Goal: Information Seeking & Learning: Learn about a topic

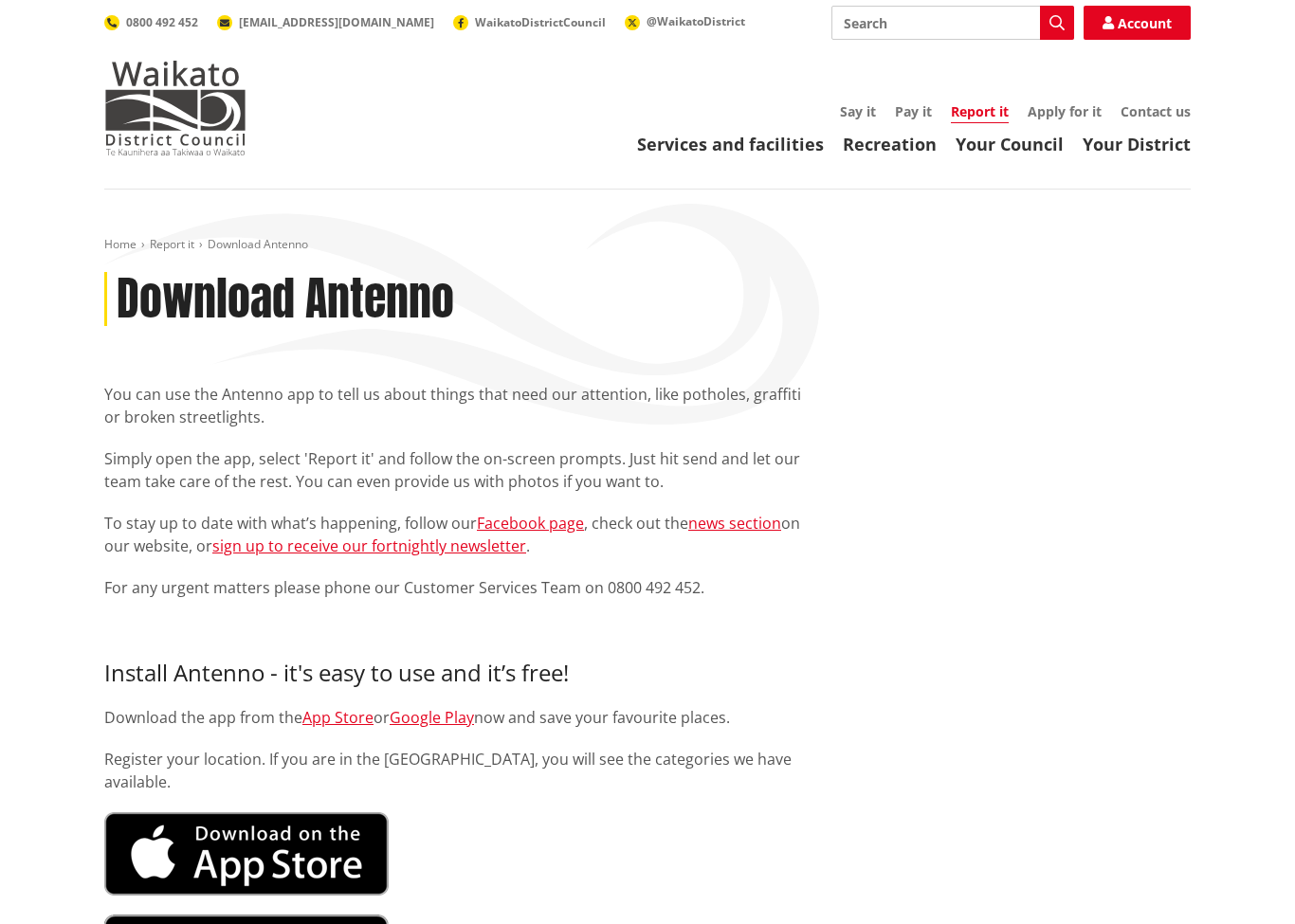
click at [892, 20] on input "Search" at bounding box center [952, 23] width 242 height 34
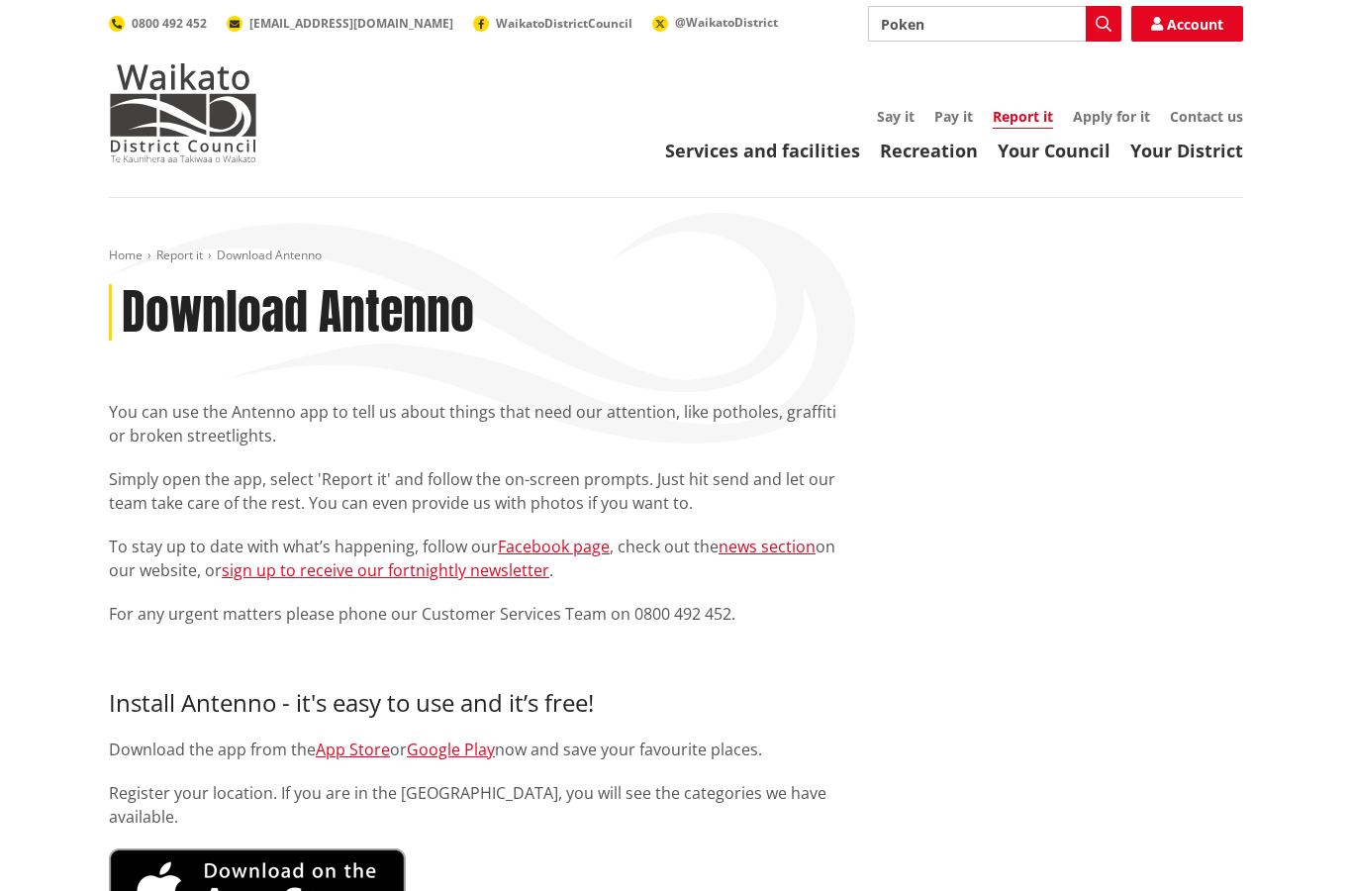
type input "Pokeno"
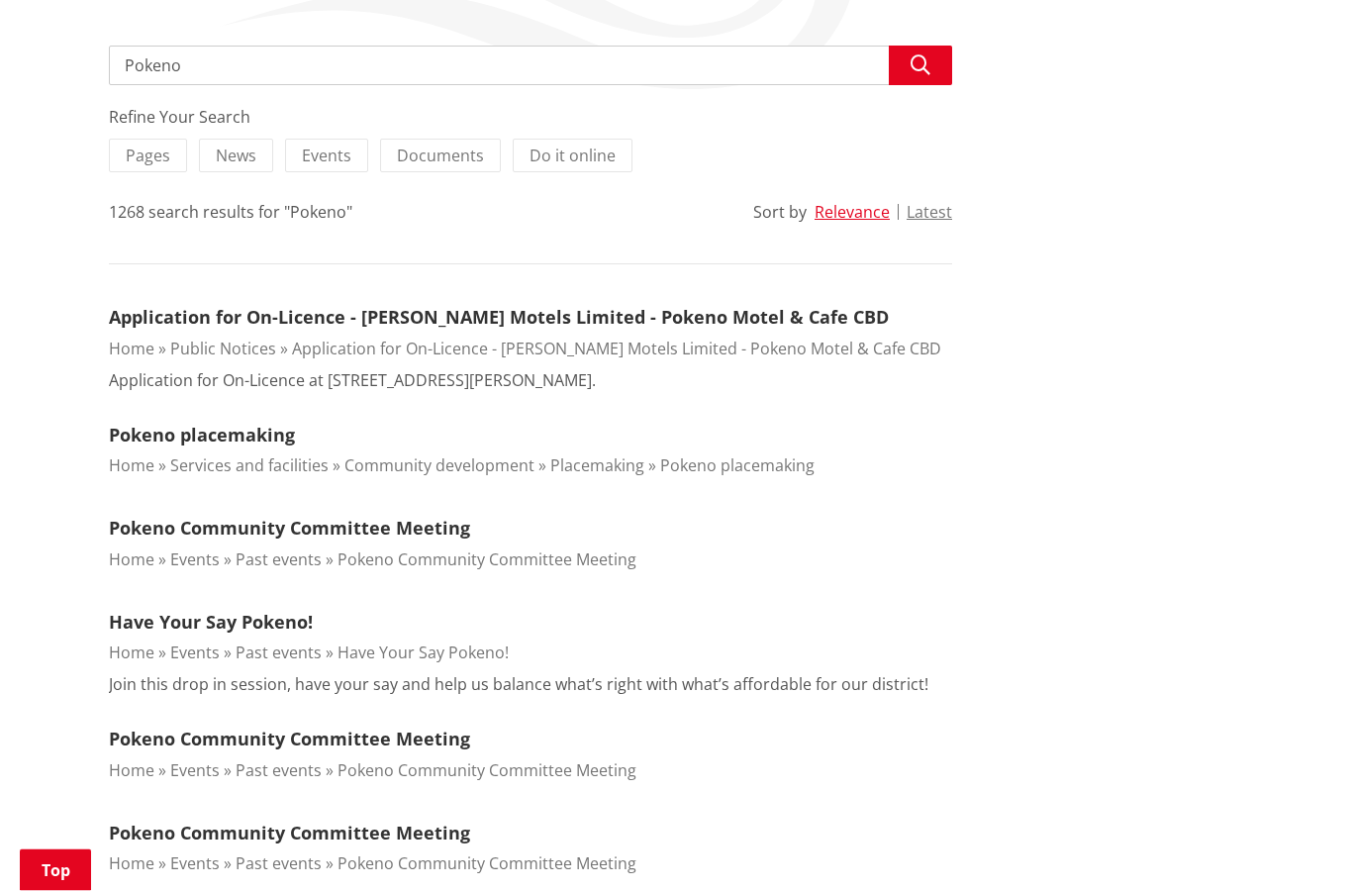
scroll to position [354, 0]
click at [415, 529] on link "Pokeno Community Committee Meeting" at bounding box center [289, 528] width 361 height 24
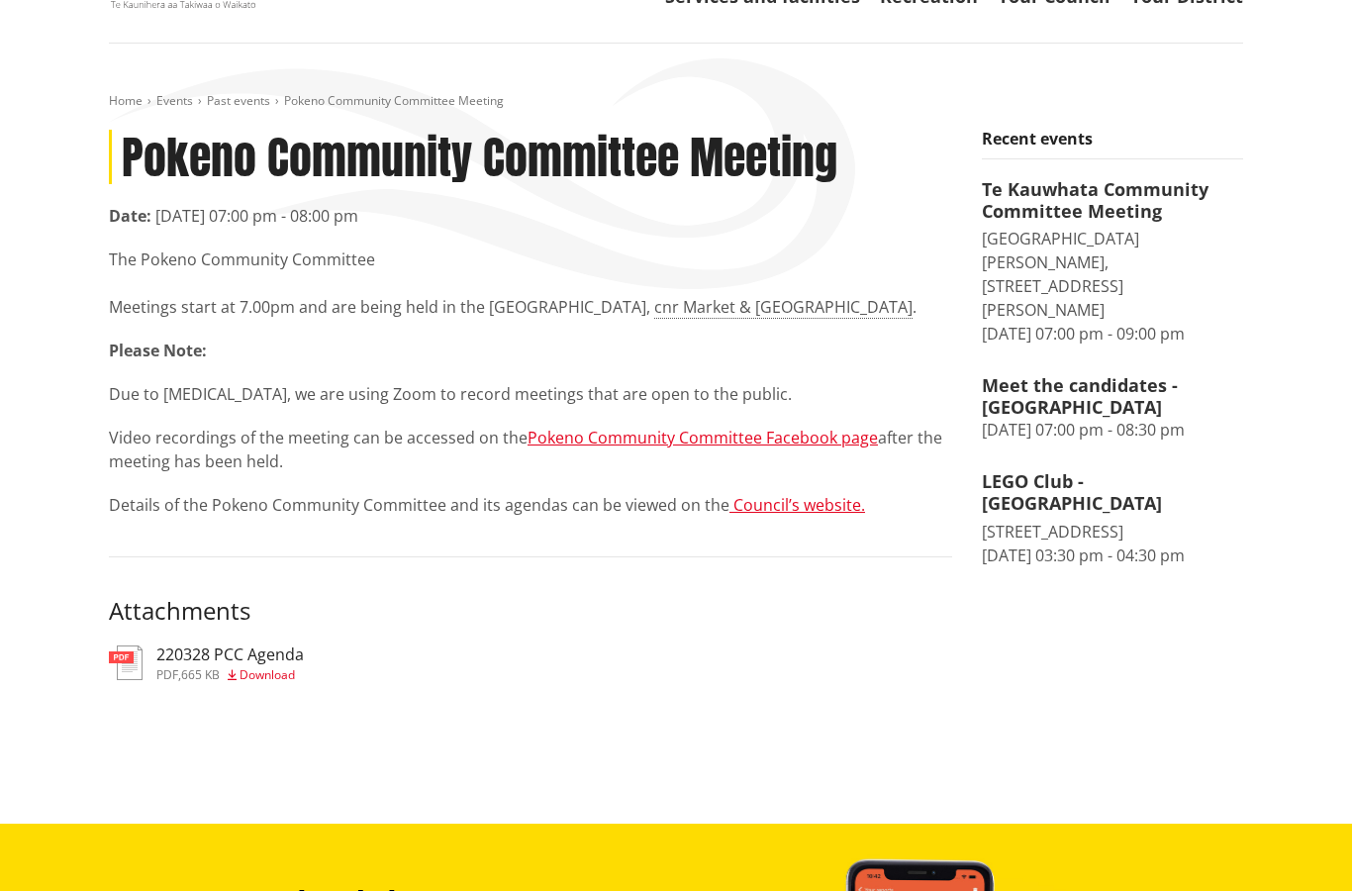
scroll to position [161, 0]
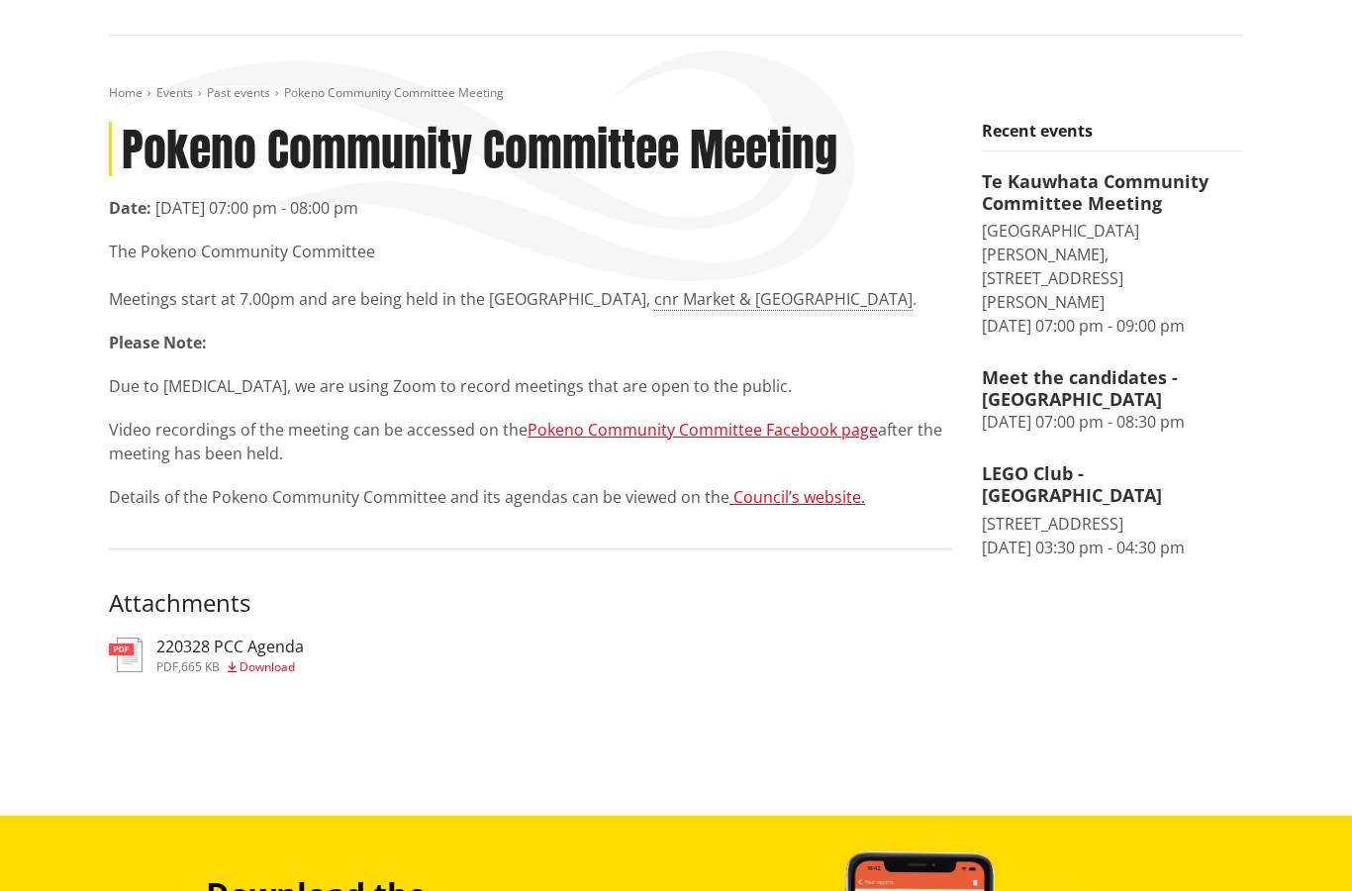
click at [234, 644] on h3 "220328 PCC Agenda" at bounding box center [229, 647] width 147 height 19
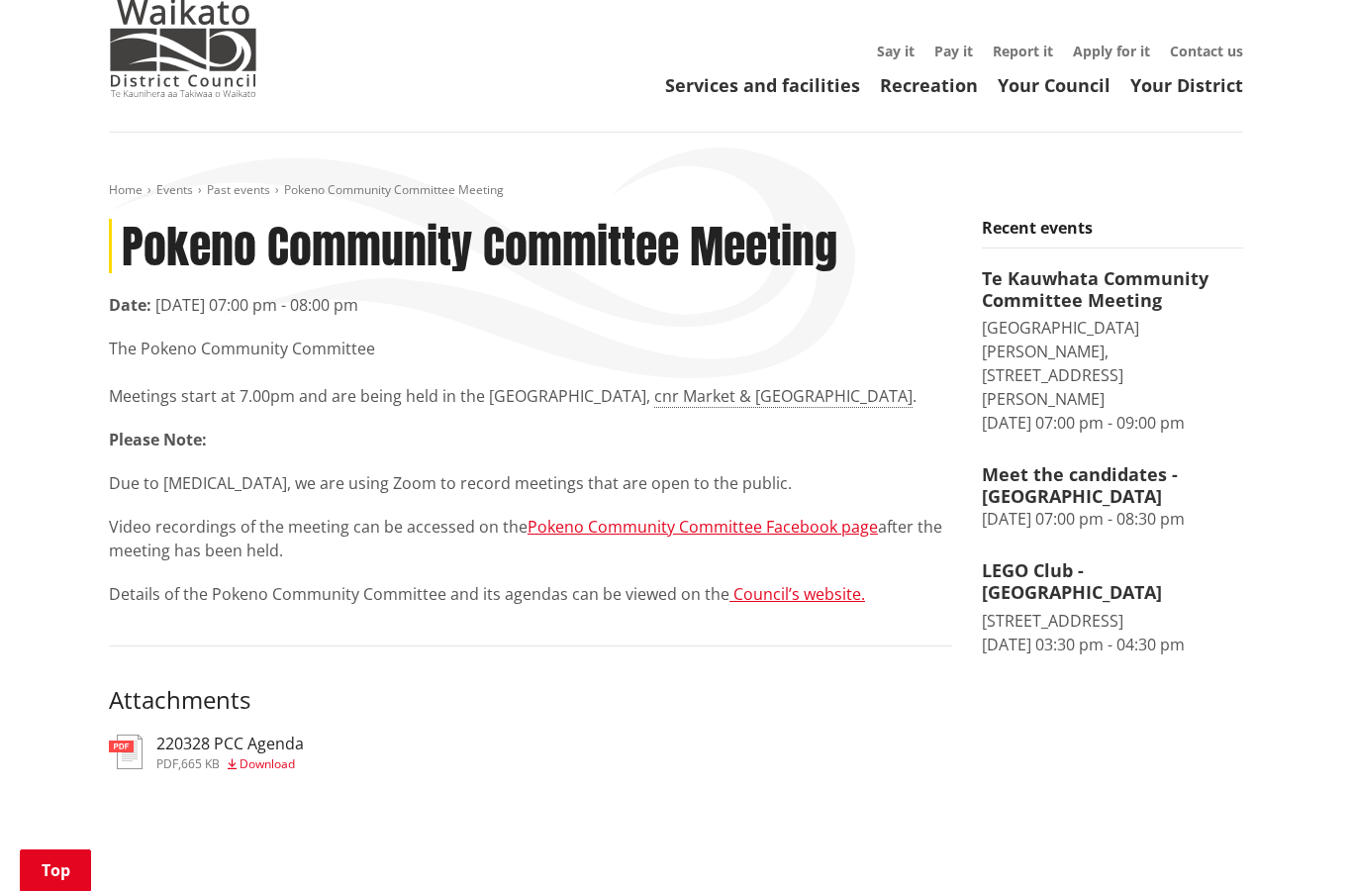
scroll to position [0, 0]
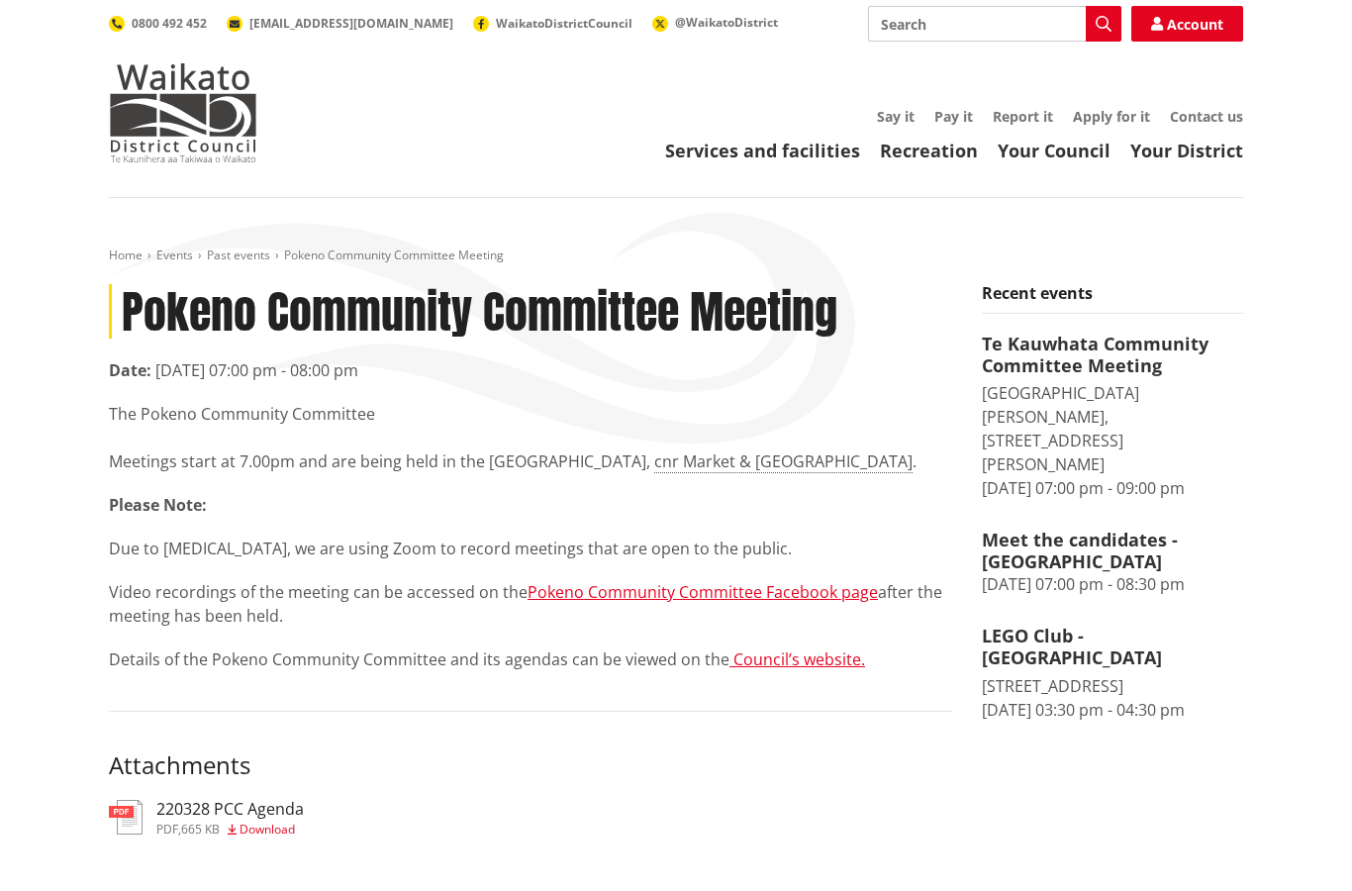
click at [983, 22] on input "Search" at bounding box center [994, 24] width 253 height 36
type input "Pokeno"
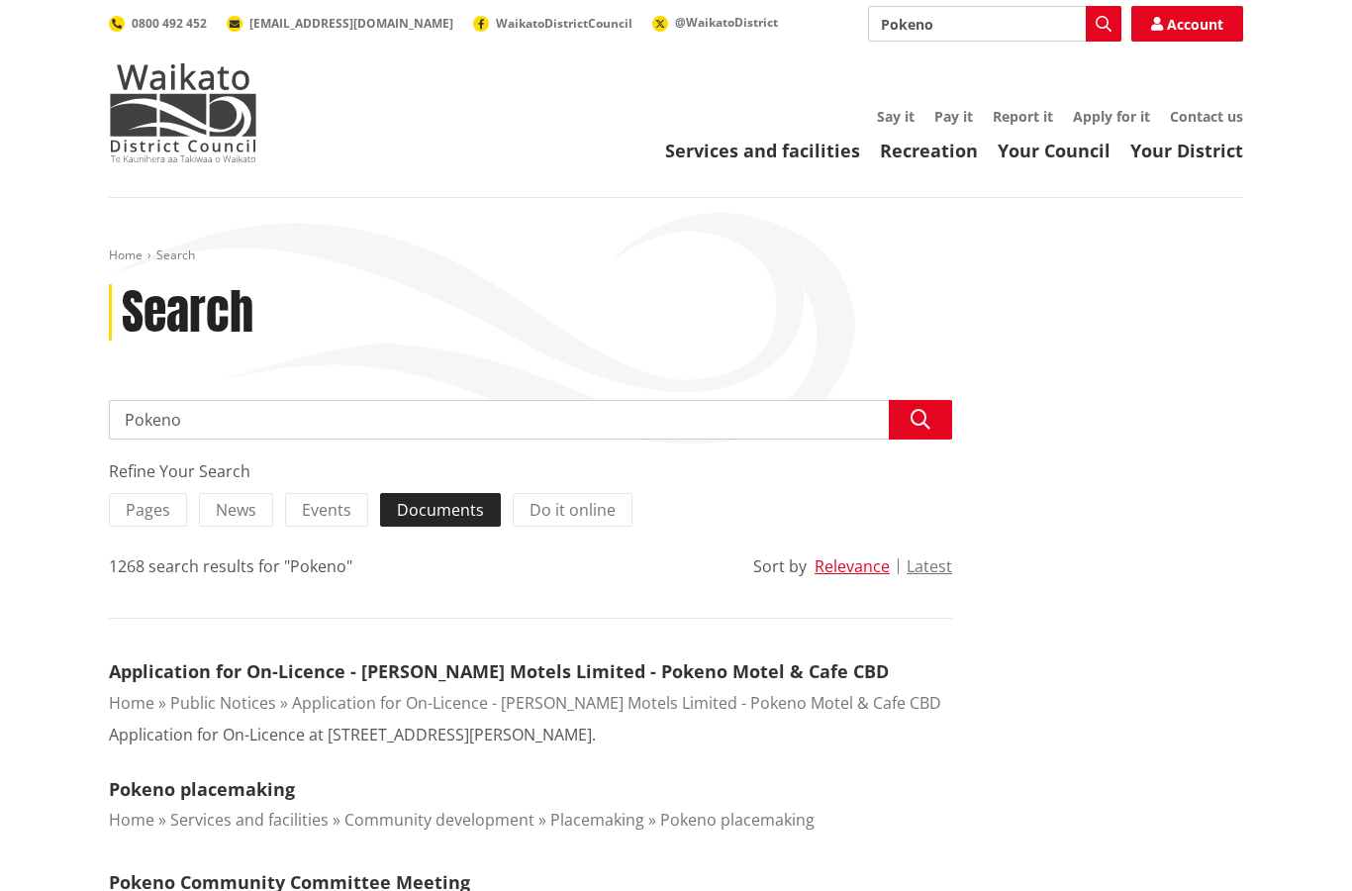
click at [427, 515] on span "Documents" at bounding box center [440, 510] width 87 height 22
click at [0, 0] on input "Documents" at bounding box center [0, 0] width 0 height 0
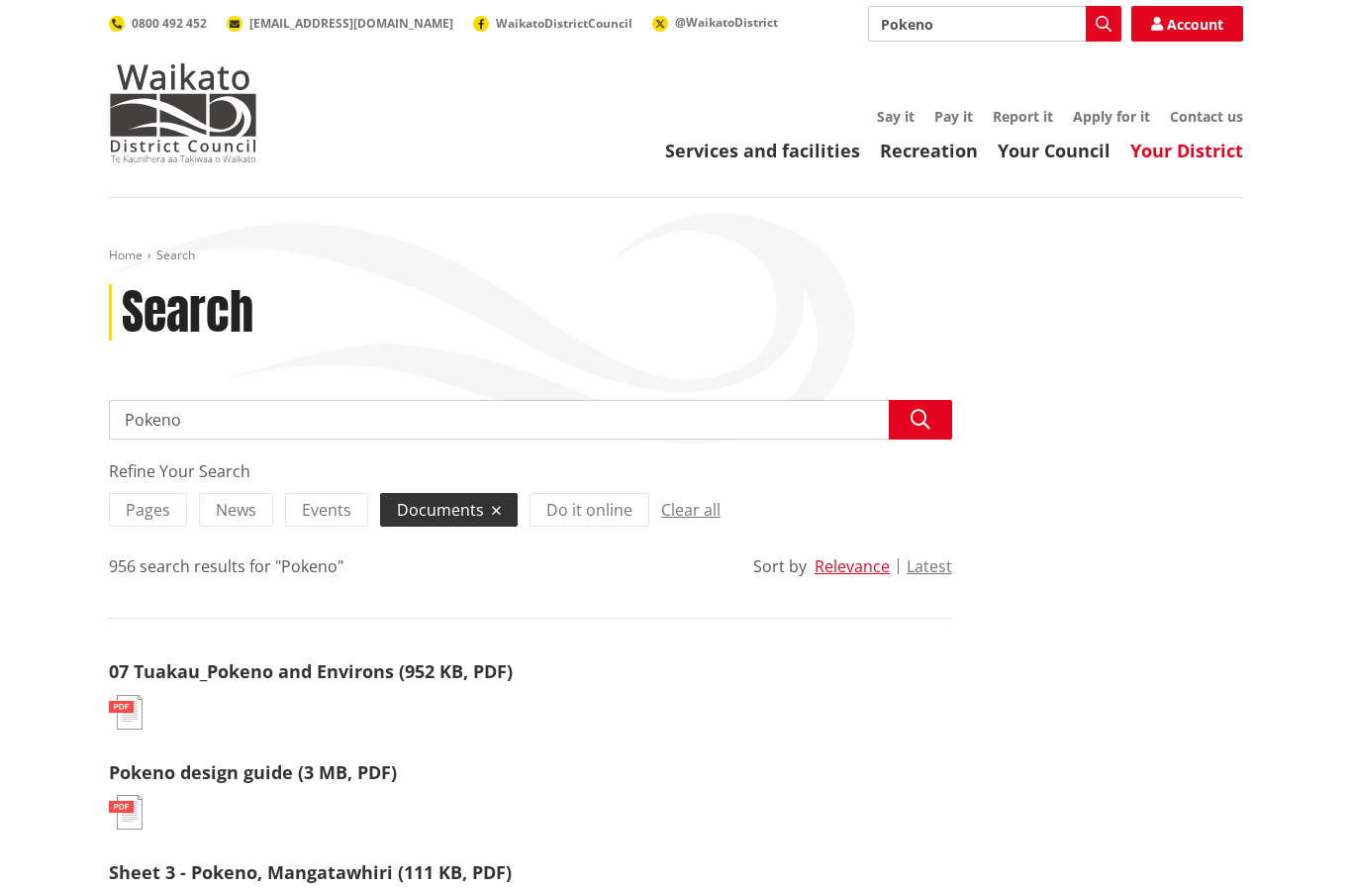
click at [1153, 149] on link "Your District" at bounding box center [1186, 151] width 113 height 24
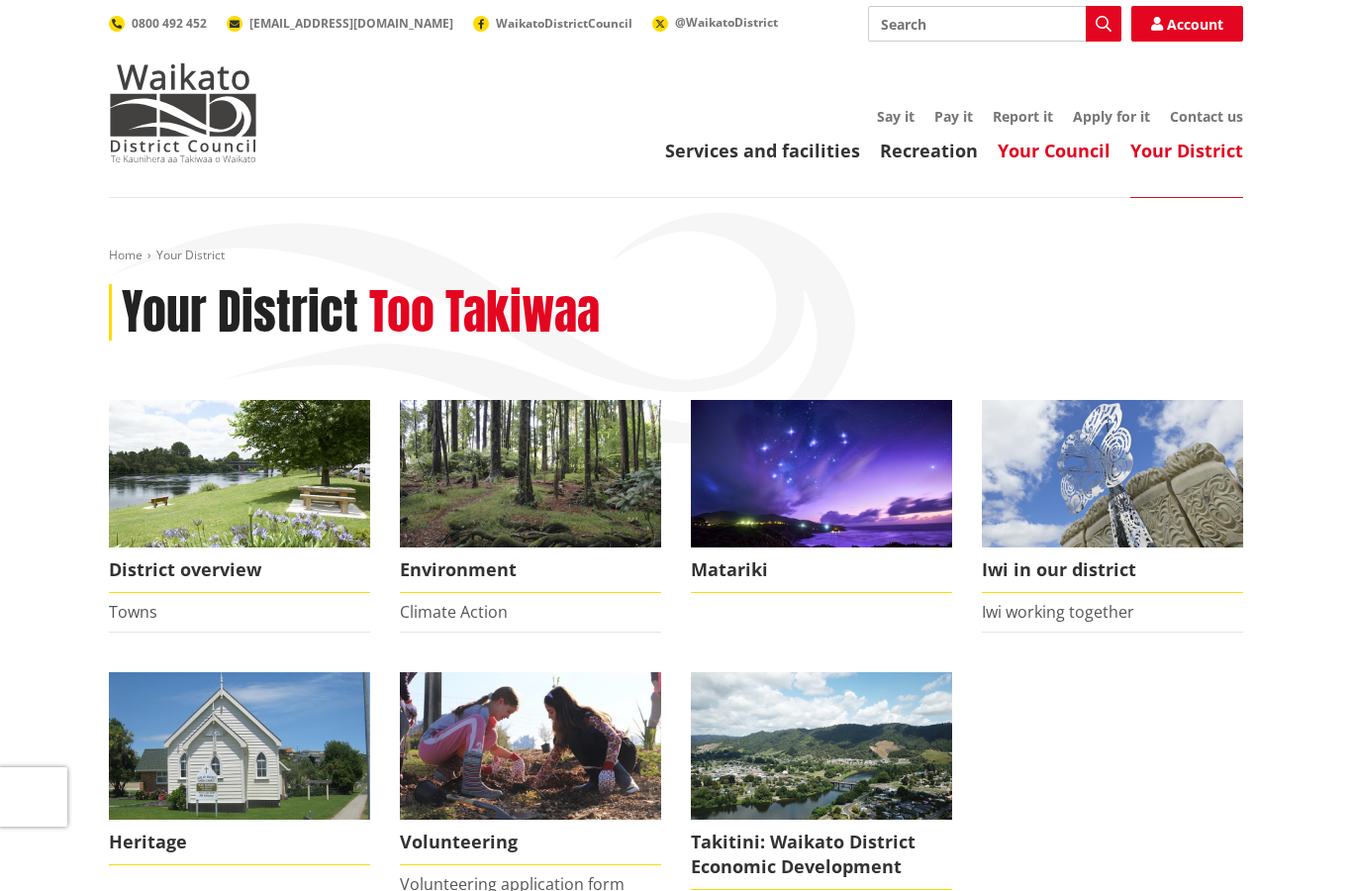
click at [1029, 160] on link "Your Council" at bounding box center [1054, 151] width 113 height 24
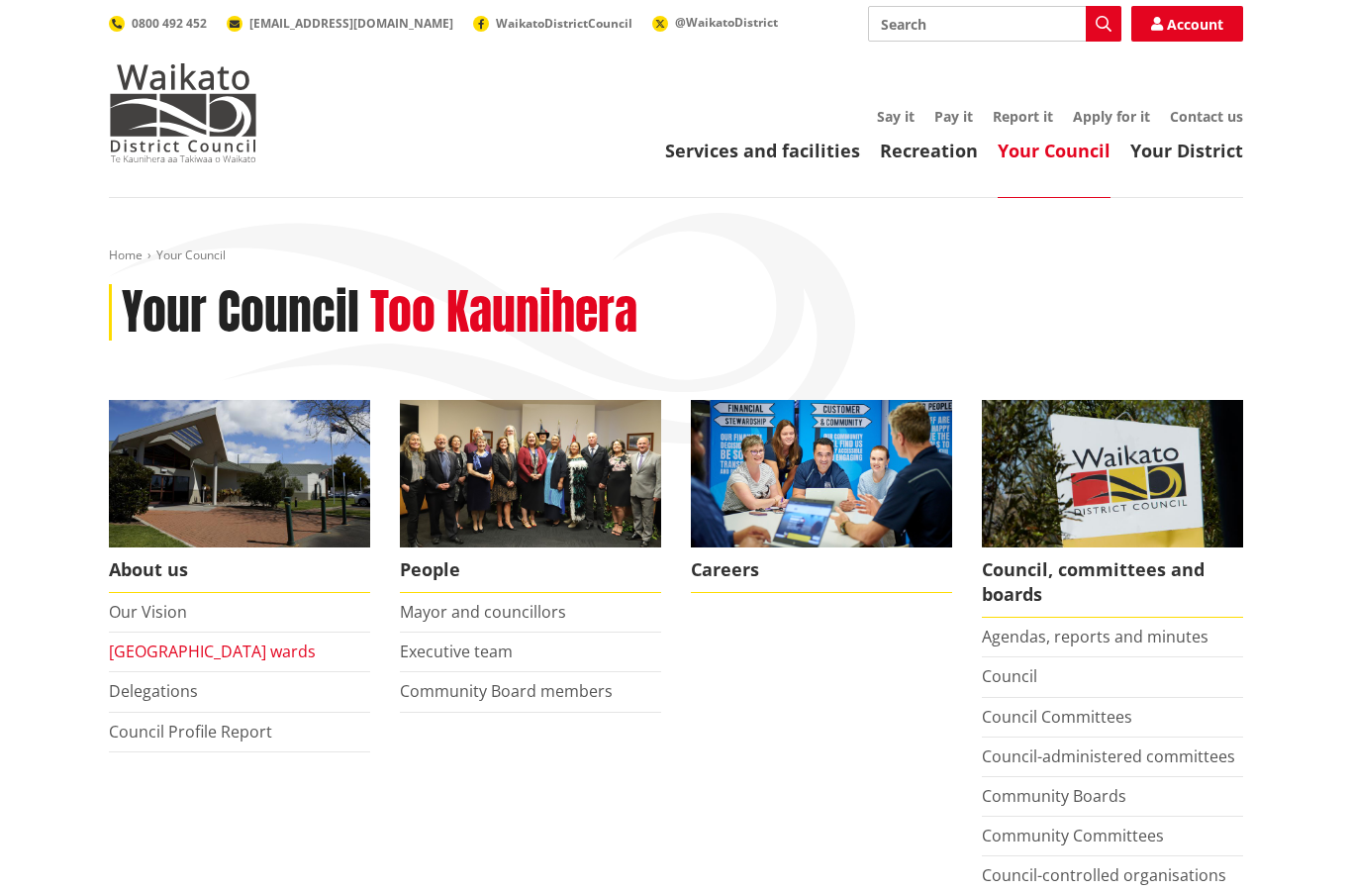
click at [223, 652] on link "[GEOGRAPHIC_DATA] wards" at bounding box center [212, 651] width 207 height 22
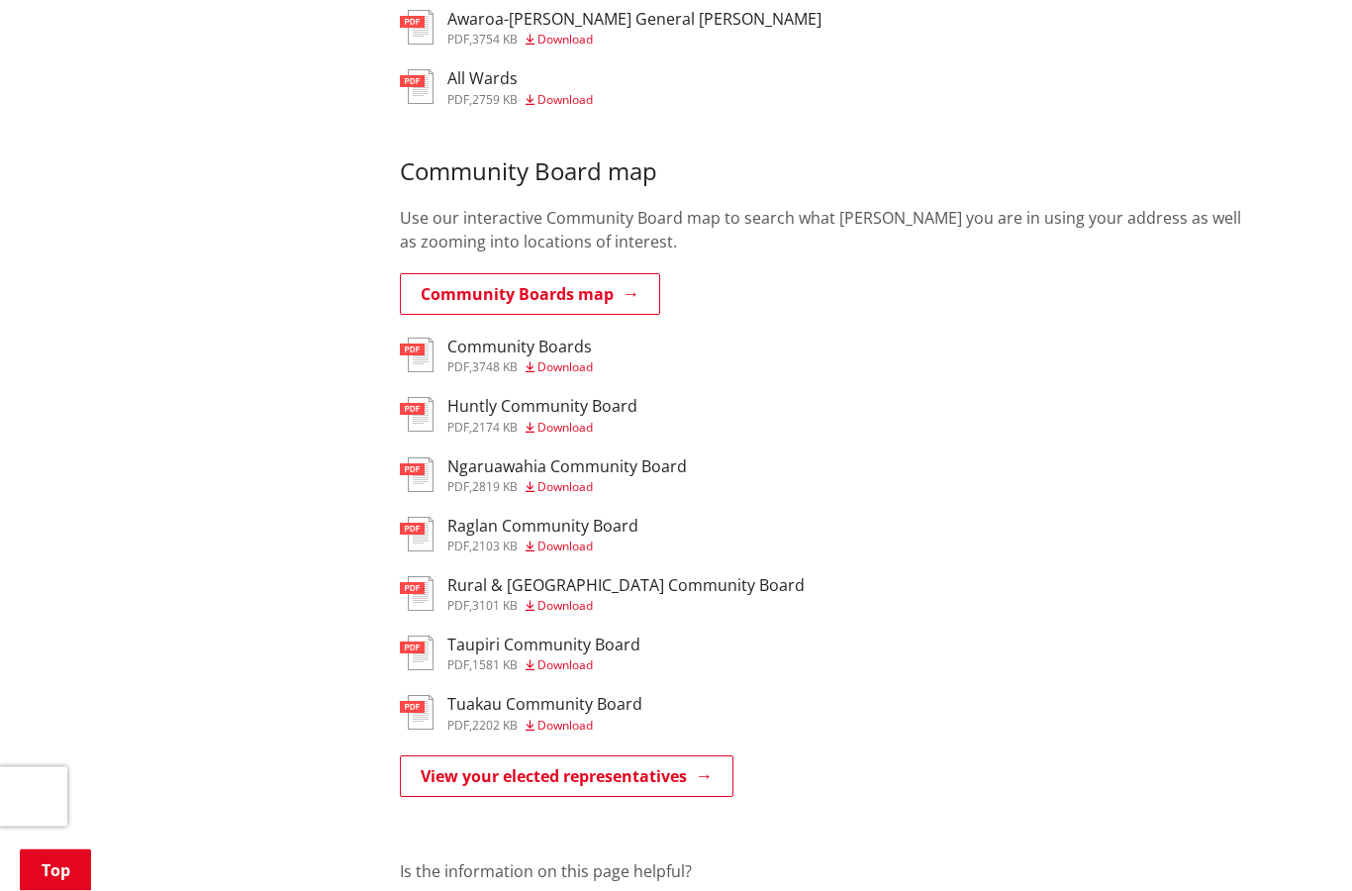
scroll to position [1481, 0]
click at [573, 273] on link "Community Boards map" at bounding box center [530, 294] width 260 height 42
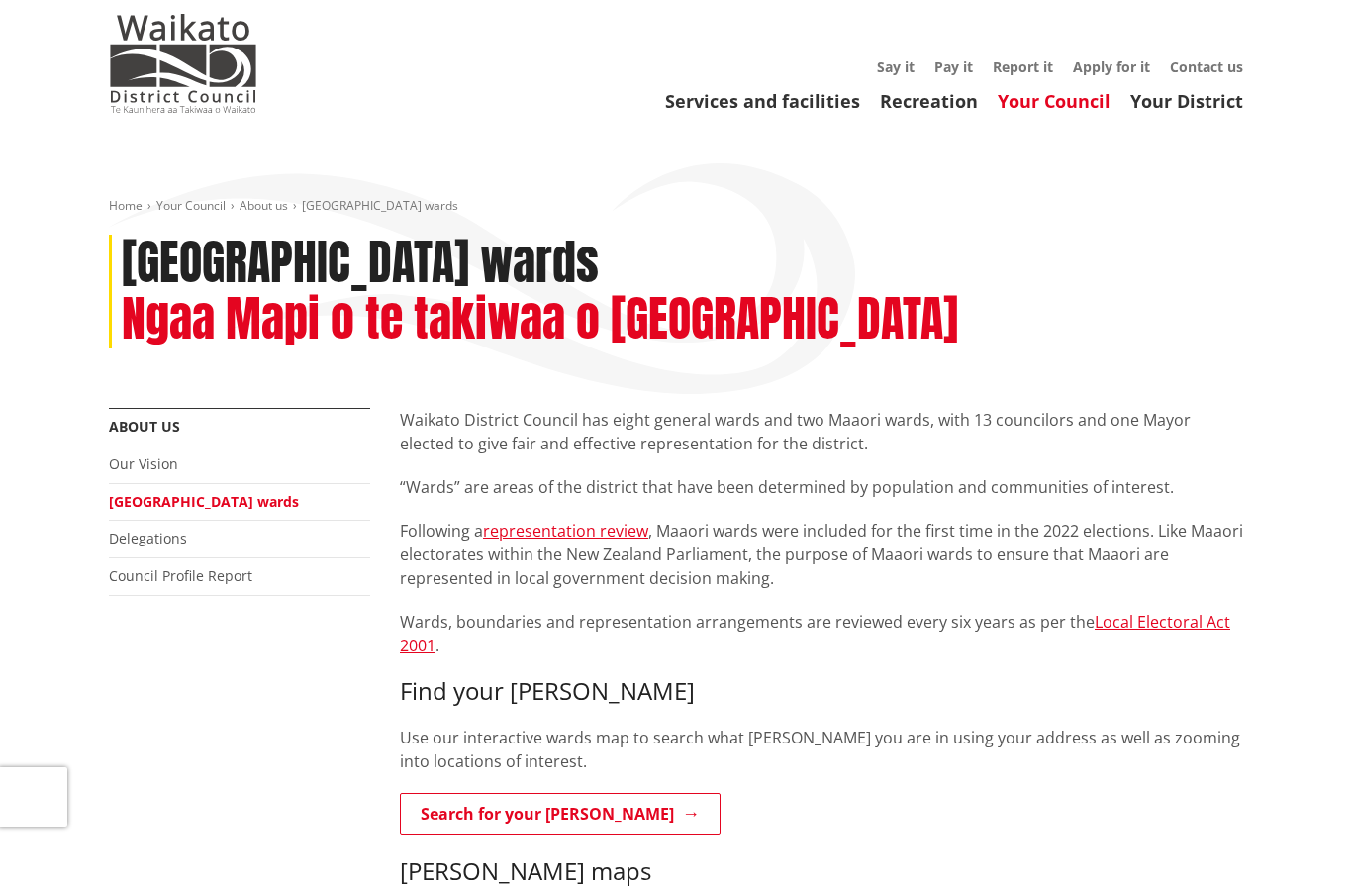
scroll to position [0, 0]
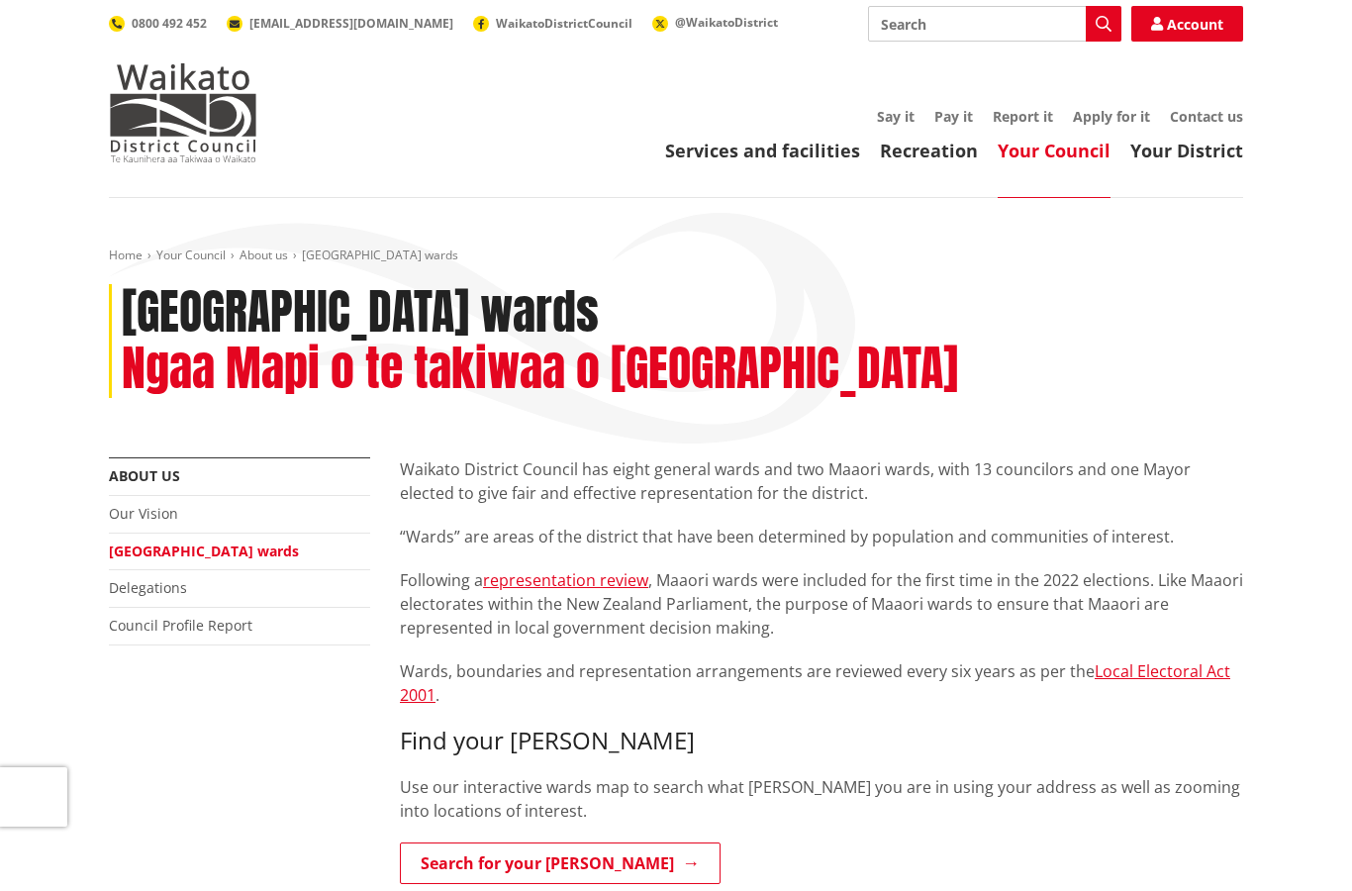
click at [1069, 160] on link "Your Council" at bounding box center [1054, 151] width 113 height 24
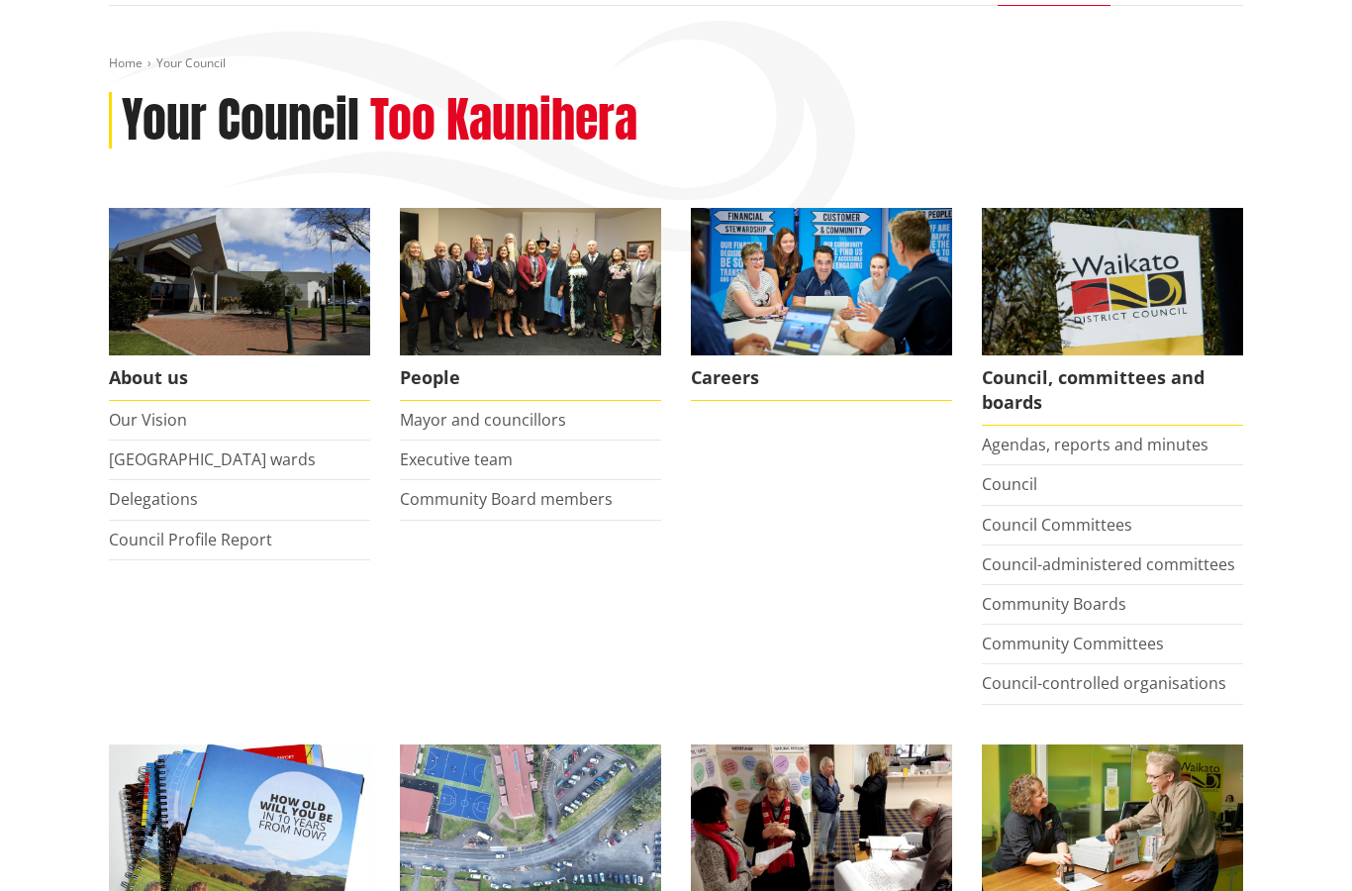
scroll to position [215, 0]
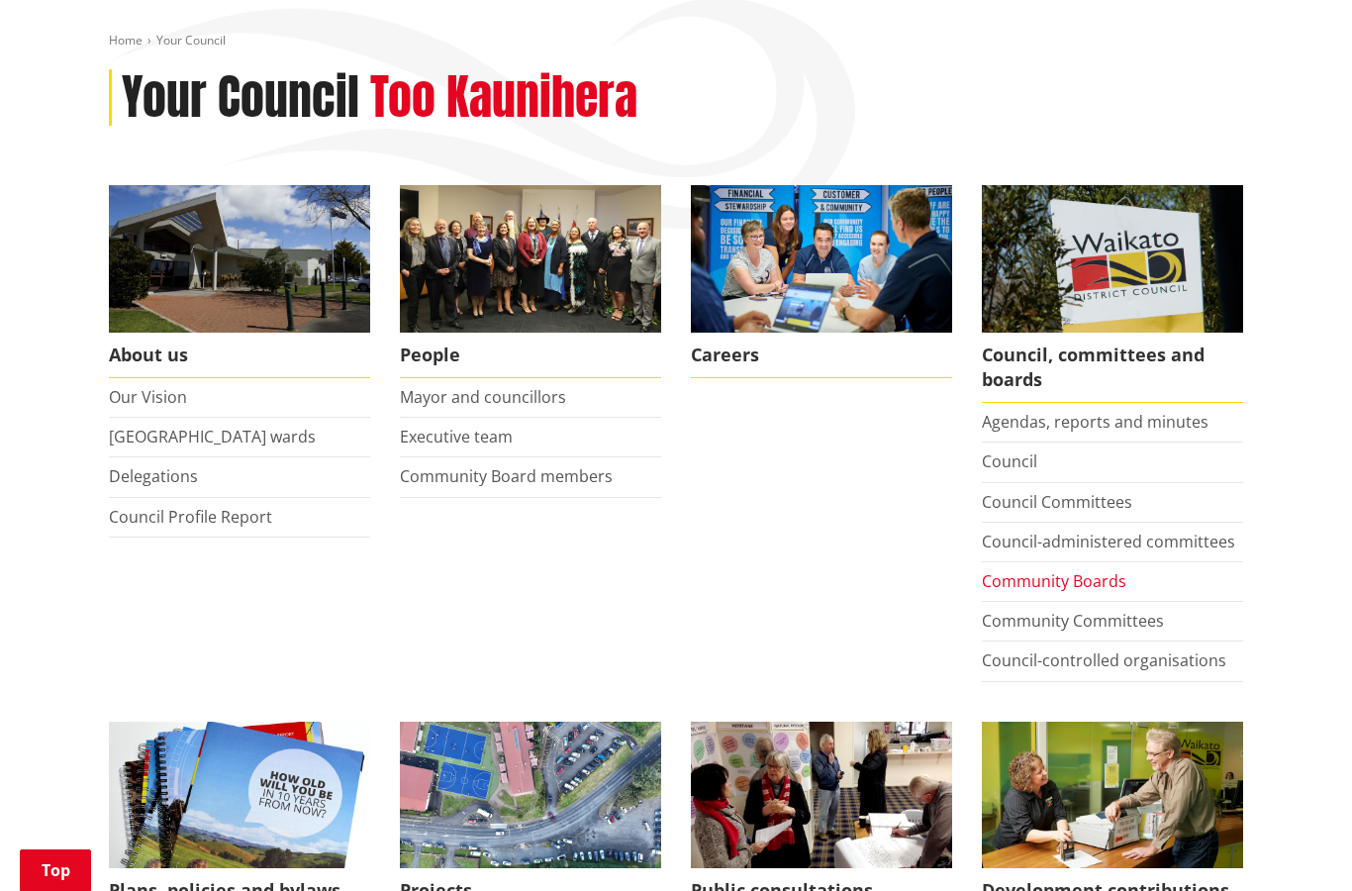
click at [1082, 580] on link "Community Boards" at bounding box center [1054, 581] width 144 height 22
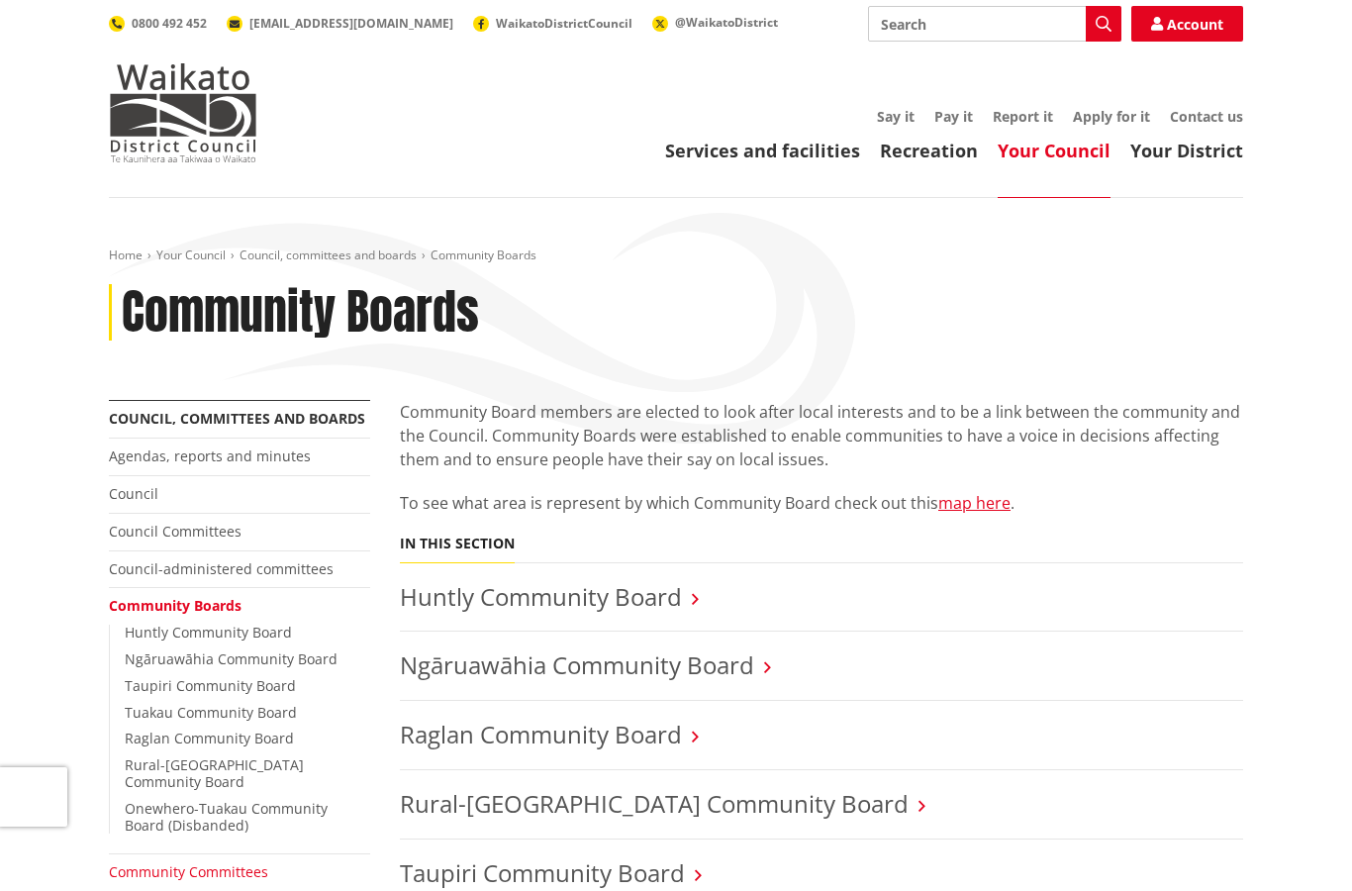
click at [181, 862] on link "Community Committees" at bounding box center [188, 871] width 159 height 19
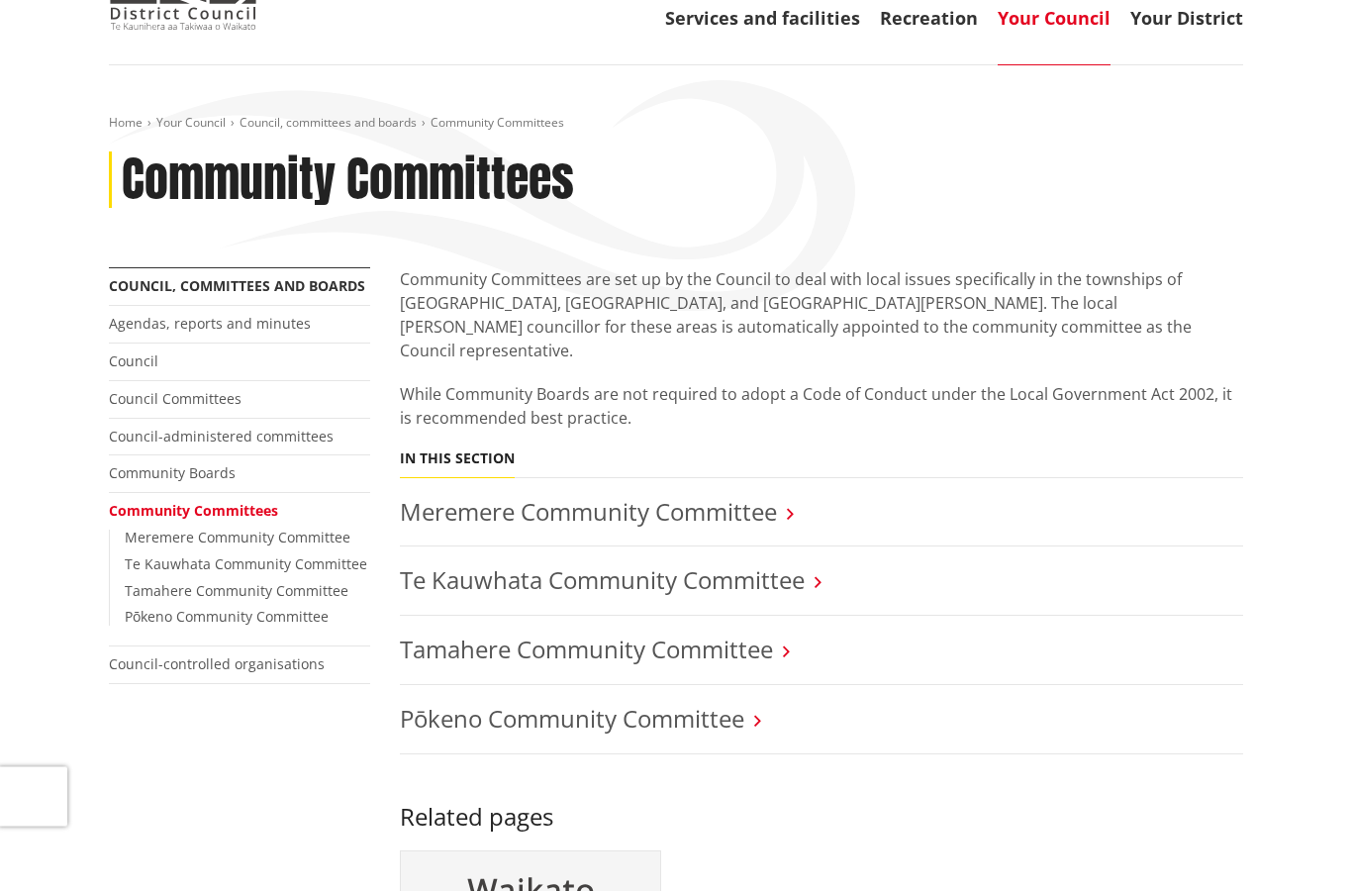
scroll to position [133, 0]
click at [705, 702] on link "Pōkeno Community Committee" at bounding box center [572, 718] width 344 height 33
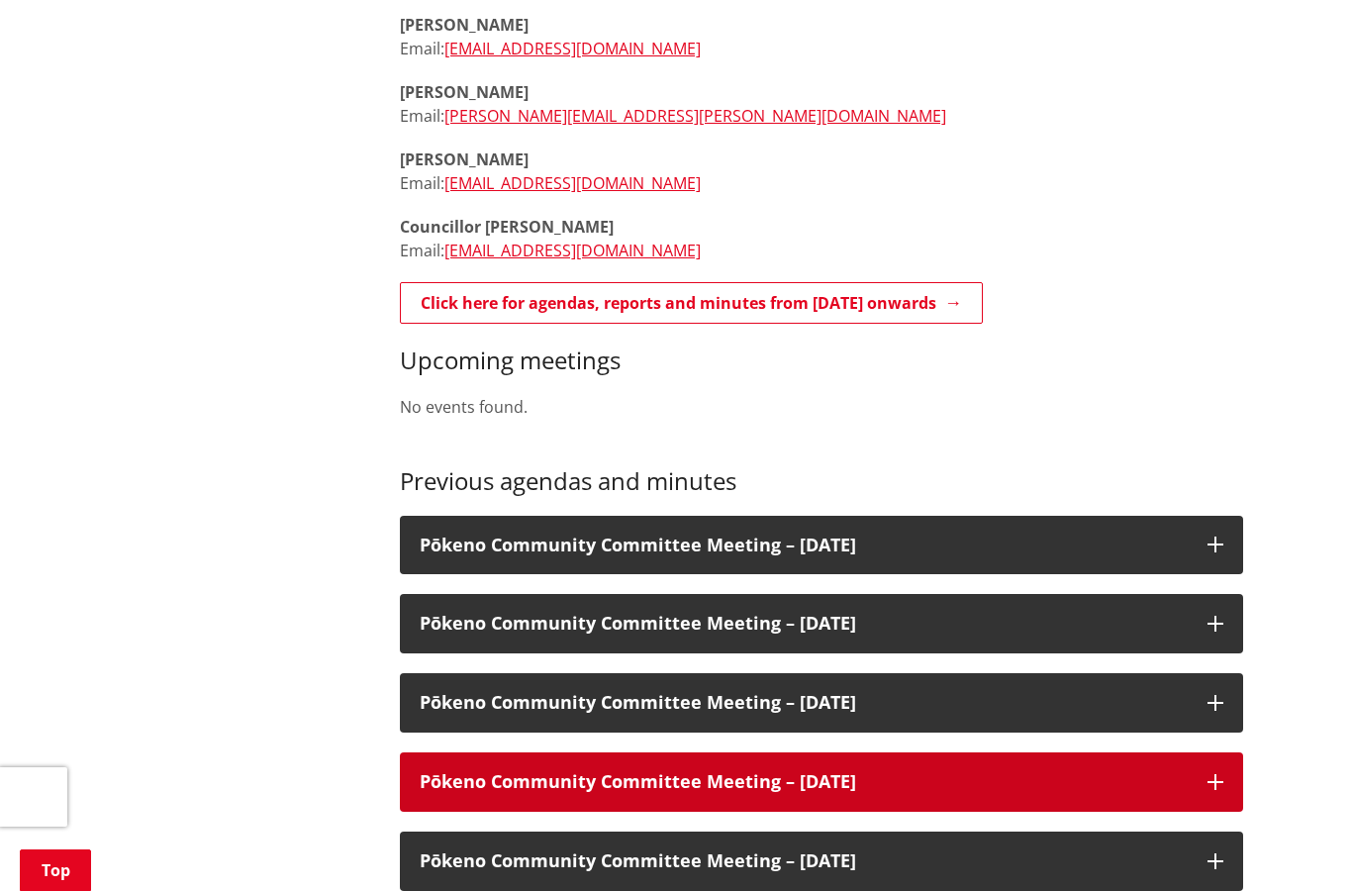
scroll to position [1121, 0]
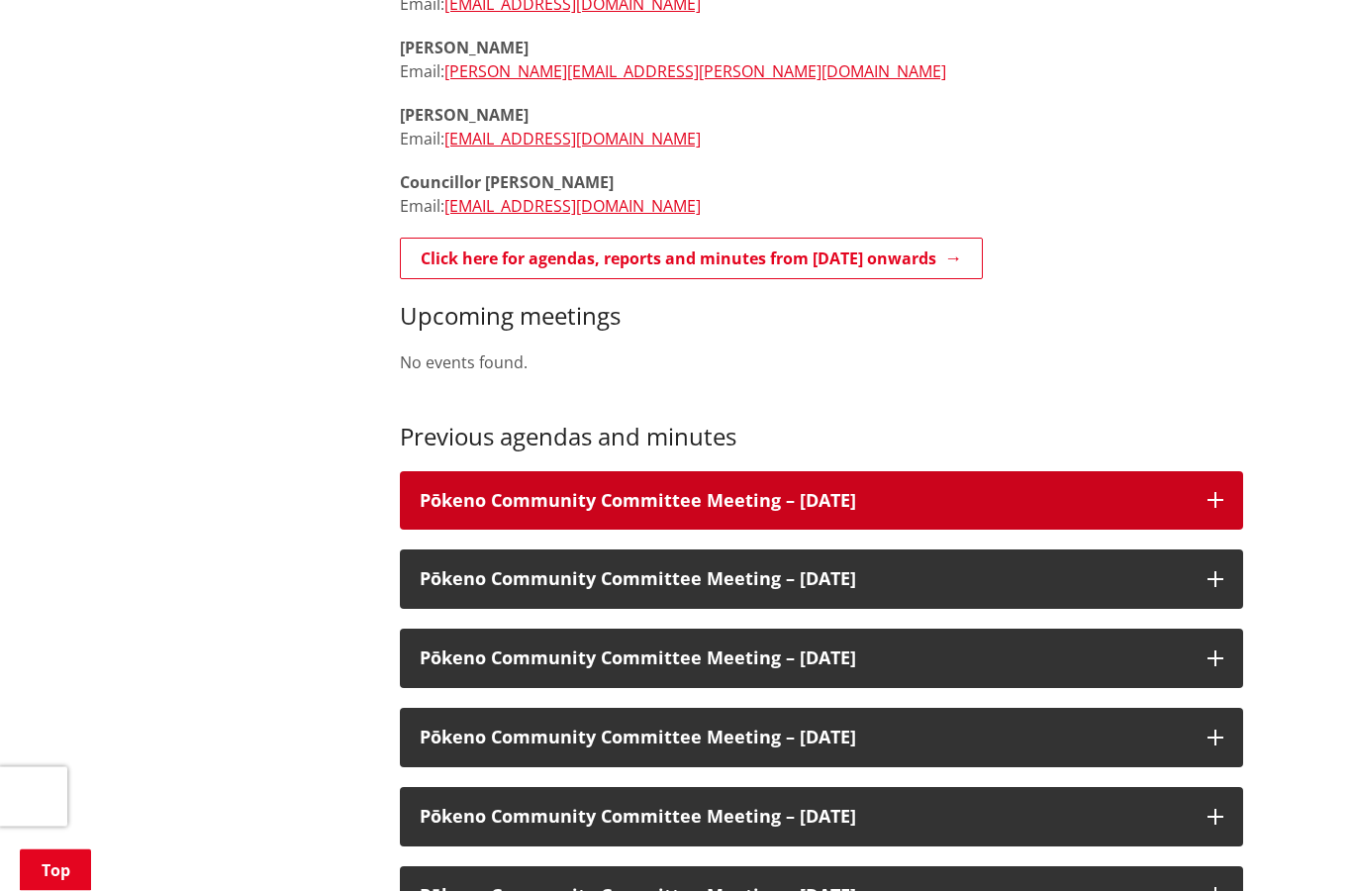
click at [698, 492] on h3 "Pōkeno Community Committee Meeting – 25 August 2025" at bounding box center [804, 502] width 768 height 20
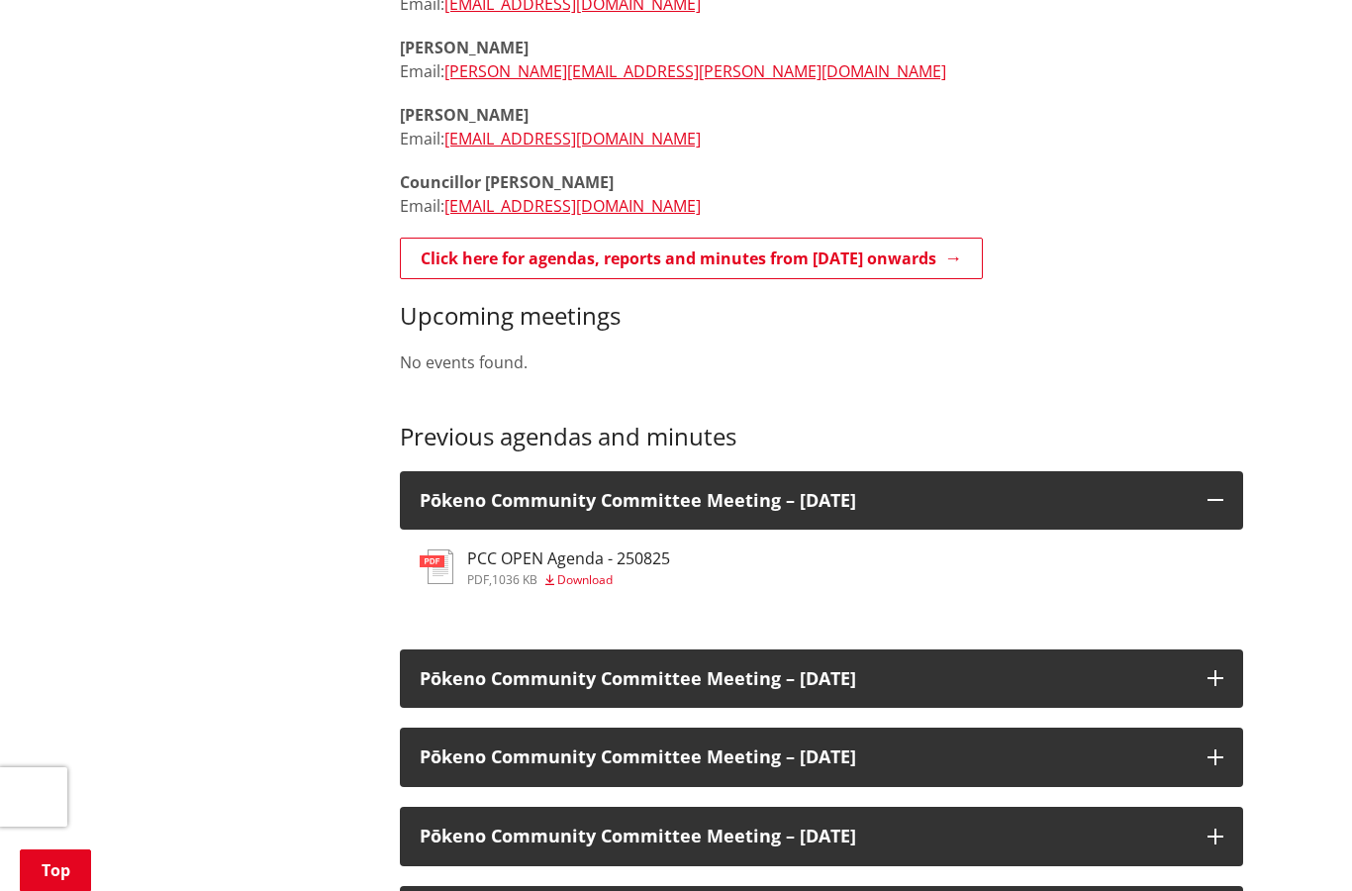
click at [556, 571] on span "Download" at bounding box center [578, 579] width 67 height 17
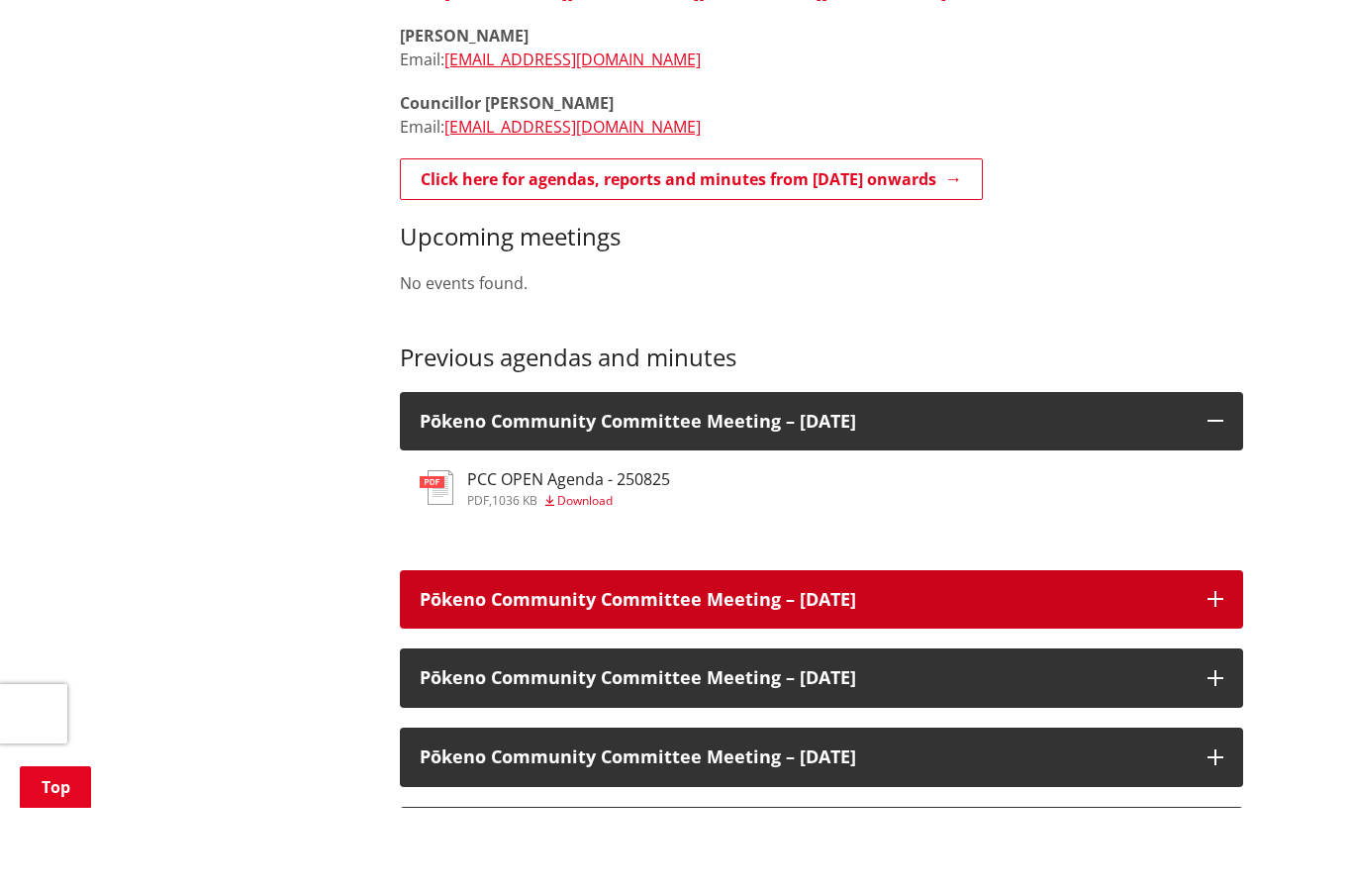
click at [483, 673] on h3 "Pōkeno Community Committee Meeting – 14 July 2025" at bounding box center [804, 683] width 768 height 20
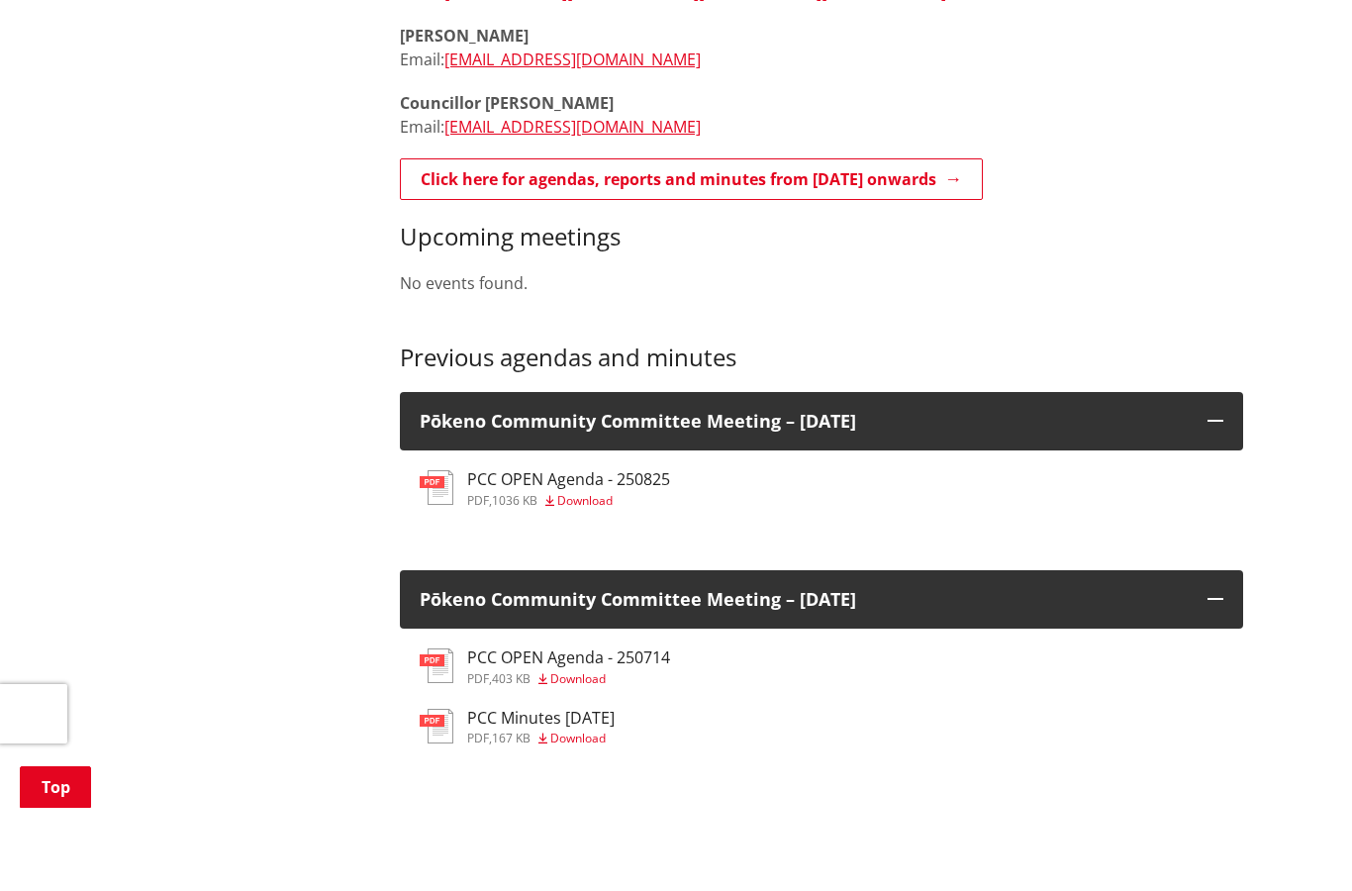
click at [494, 792] on h3 "PCC Minutes Monday 14 July 2025" at bounding box center [540, 801] width 147 height 19
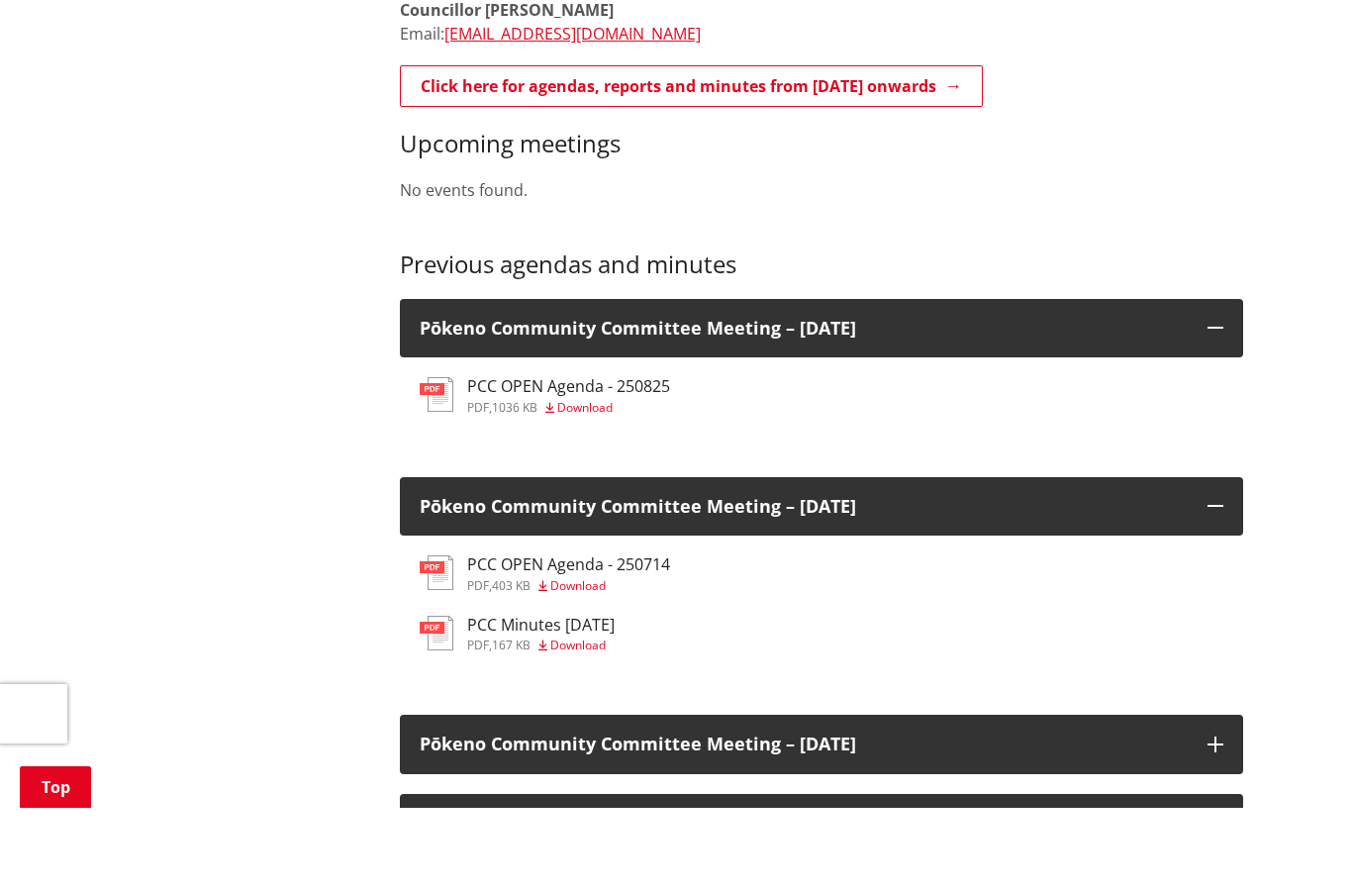
scroll to position [1215, 0]
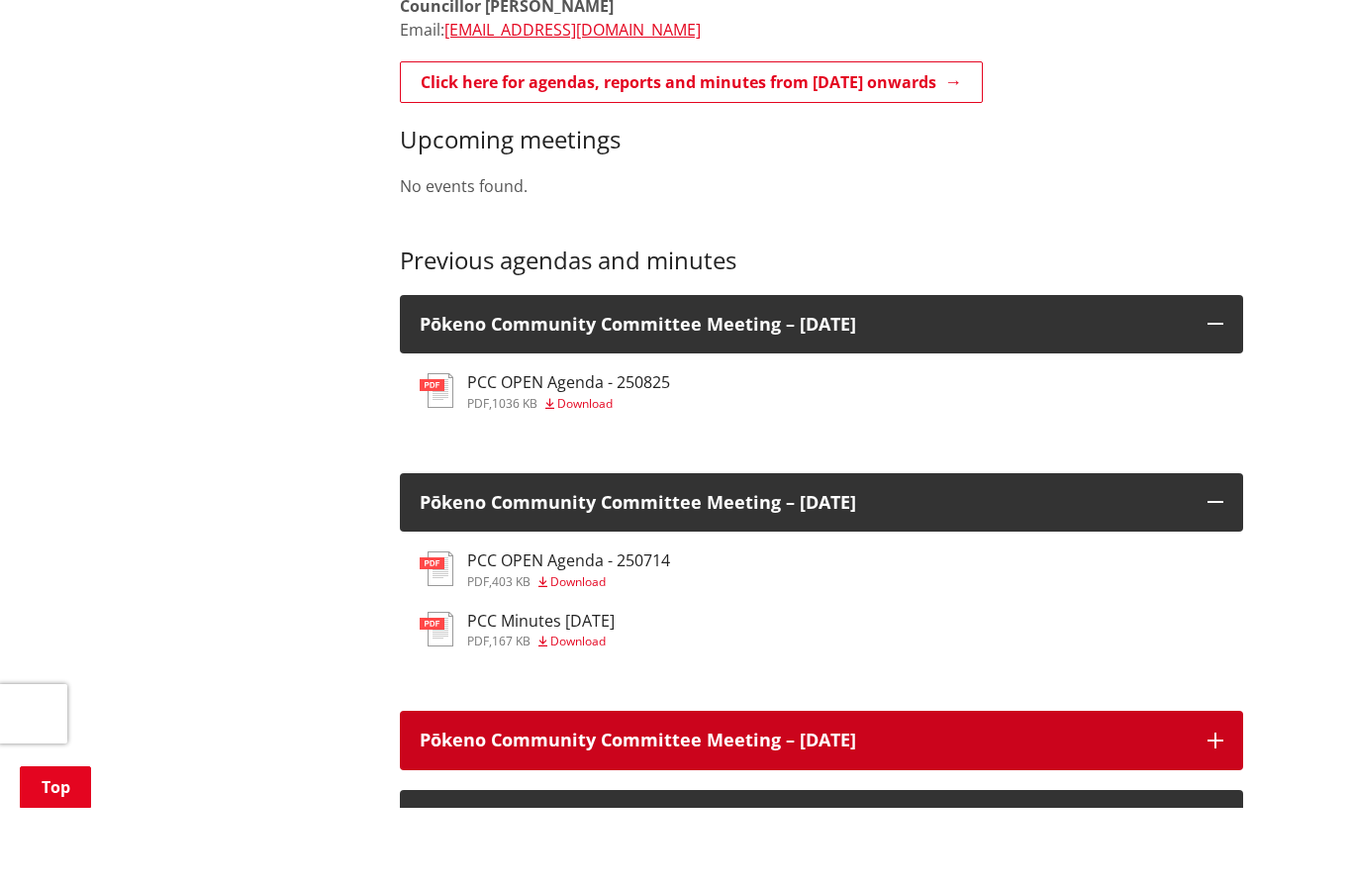
click at [533, 794] on div "Pōkeno Community Committee Meeting – 03 June 2025" at bounding box center [821, 823] width 843 height 59
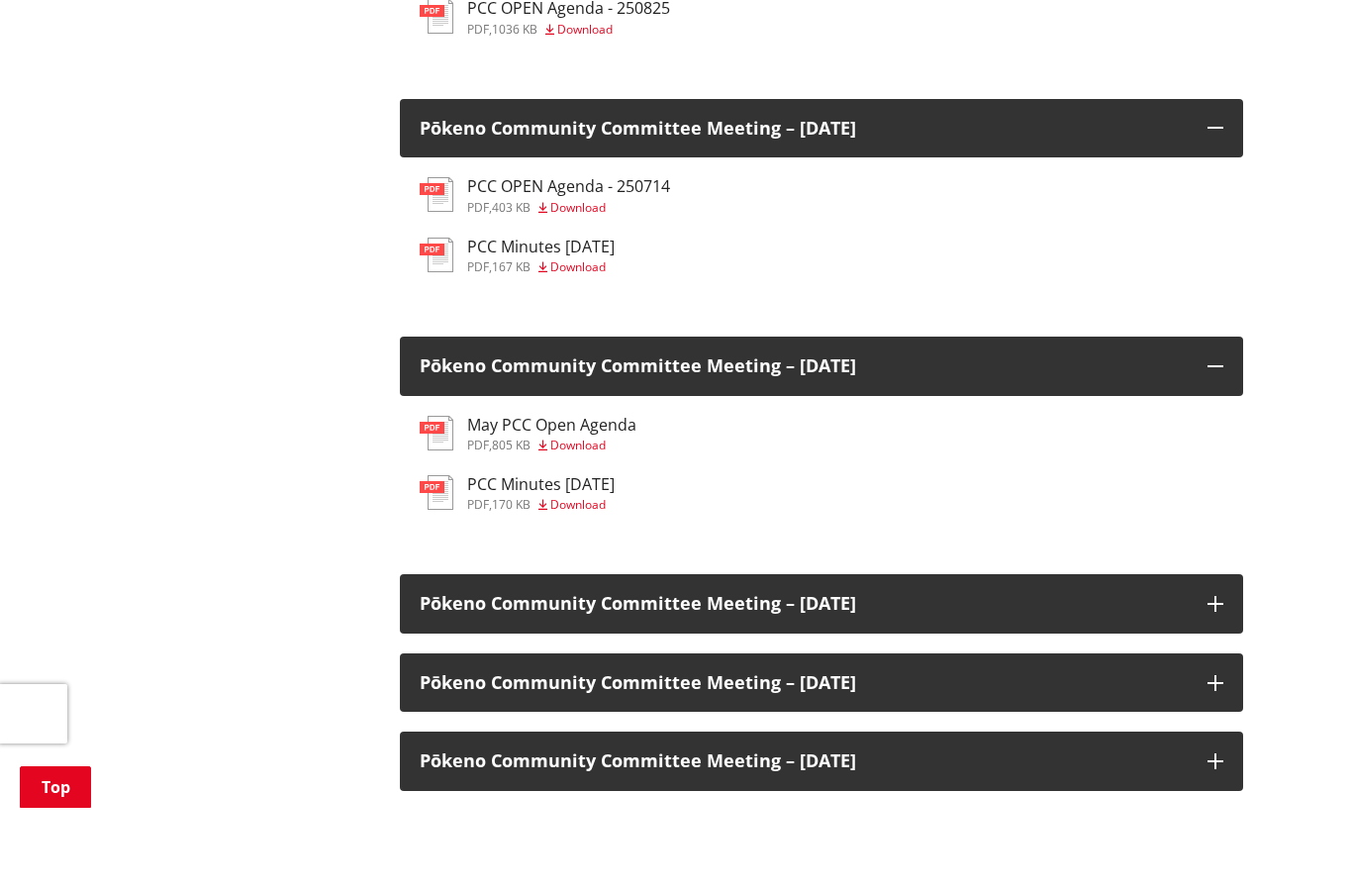
scroll to position [1615, 0]
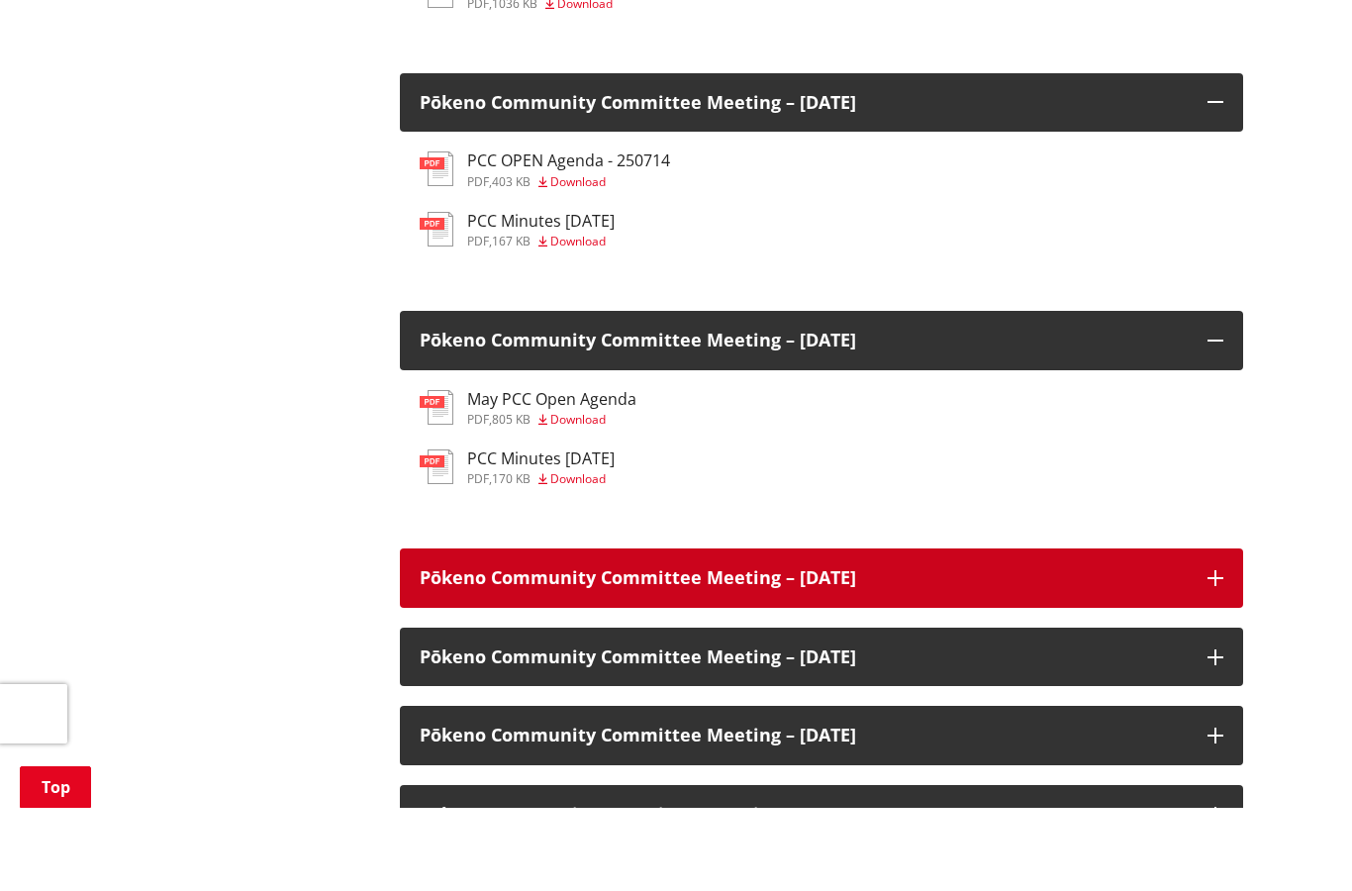
click at [517, 651] on h3 "Pōkeno Community Committee Meeting – 22 April 2025" at bounding box center [804, 661] width 768 height 20
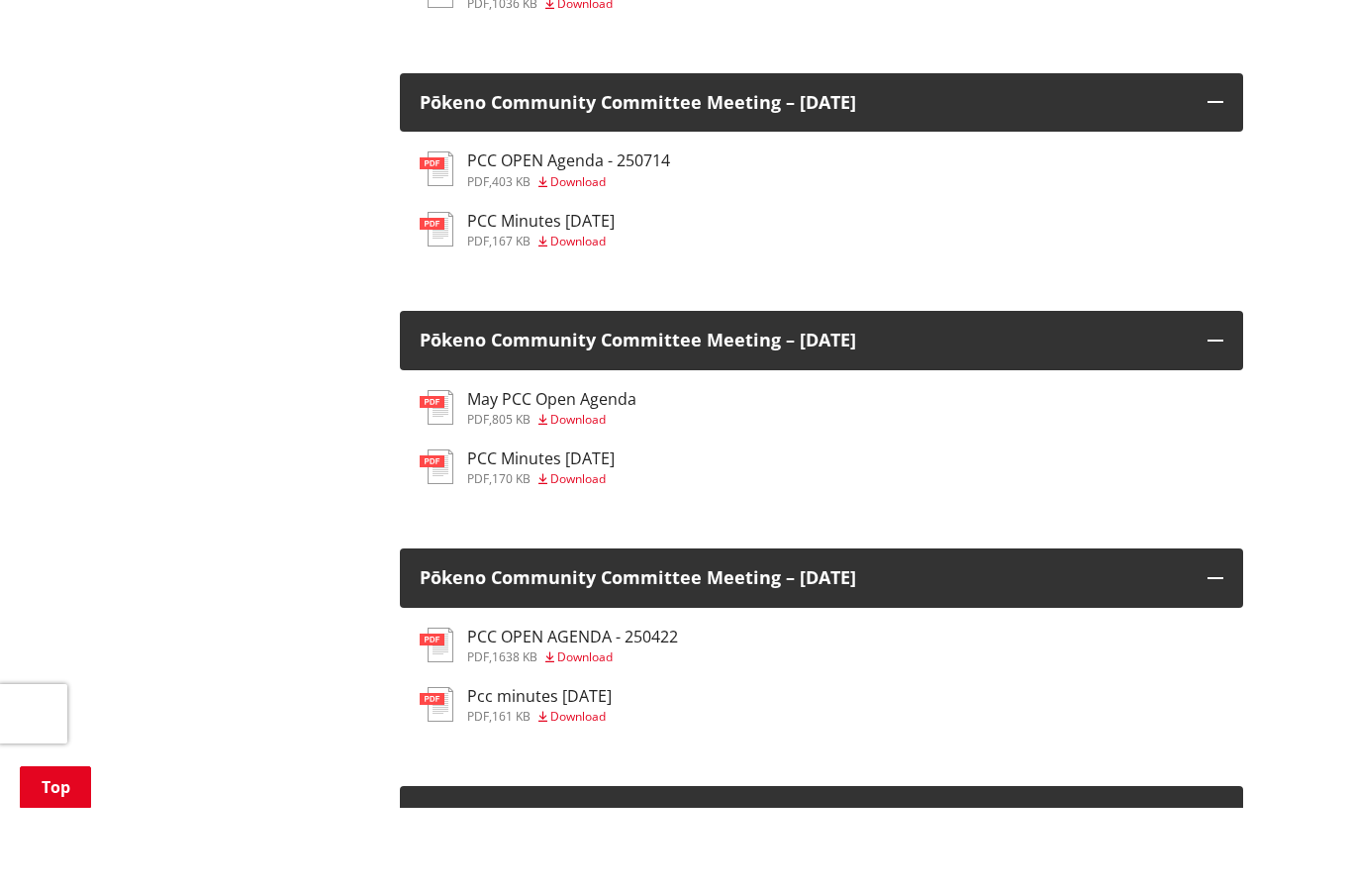
click at [504, 770] on h3 "Pcc minutes 22 April 2025" at bounding box center [539, 779] width 144 height 19
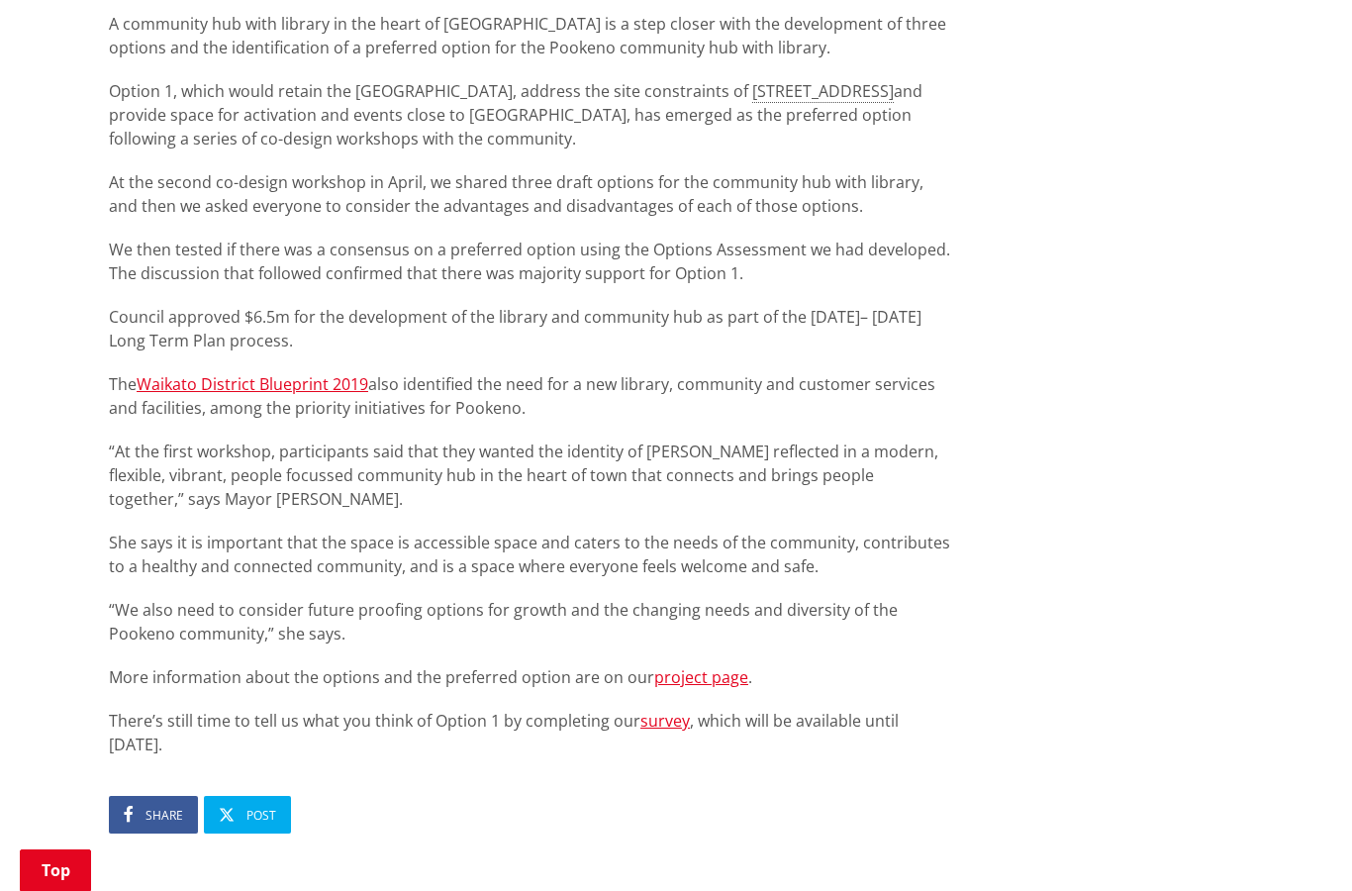
scroll to position [1449, 0]
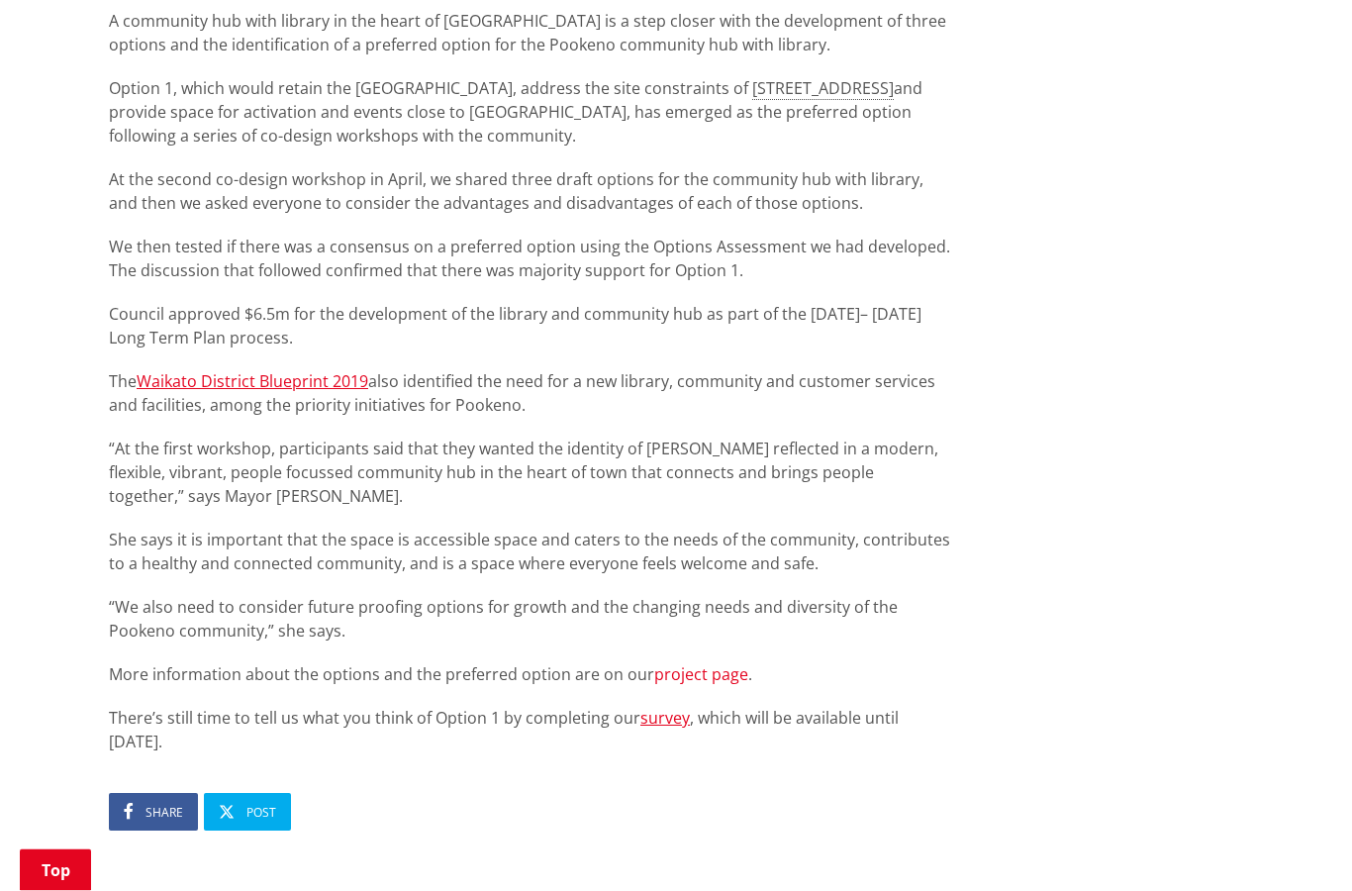
click at [698, 675] on link "project page" at bounding box center [701, 675] width 94 height 22
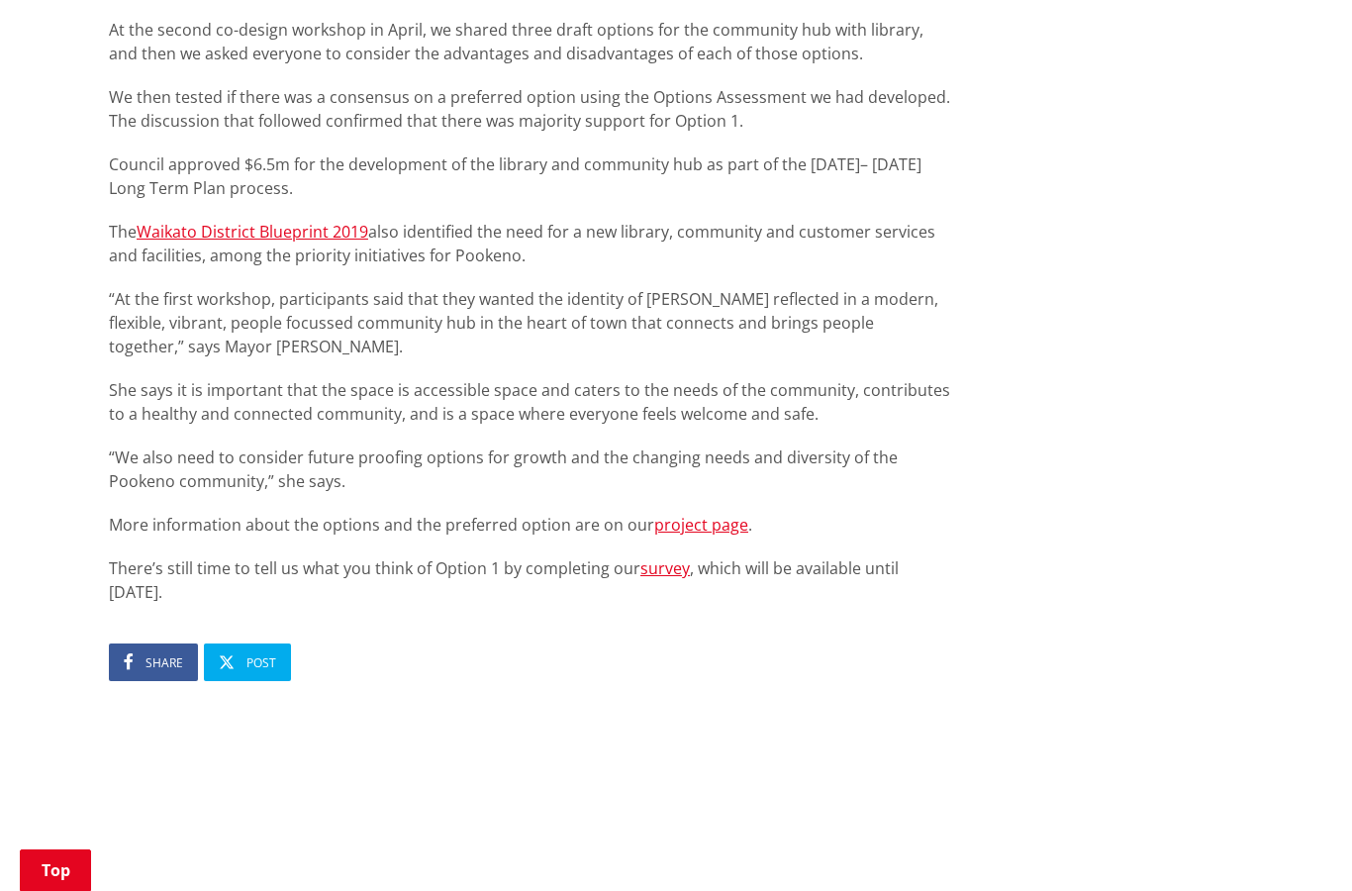
scroll to position [1605, 0]
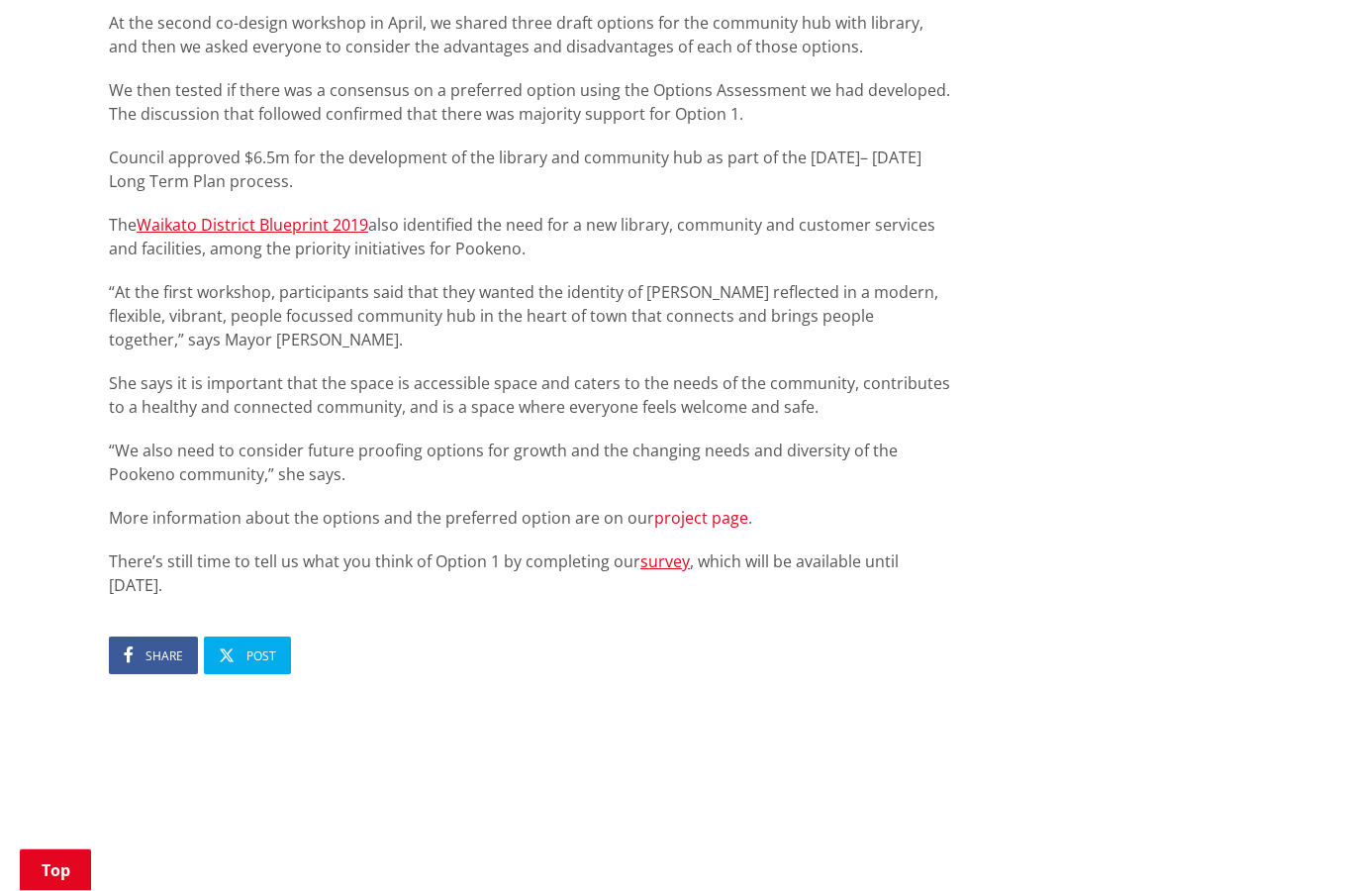
click at [694, 511] on link "project page" at bounding box center [701, 519] width 94 height 22
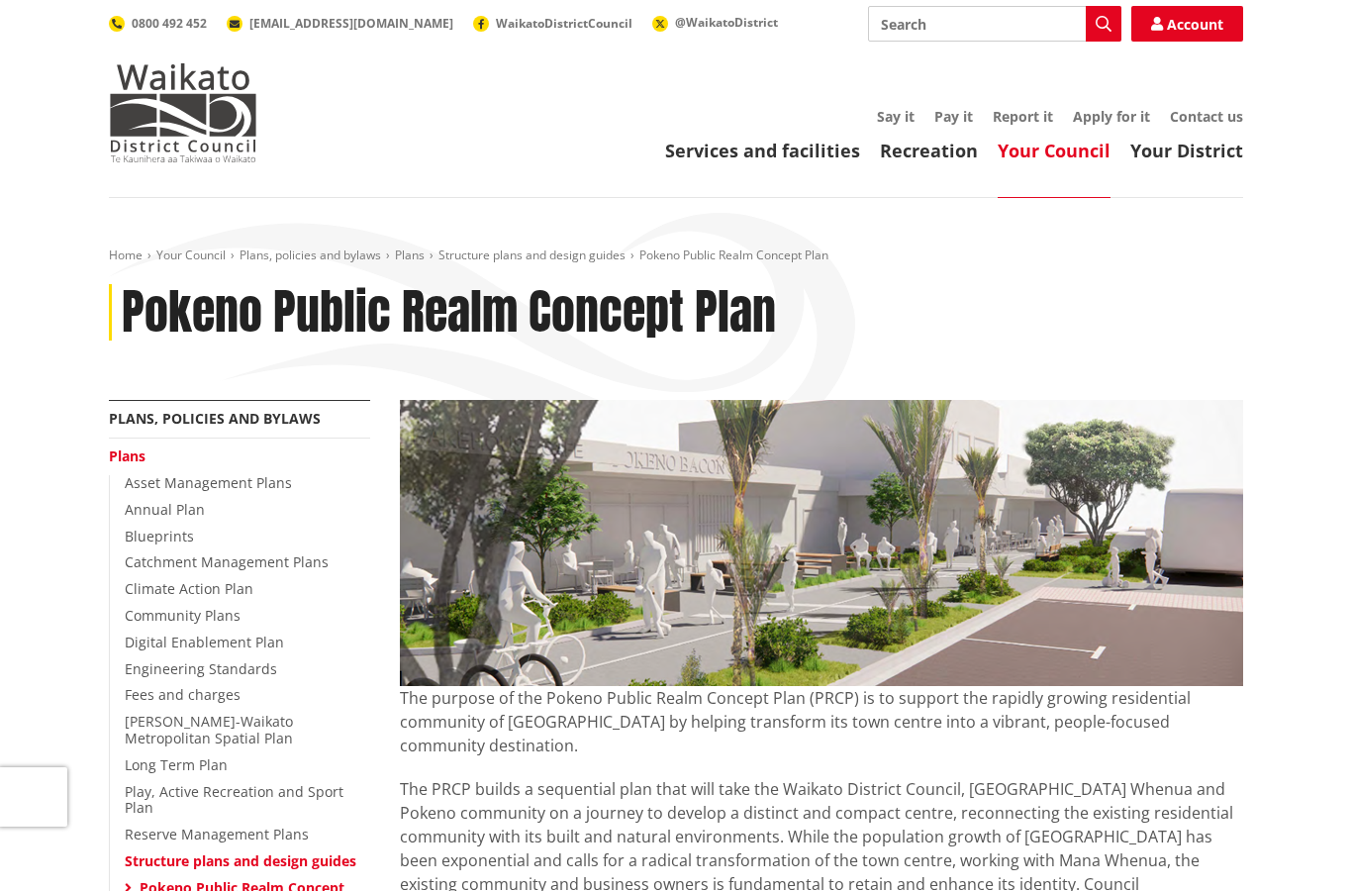
click at [934, 16] on input "Search" at bounding box center [994, 24] width 253 height 36
type input "Pokeno Public realm"
click at [973, 25] on input "Pokeno Public realm" at bounding box center [994, 24] width 253 height 36
type input "Pokeno community hub"
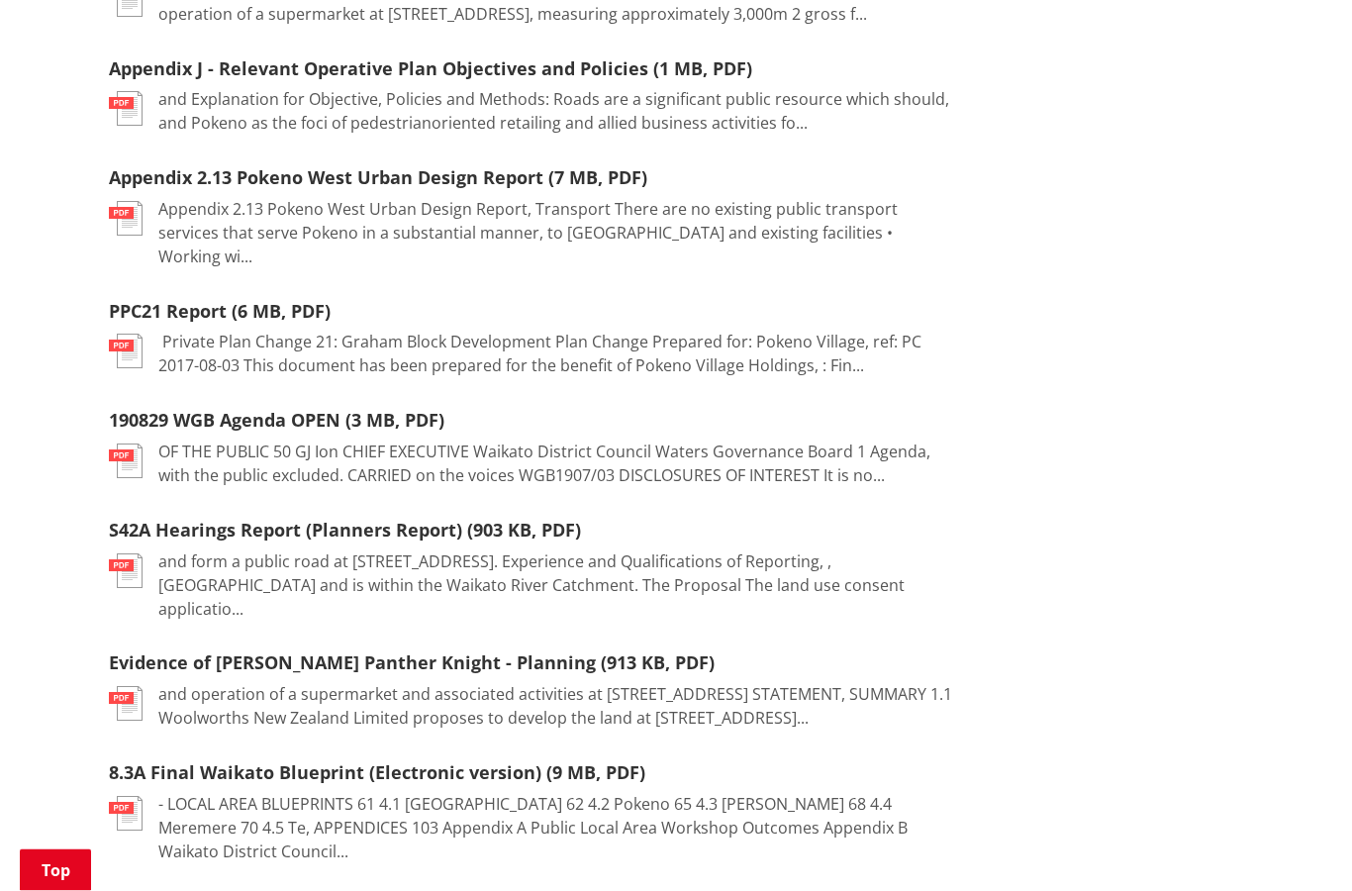
scroll to position [1010, 0]
click at [508, 518] on link "S42A Hearings Report (Planners Report) (903 KB, PDF)" at bounding box center [345, 530] width 472 height 24
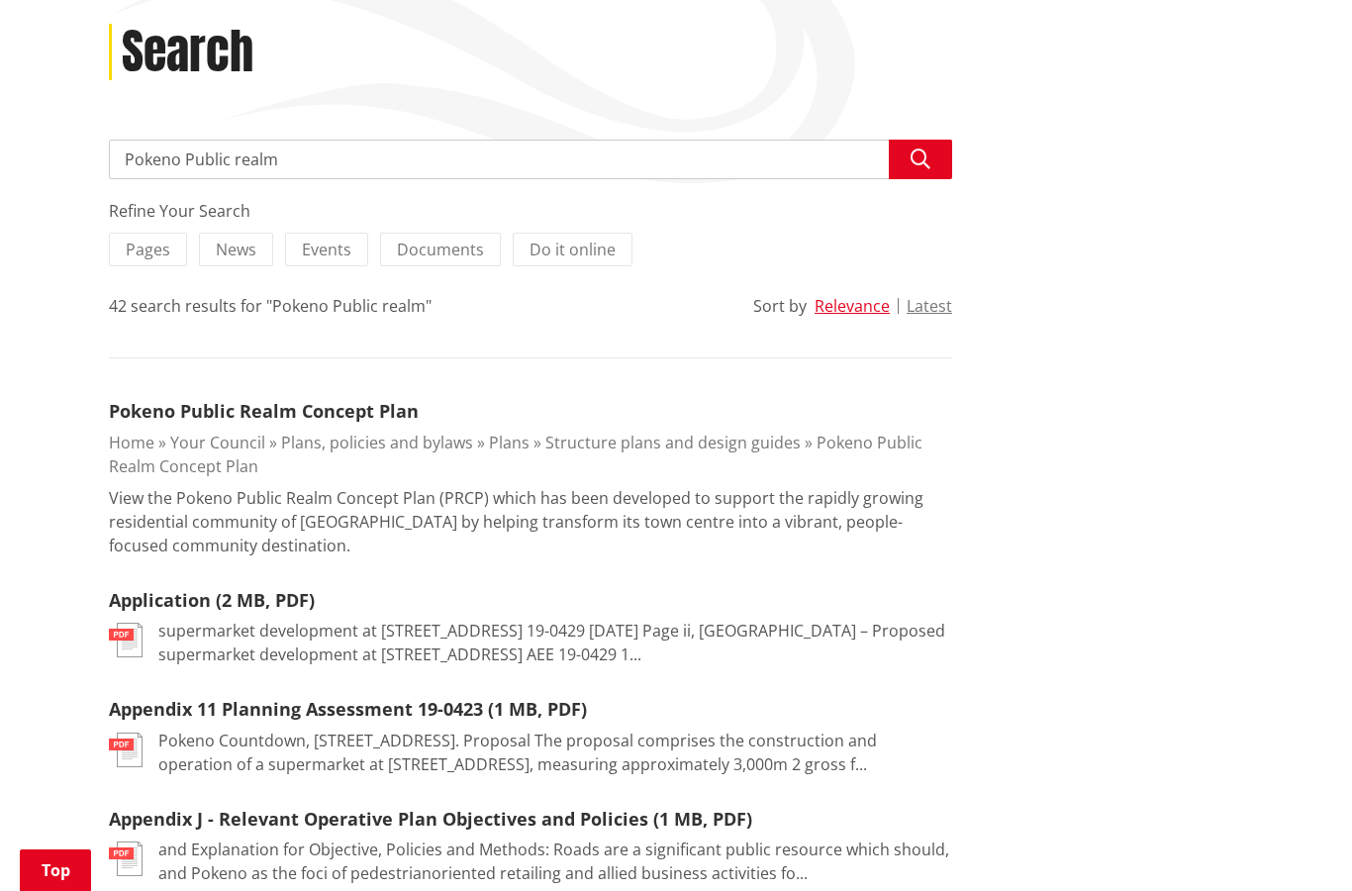
scroll to position [0, 0]
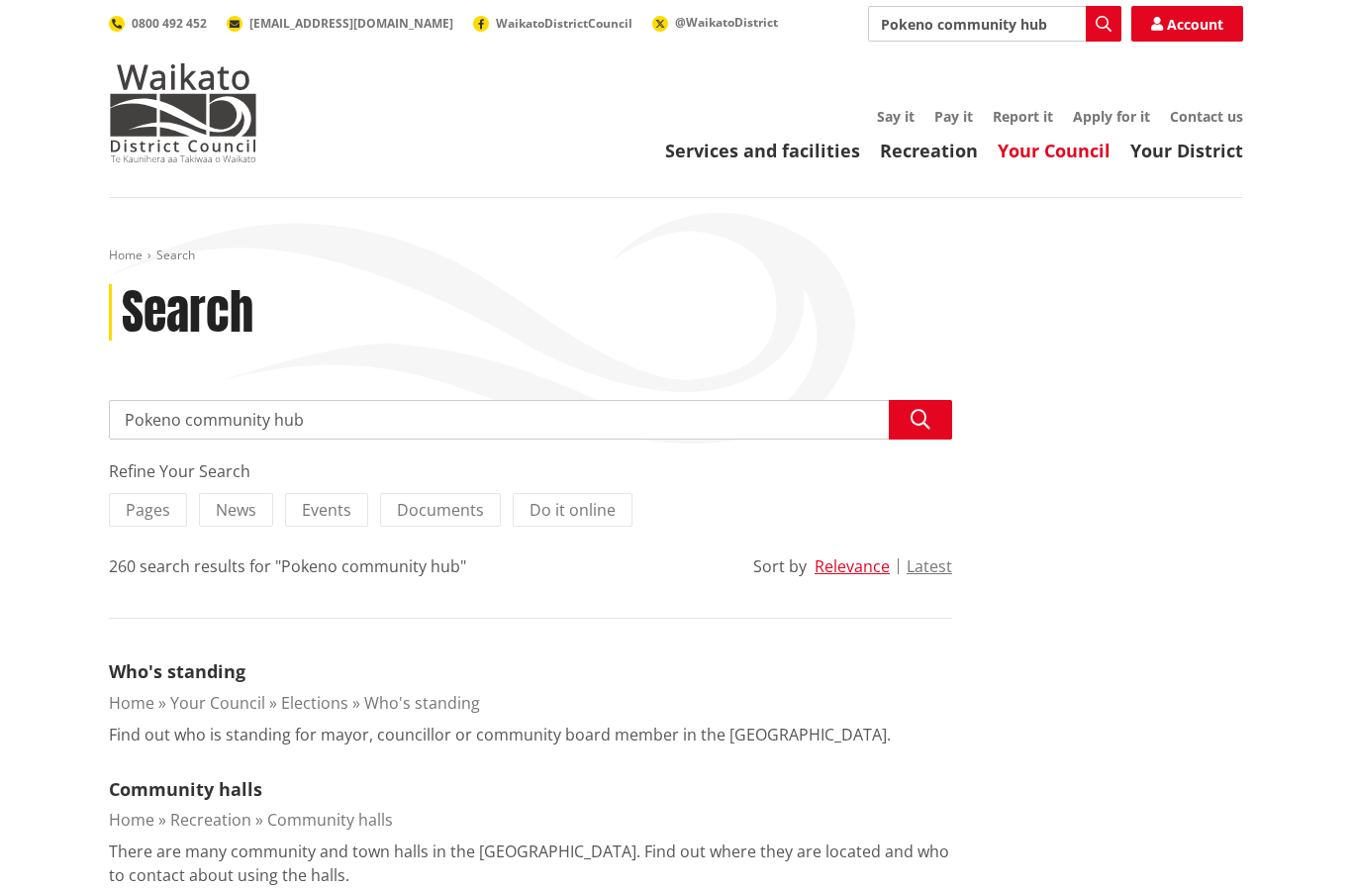
click at [1050, 153] on link "Your Council" at bounding box center [1054, 151] width 113 height 24
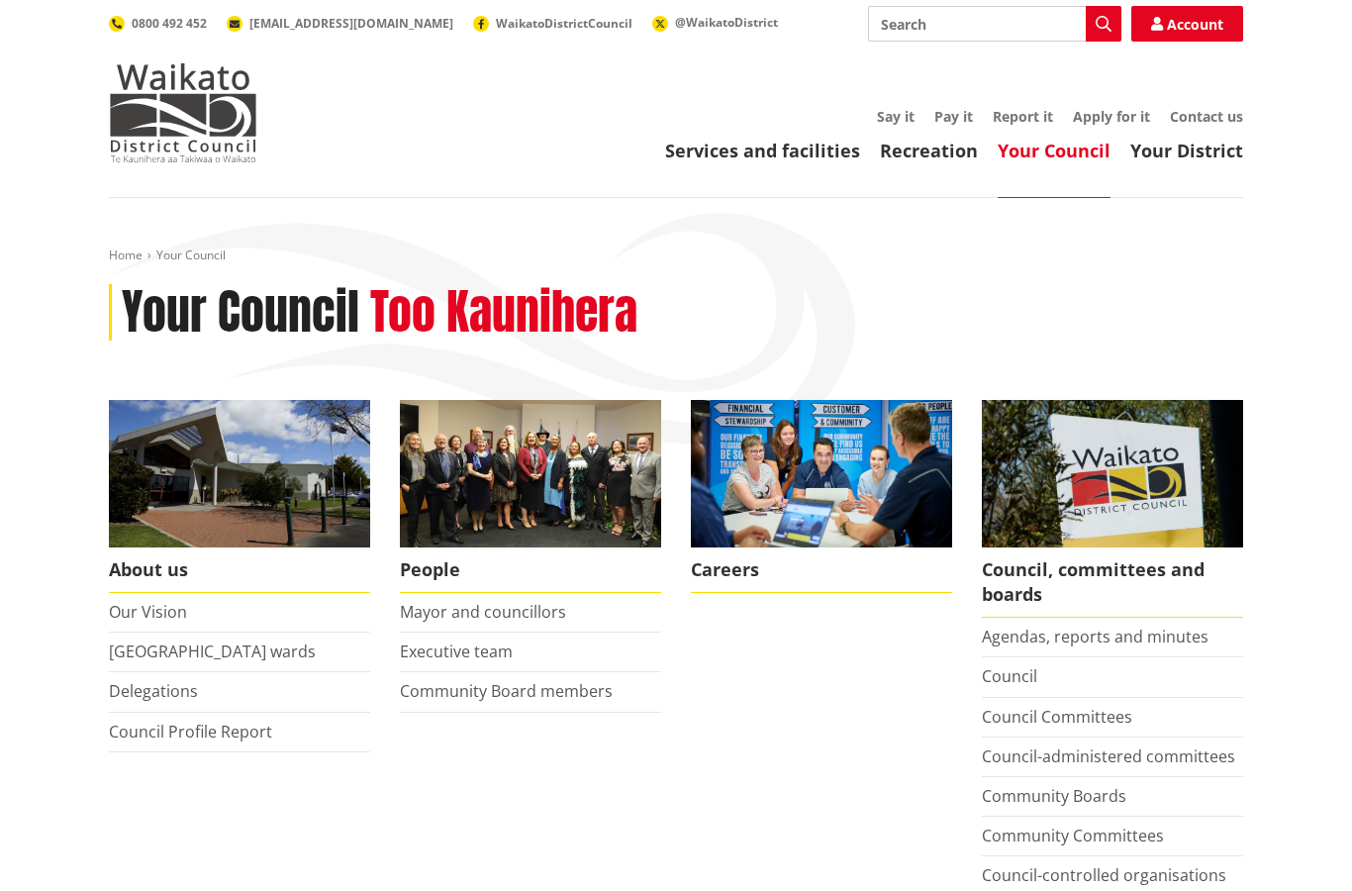
click at [943, 21] on input "Search" at bounding box center [994, 24] width 253 height 36
type input "Projects"
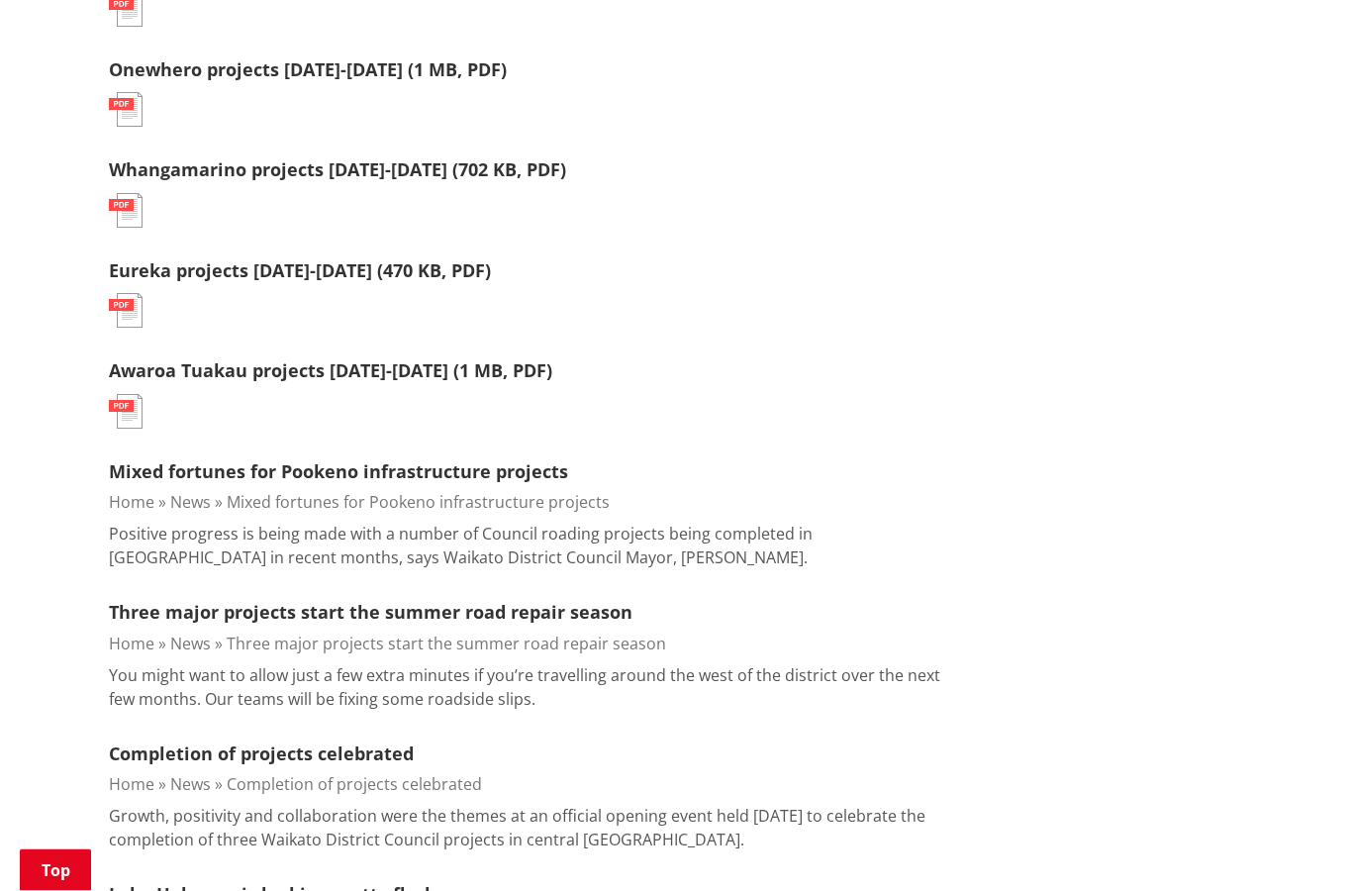
scroll to position [1900, 0]
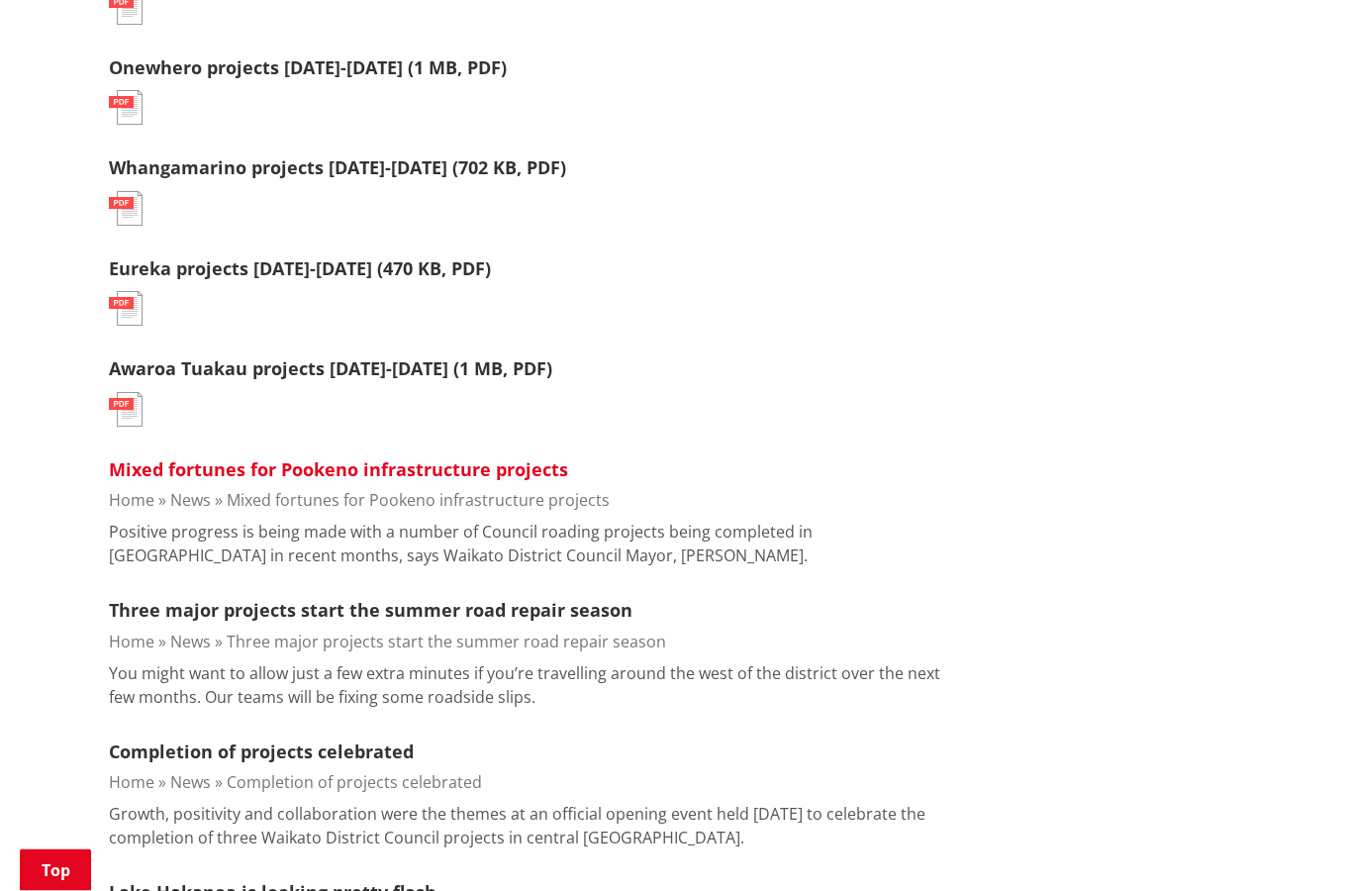
click at [429, 458] on link "Mixed fortunes for Pookeno infrastructure projects" at bounding box center [338, 470] width 459 height 24
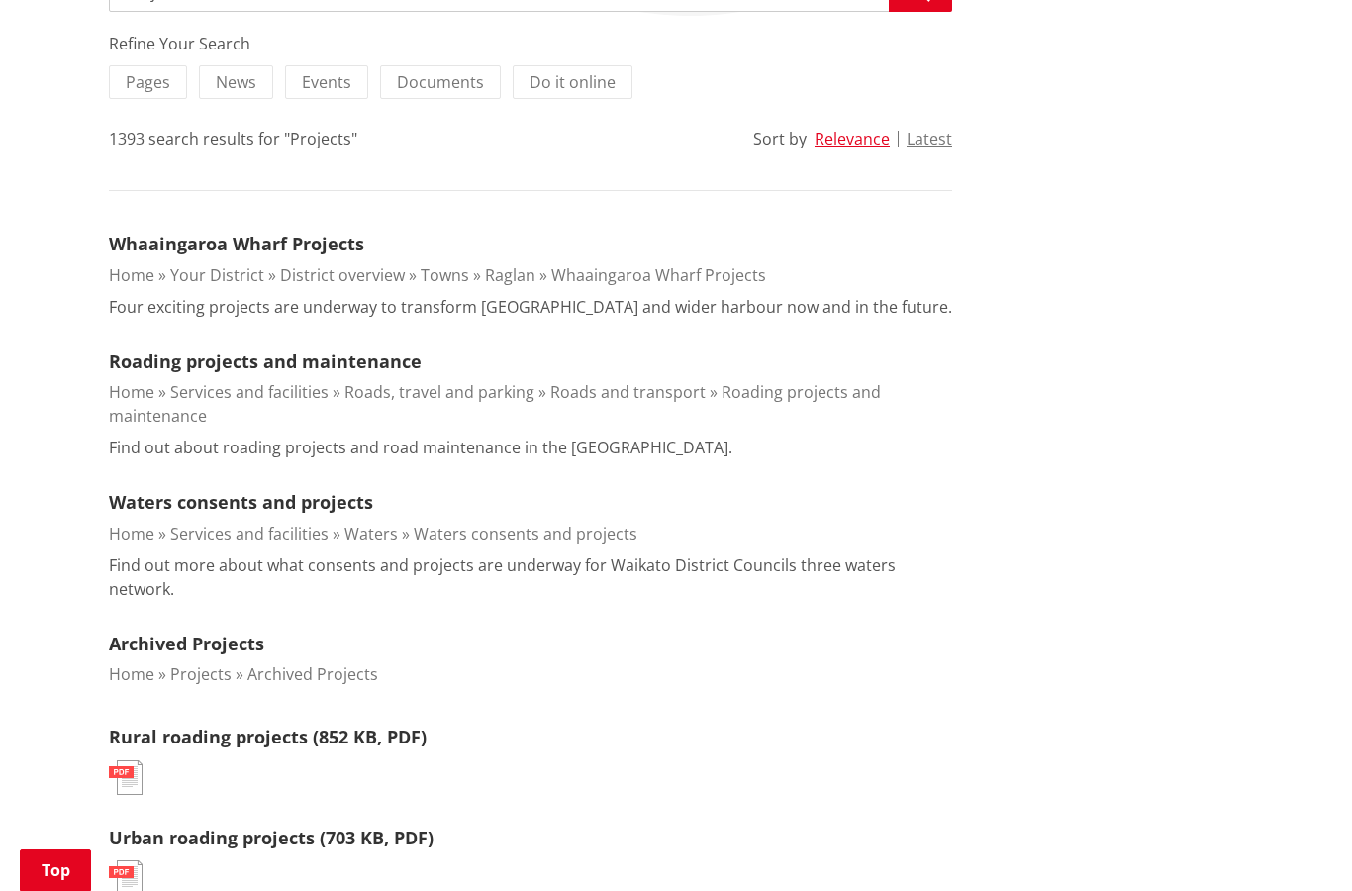
scroll to position [418, 0]
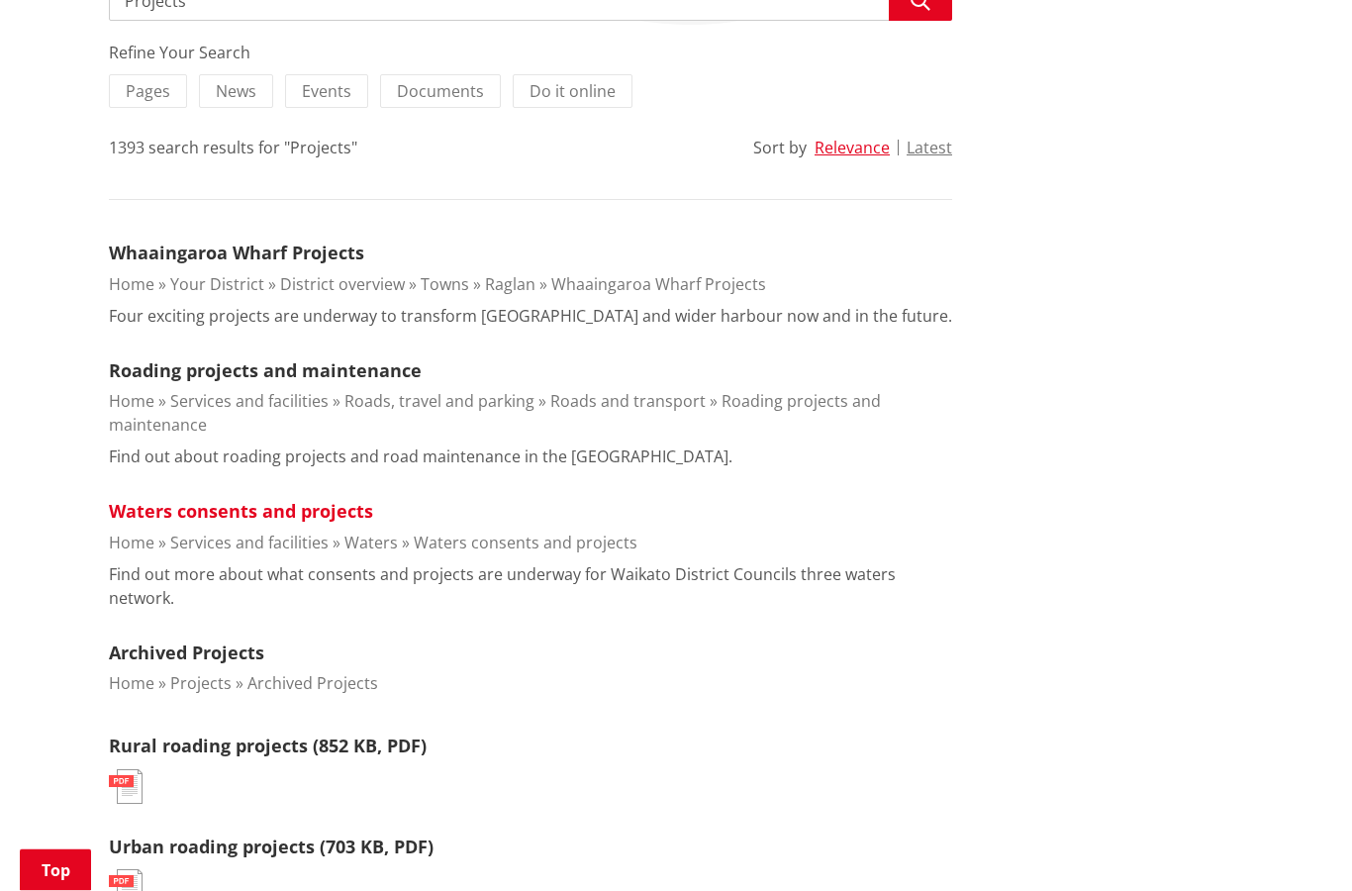
click at [260, 509] on link "Waters consents and projects" at bounding box center [241, 512] width 264 height 24
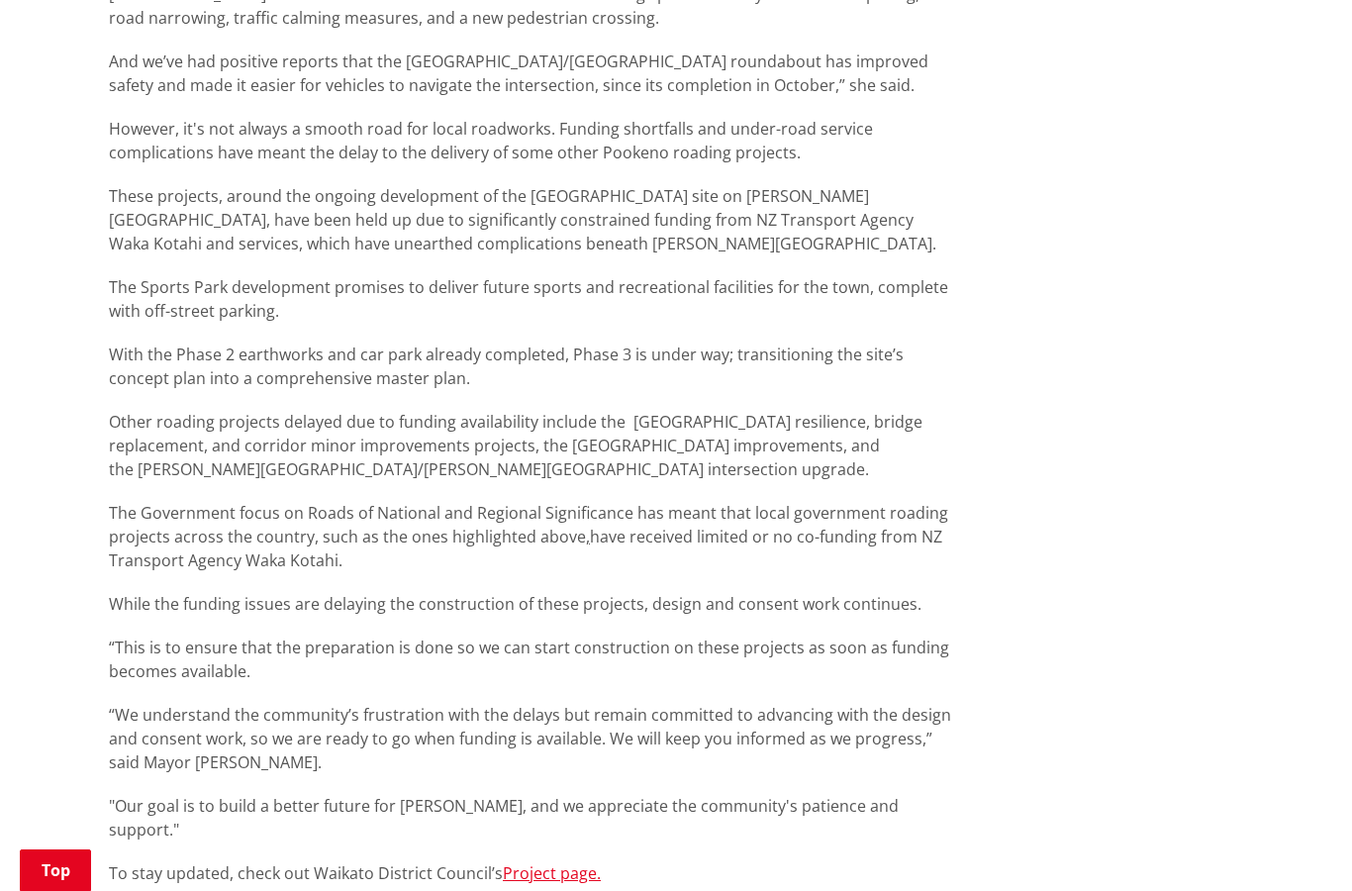
scroll to position [1117, 0]
click at [526, 862] on link "Project page." at bounding box center [552, 873] width 98 height 22
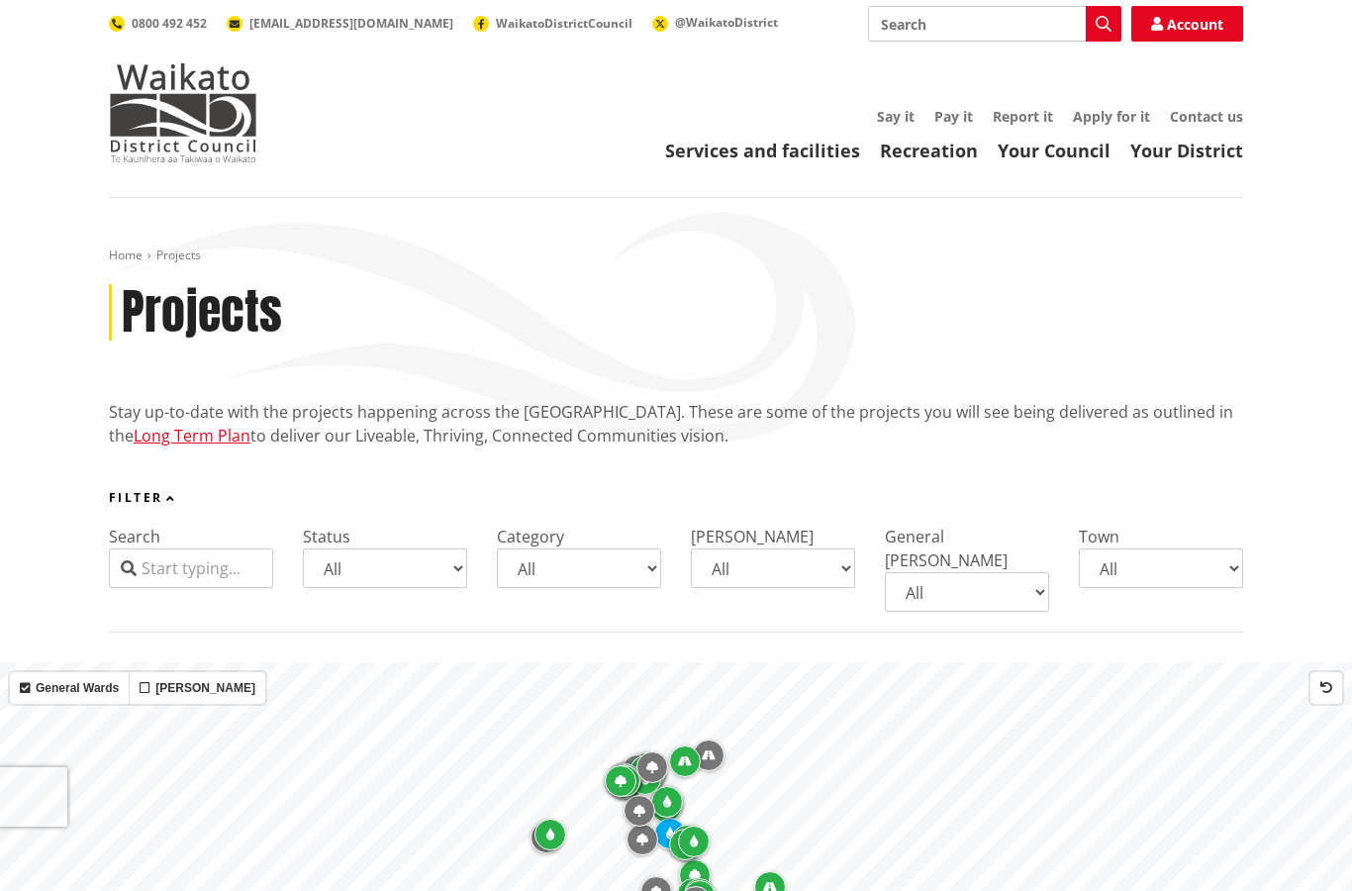
click at [179, 556] on input "Search" at bounding box center [191, 568] width 164 height 40
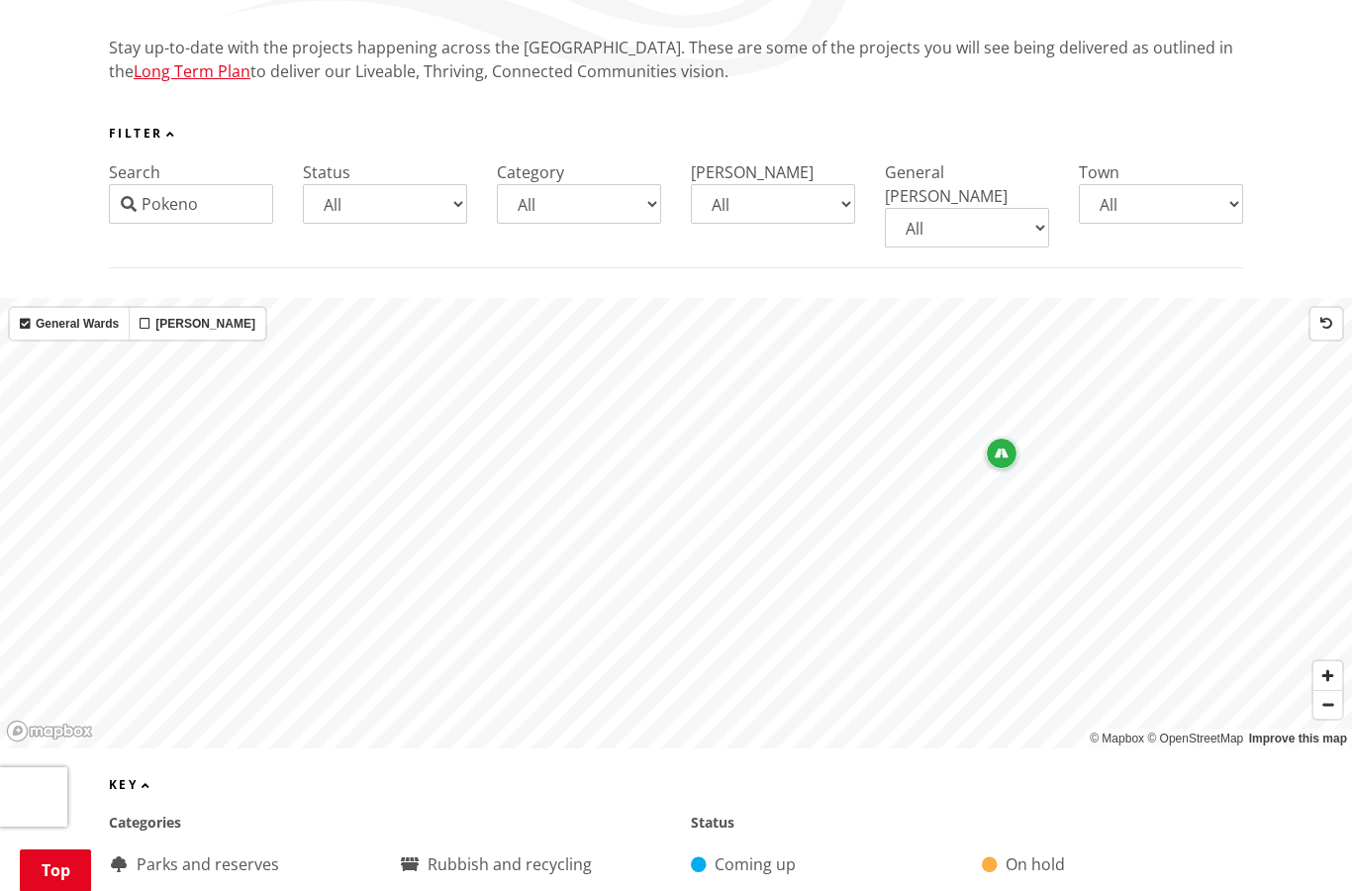
scroll to position [363, 0]
click at [1088, 439] on div "Map marker" at bounding box center [1080, 453] width 32 height 32
type input "Pokeno"
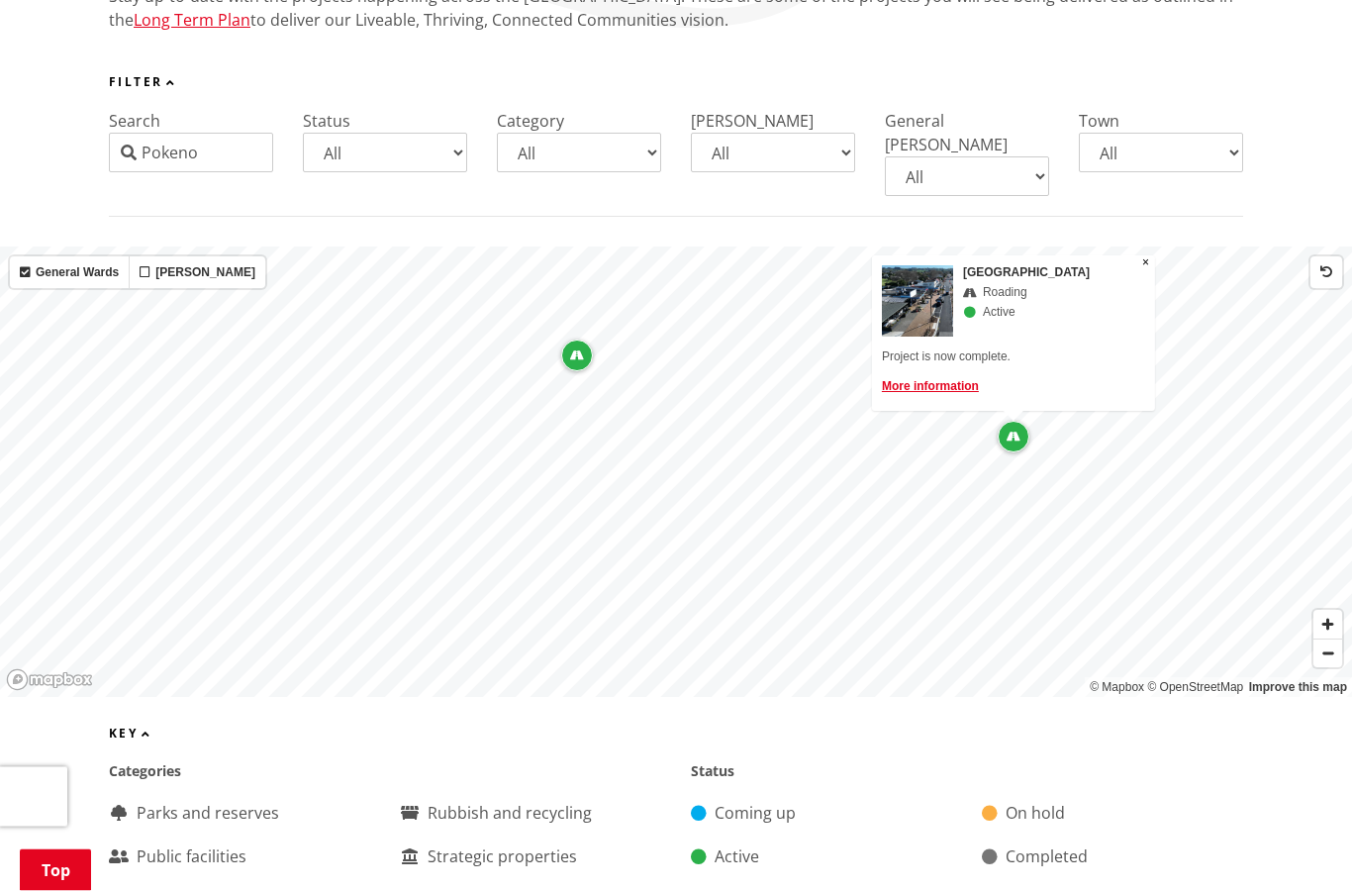
scroll to position [410, 0]
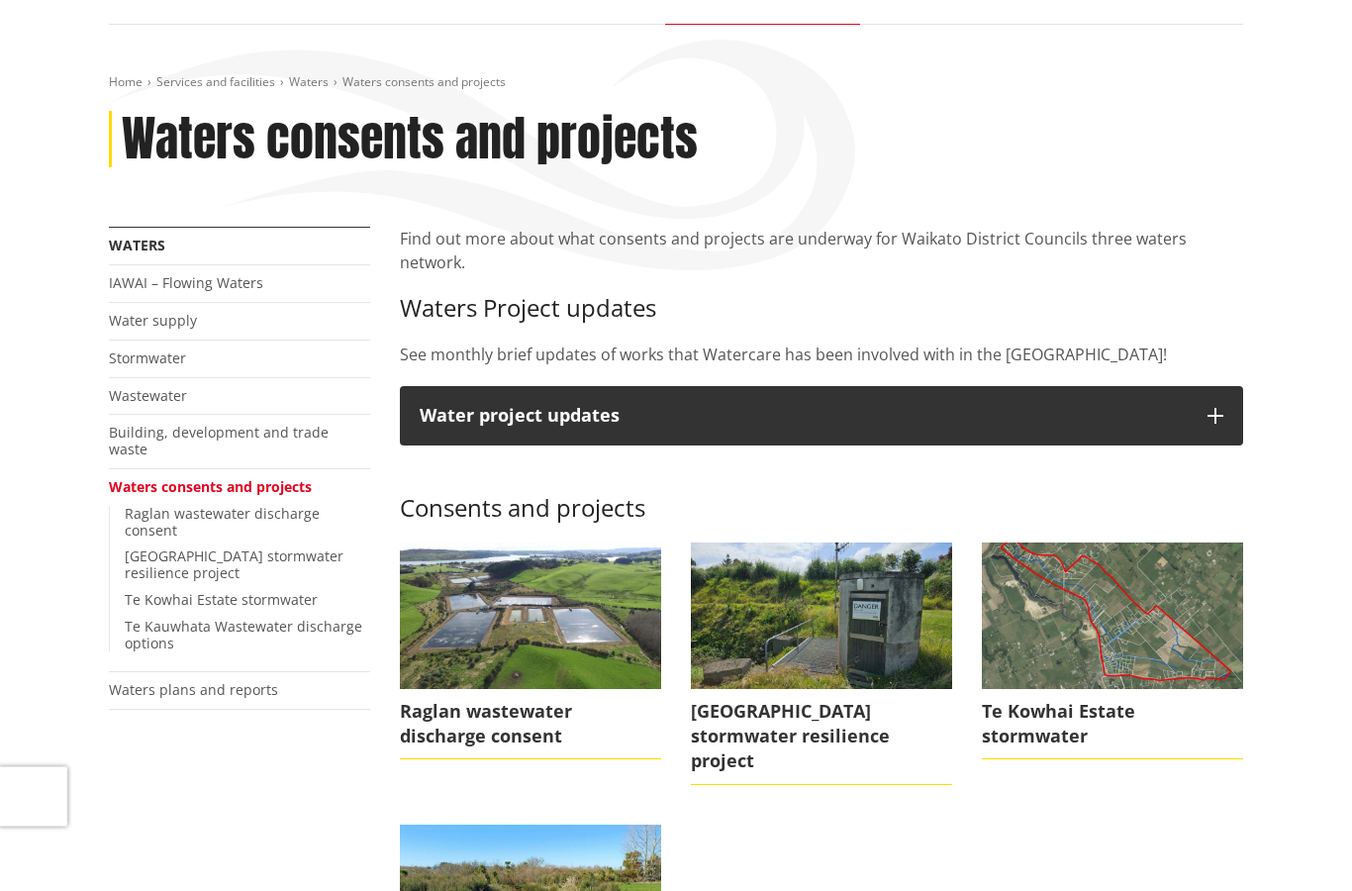
scroll to position [173, 0]
click at [183, 394] on link "Wastewater" at bounding box center [148, 395] width 78 height 19
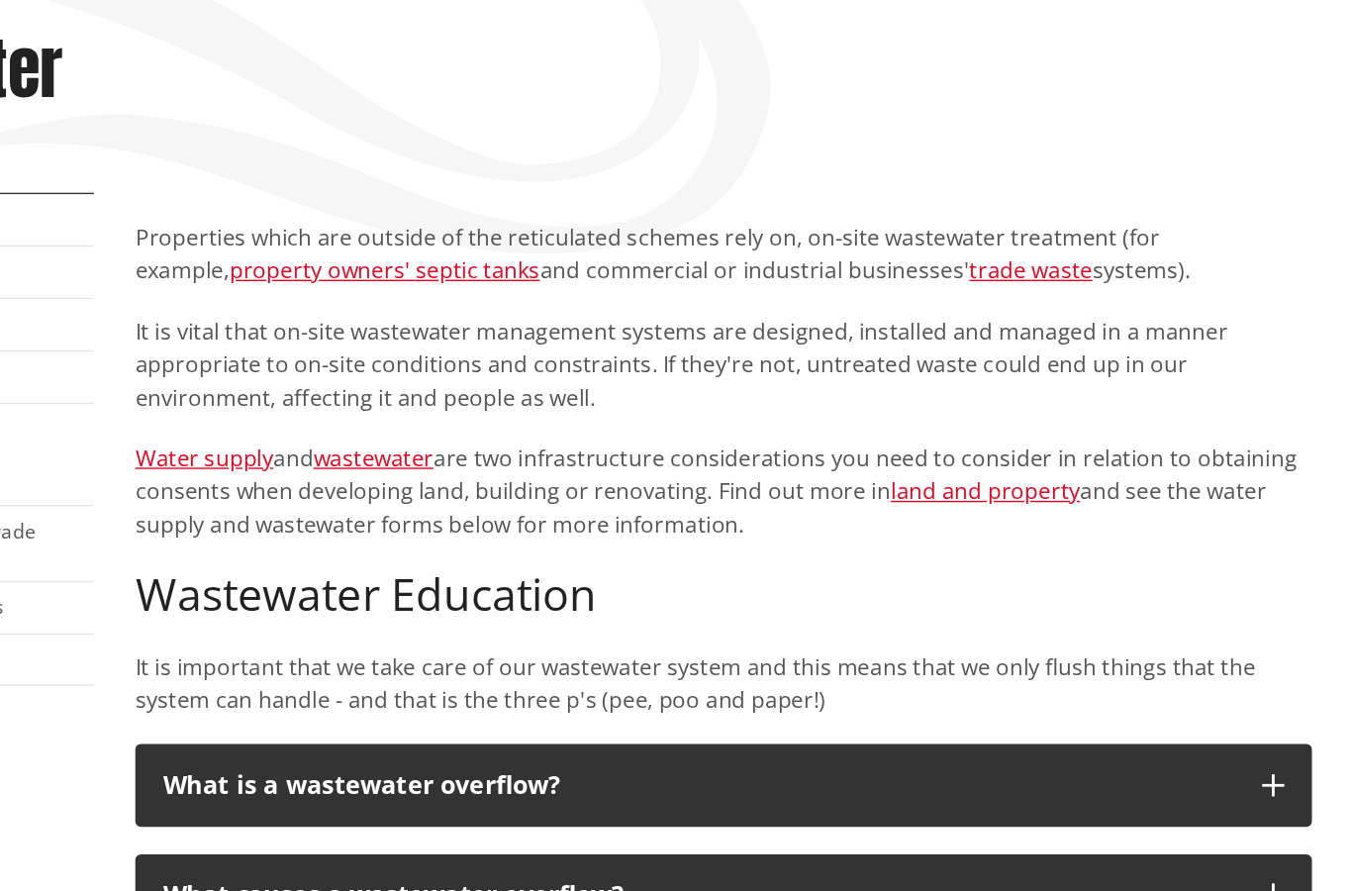
scroll to position [225, 0]
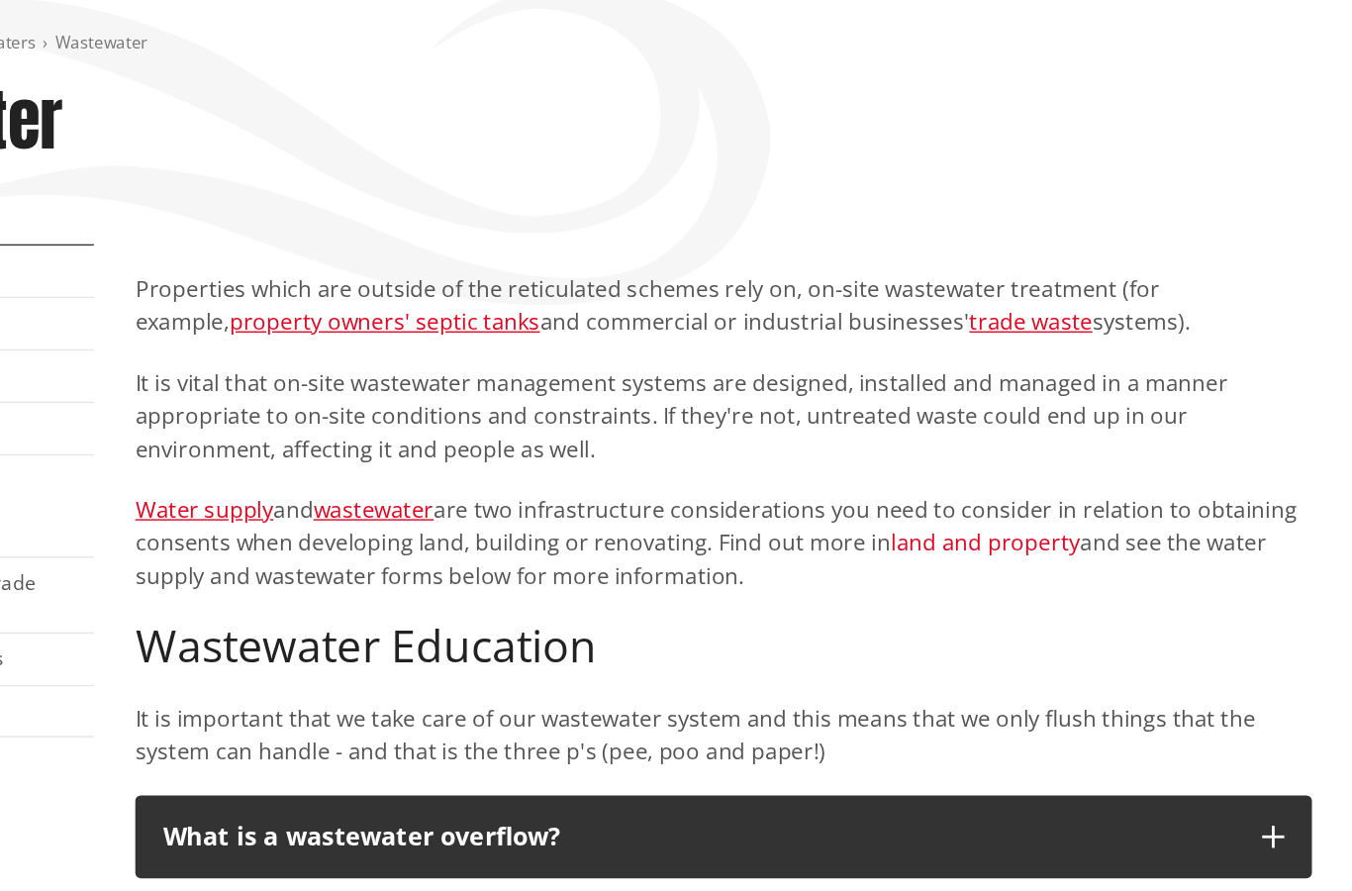
click at [941, 389] on link "land and property" at bounding box center [1009, 389] width 136 height 22
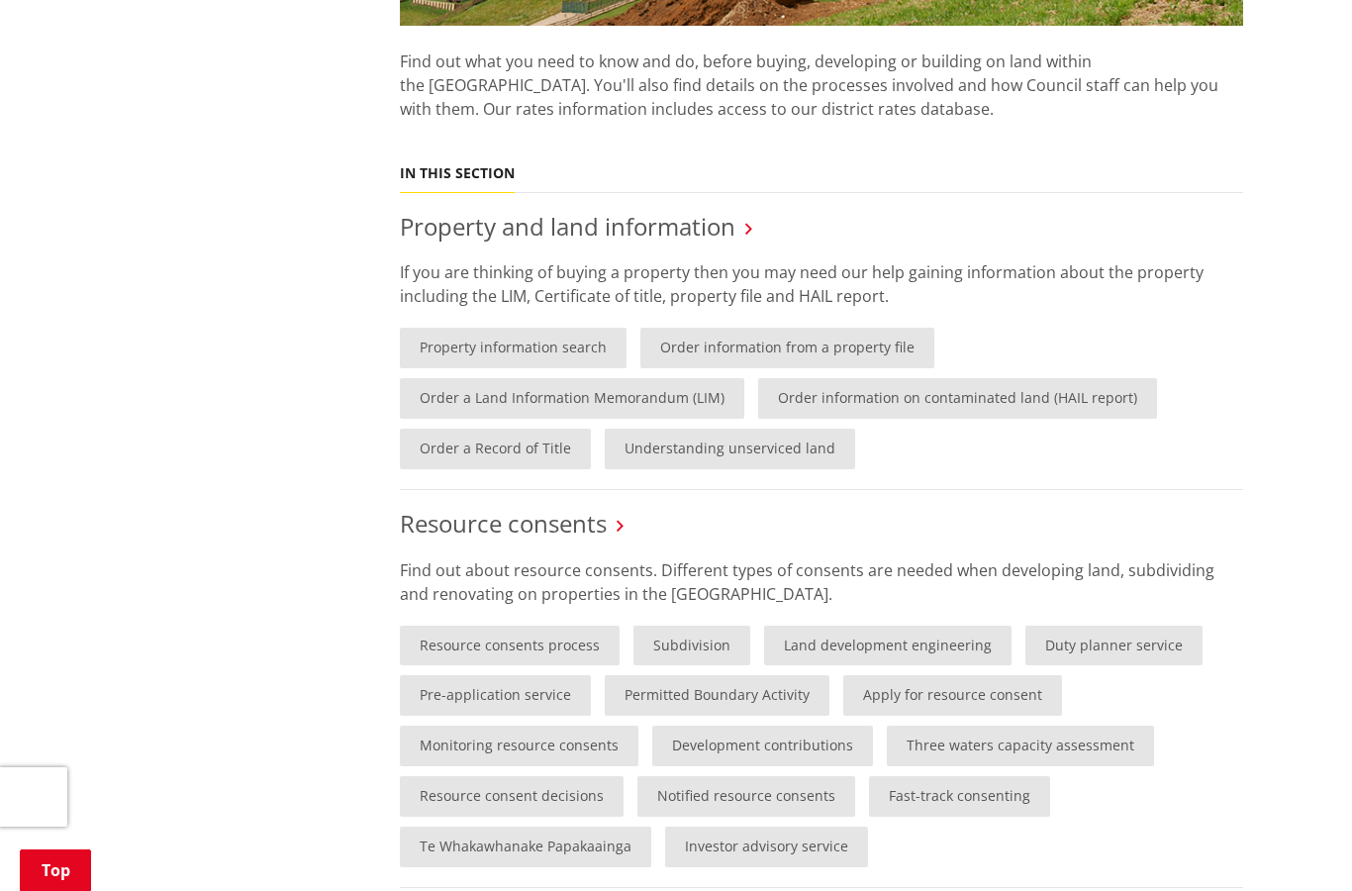
scroll to position [746, 0]
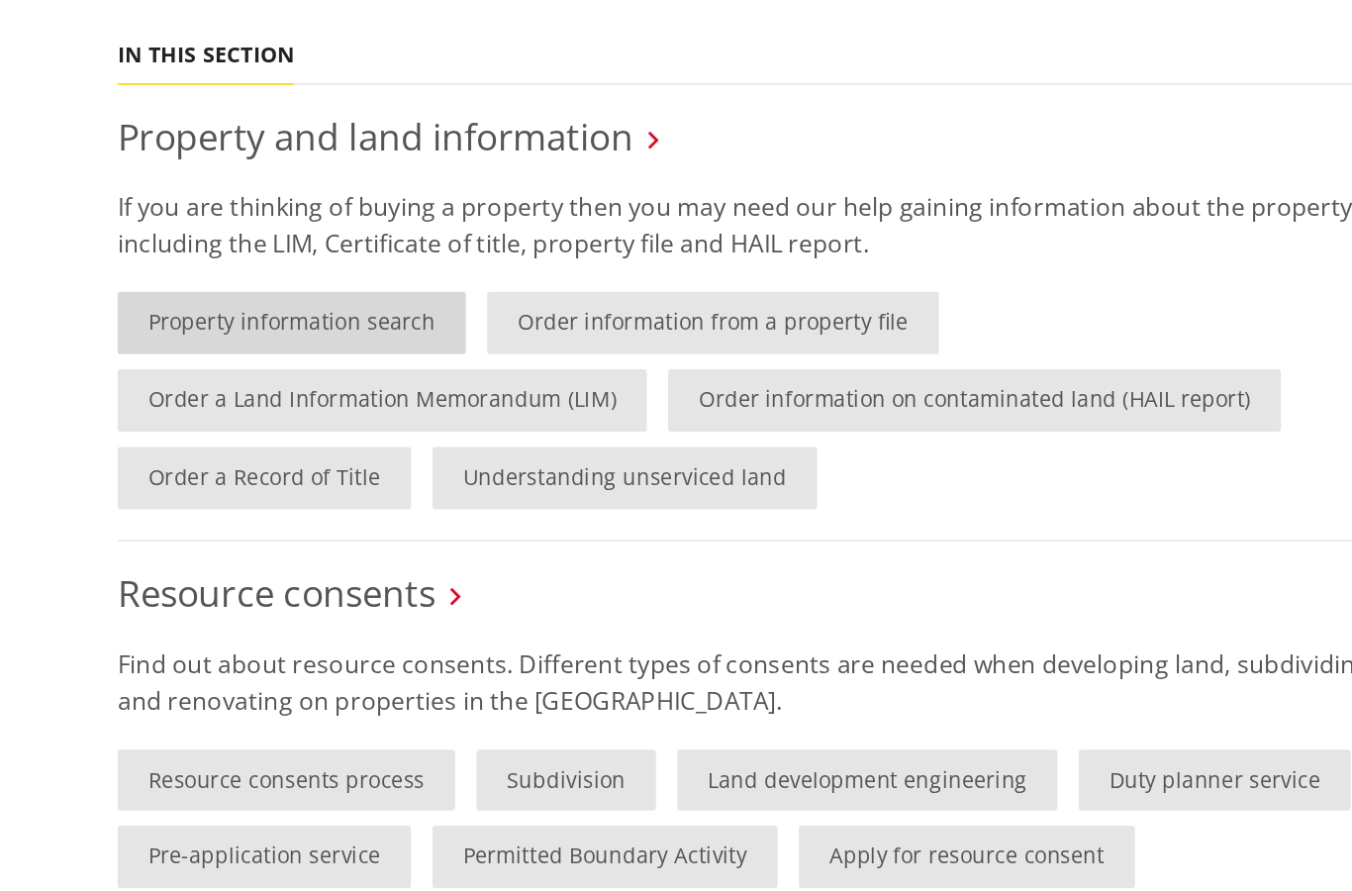
click at [400, 329] on link "Property information search" at bounding box center [513, 349] width 227 height 41
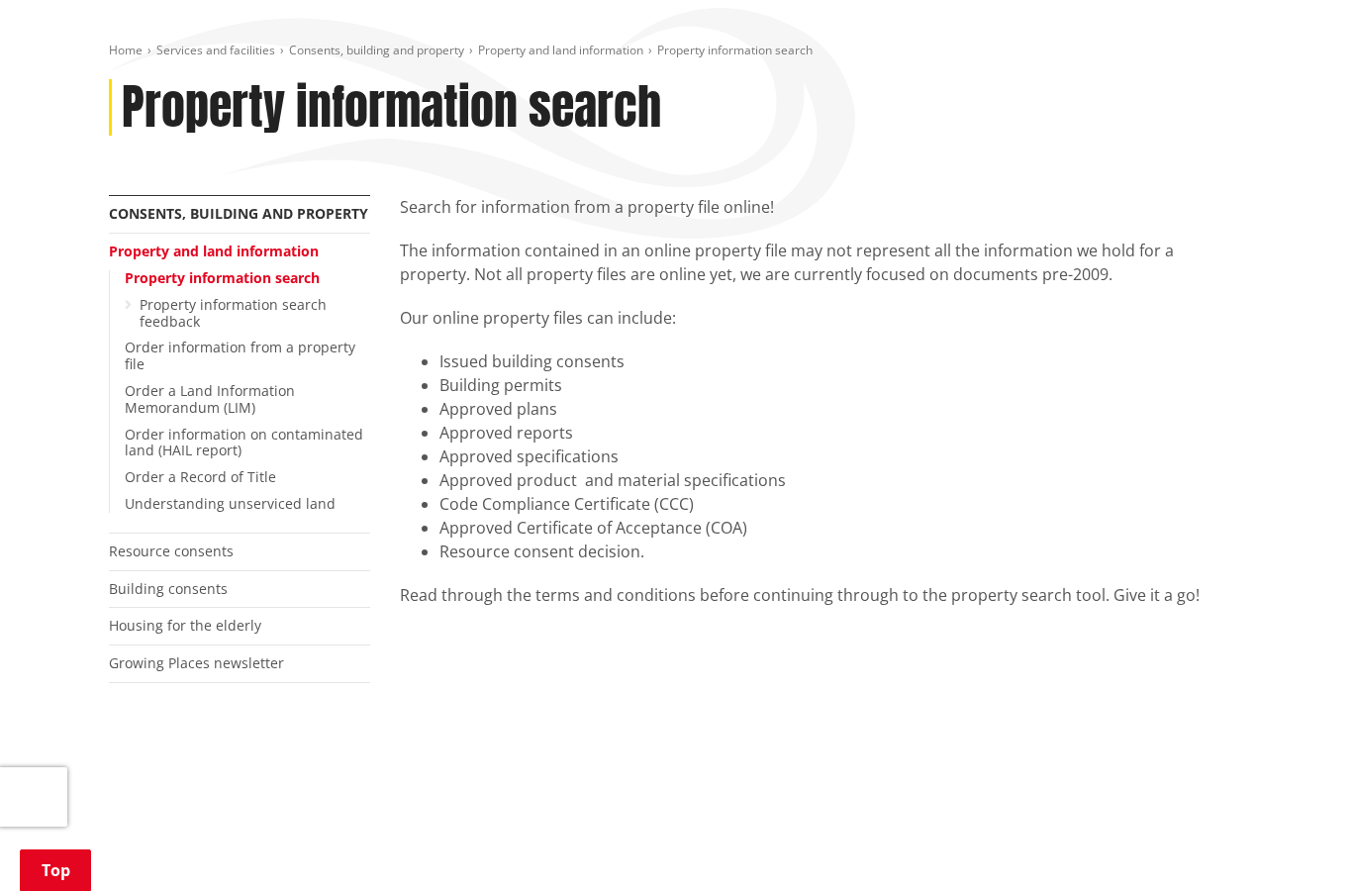
scroll to position [204, 0]
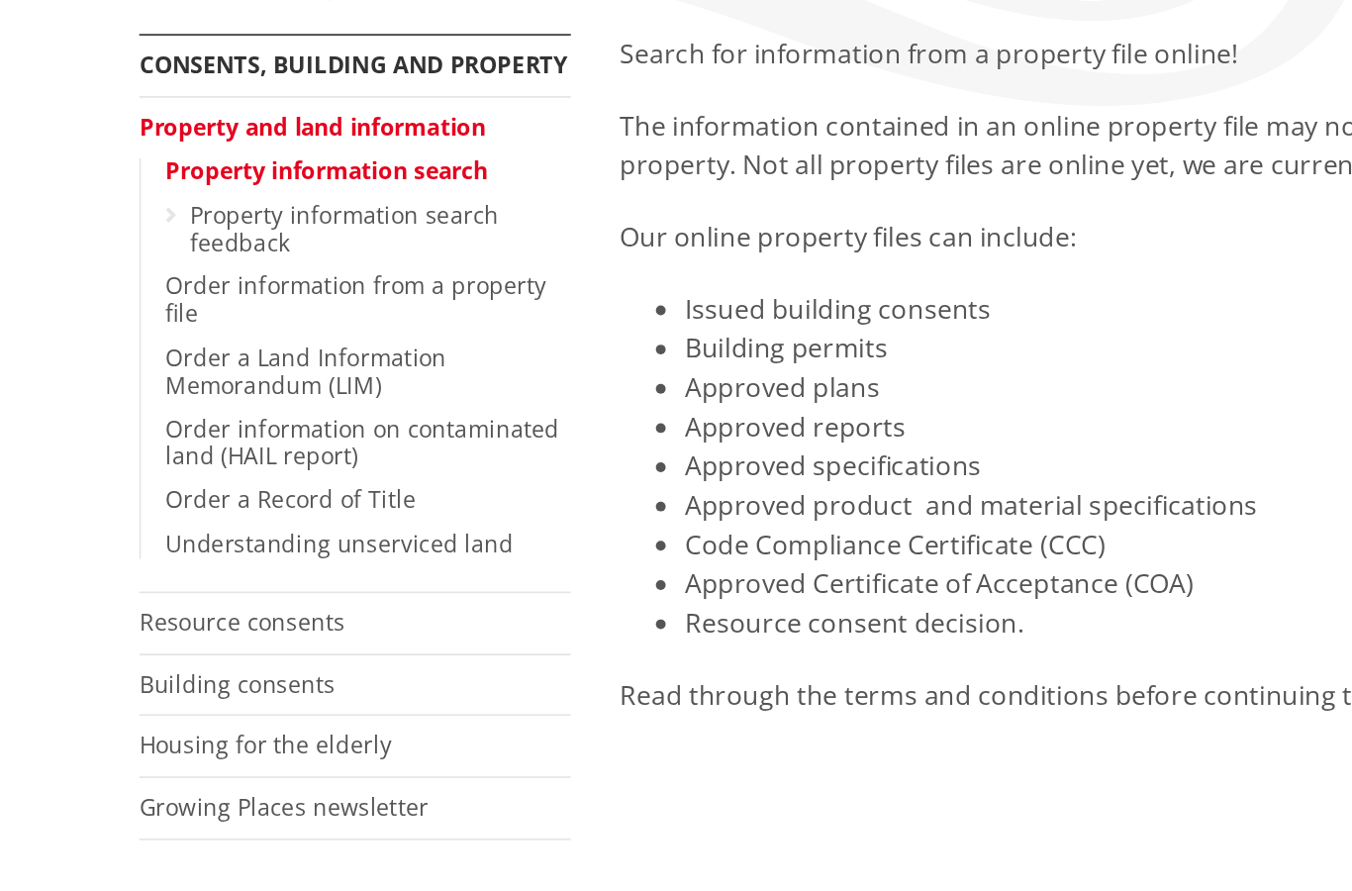
click at [230, 269] on link "Property information search" at bounding box center [222, 278] width 195 height 19
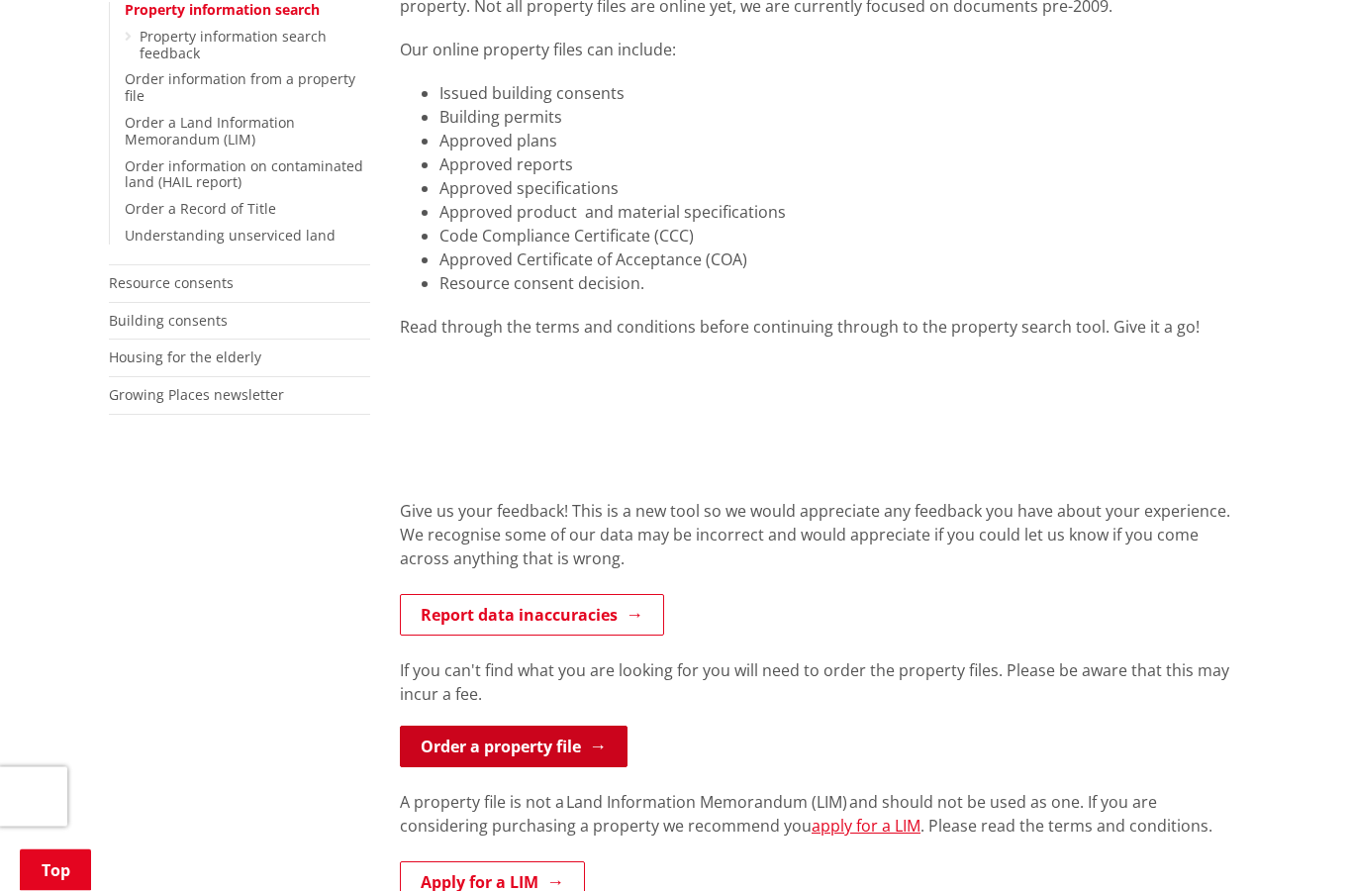
scroll to position [461, 0]
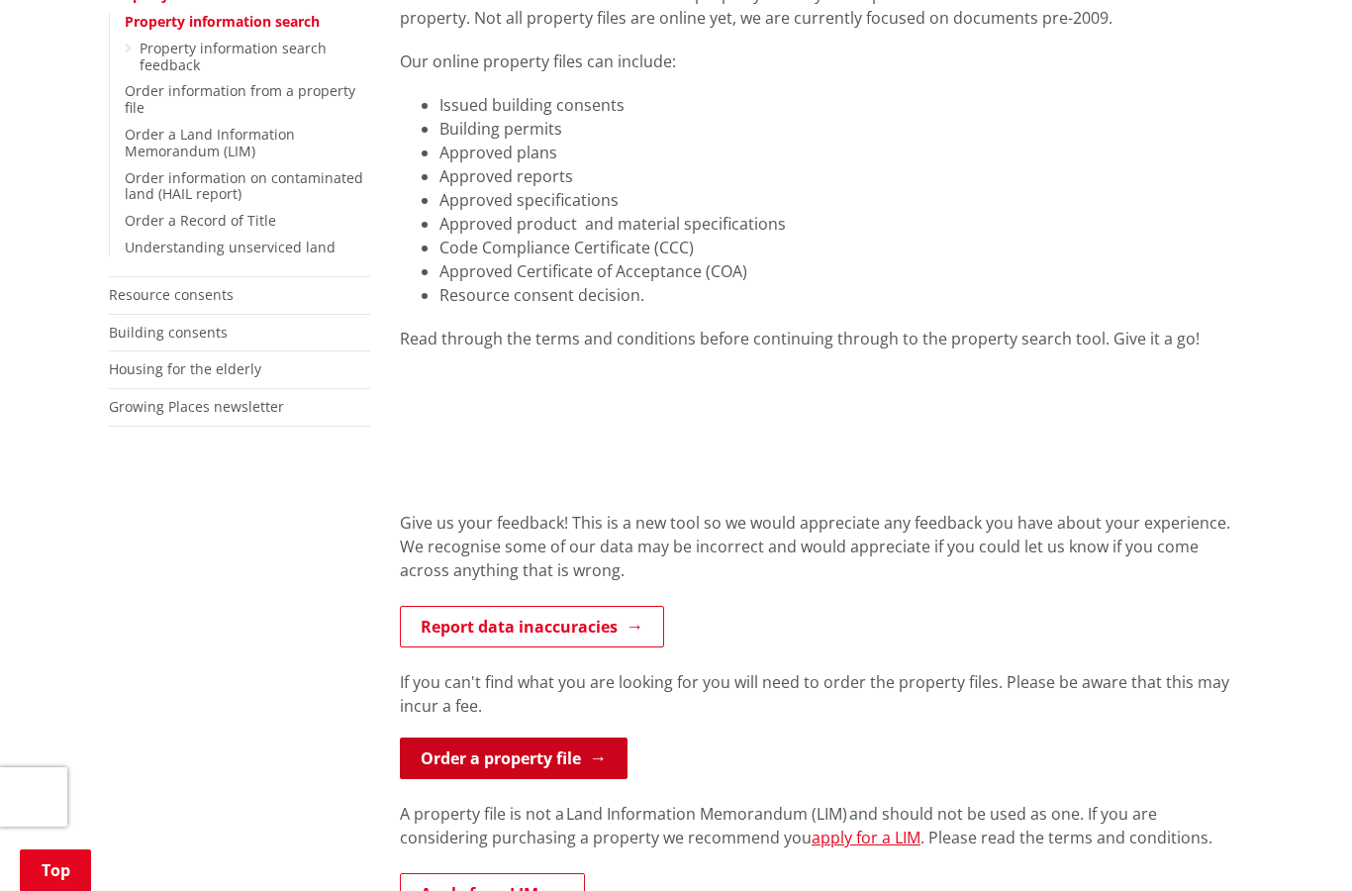
click at [0, 0] on html "Skip to content Toggle search Toggle navigation Services and facilities Recreat…" at bounding box center [676, 854] width 1352 height 2631
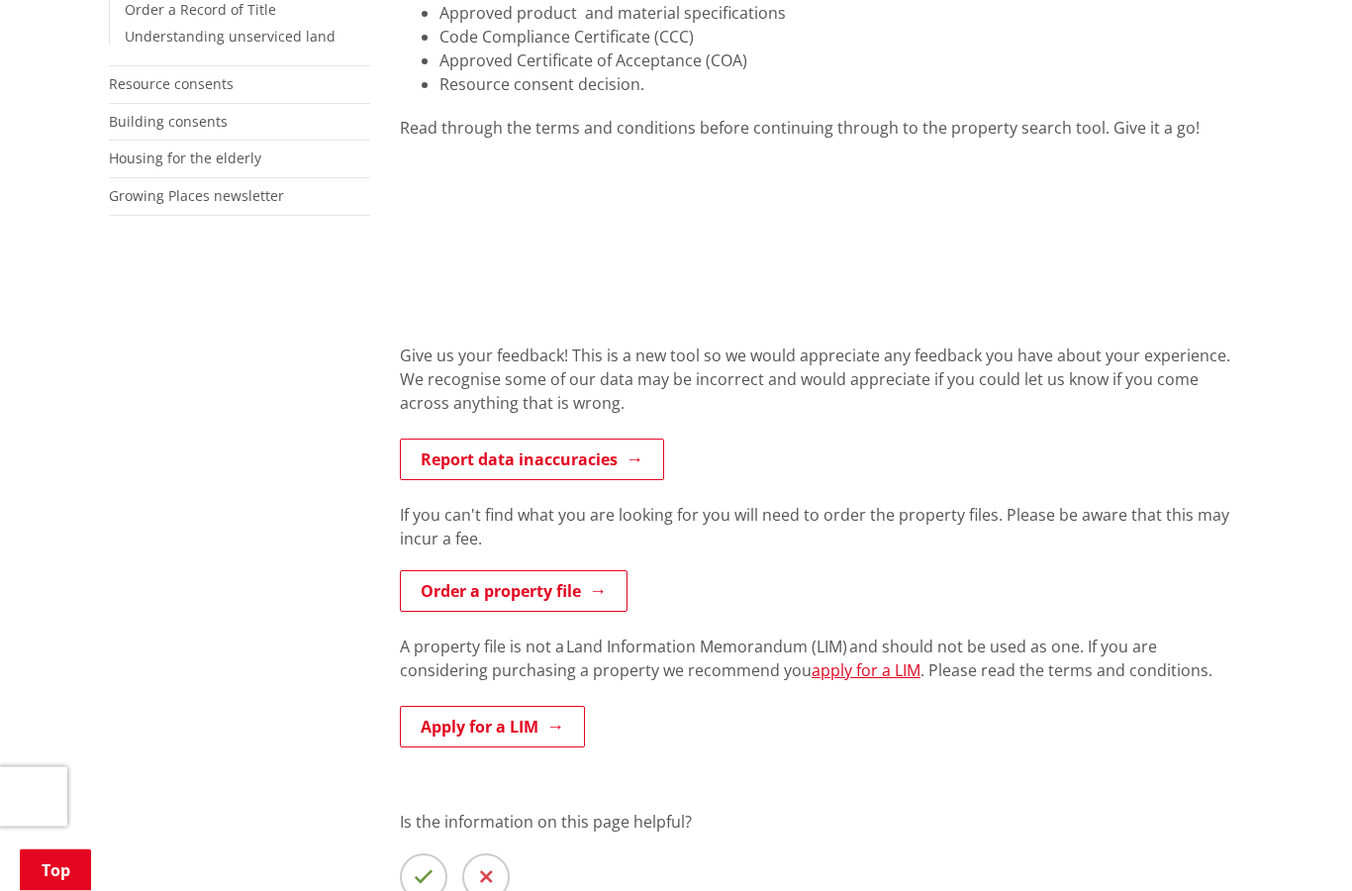
scroll to position [0, 0]
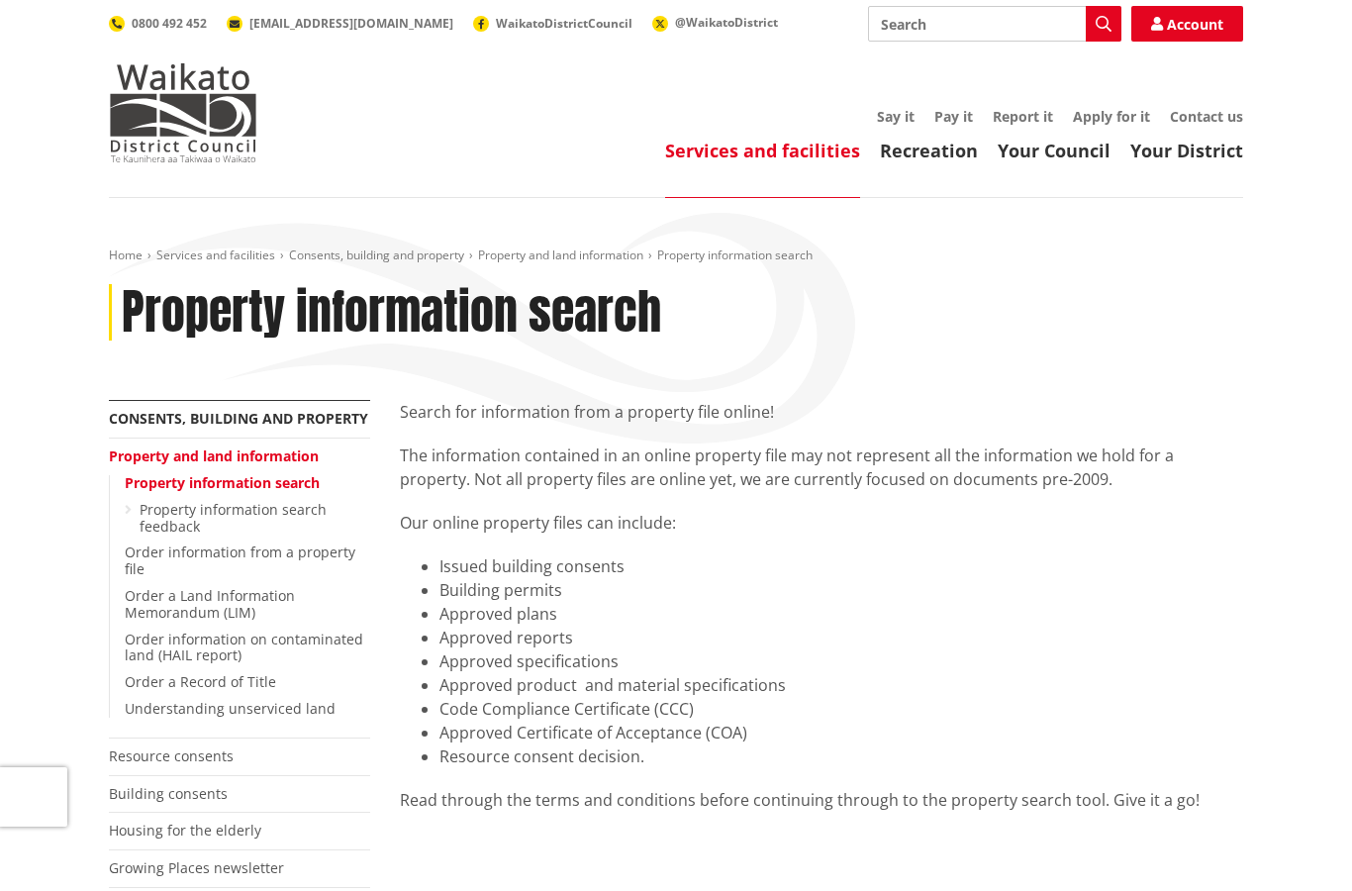
click at [914, 23] on input "Search" at bounding box center [994, 24] width 253 height 36
click at [192, 255] on link "Services and facilities" at bounding box center [215, 254] width 119 height 17
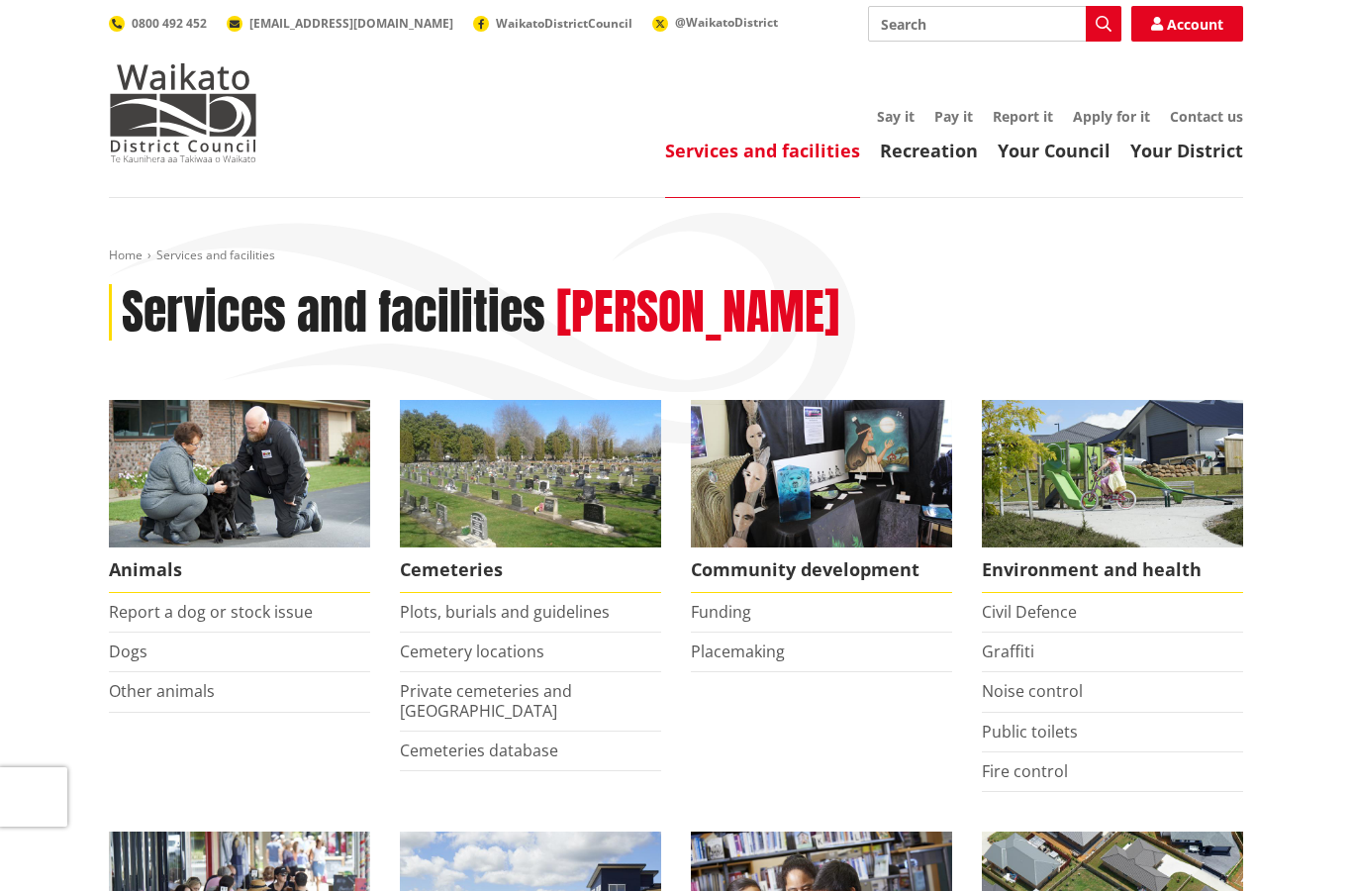
click at [910, 18] on input "Search" at bounding box center [994, 24] width 253 height 36
type input "ApTIAL PLAN"
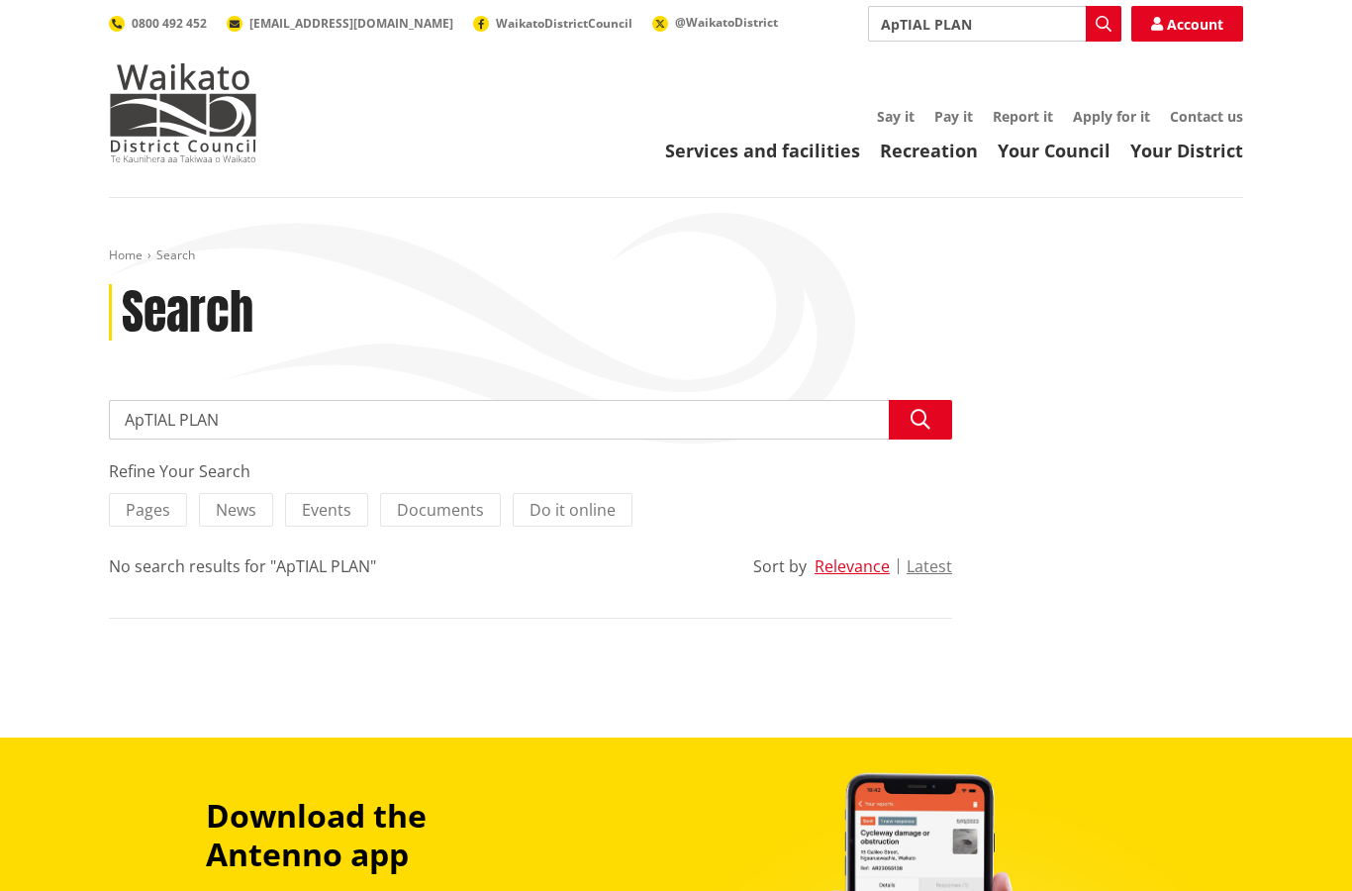
click at [142, 419] on input "ApTIAL PLAN" at bounding box center [530, 420] width 843 height 40
type input "SpaTIAL PLAN"
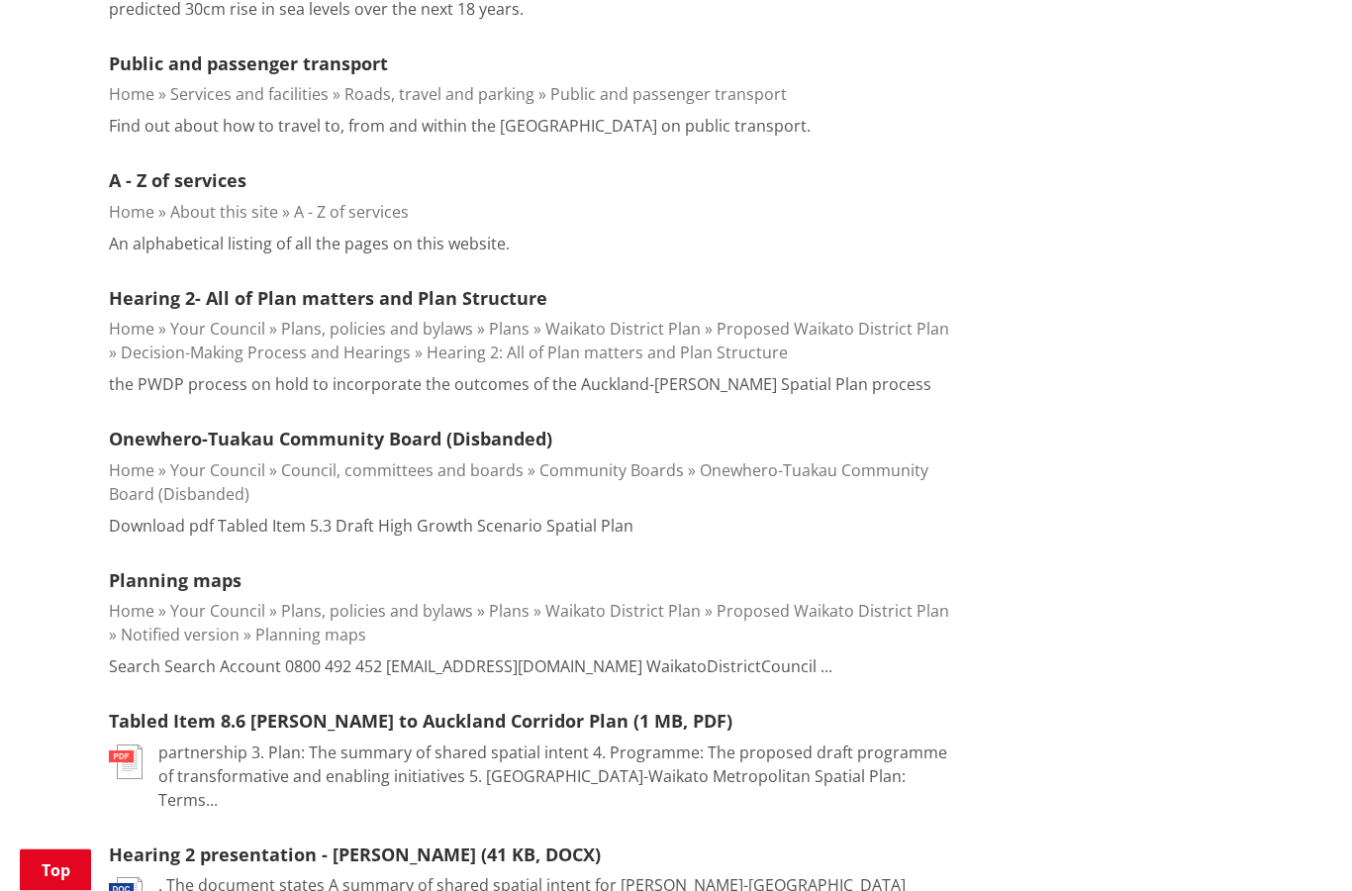
scroll to position [1997, 0]
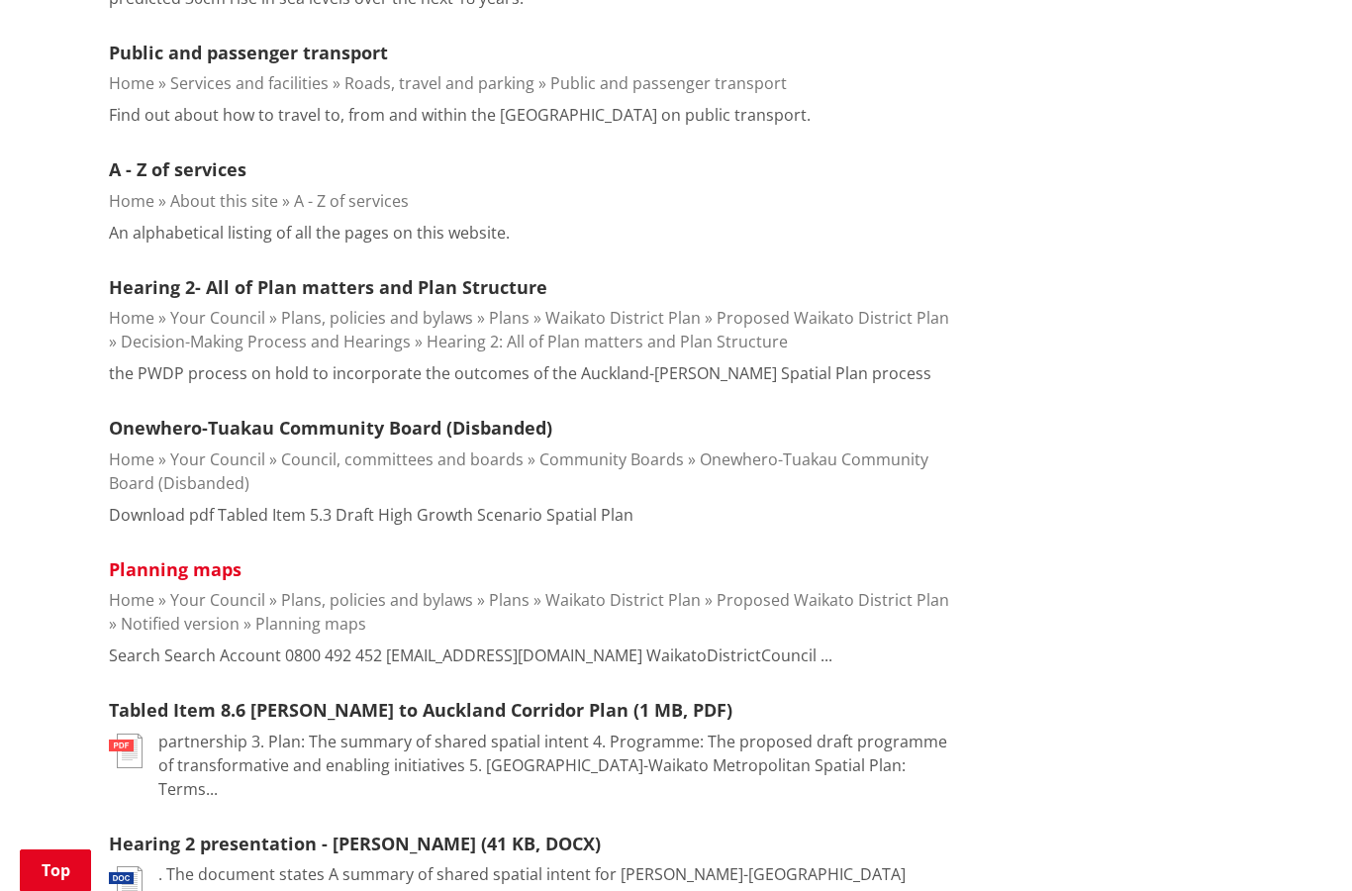
click at [220, 557] on link "Planning maps" at bounding box center [175, 569] width 133 height 24
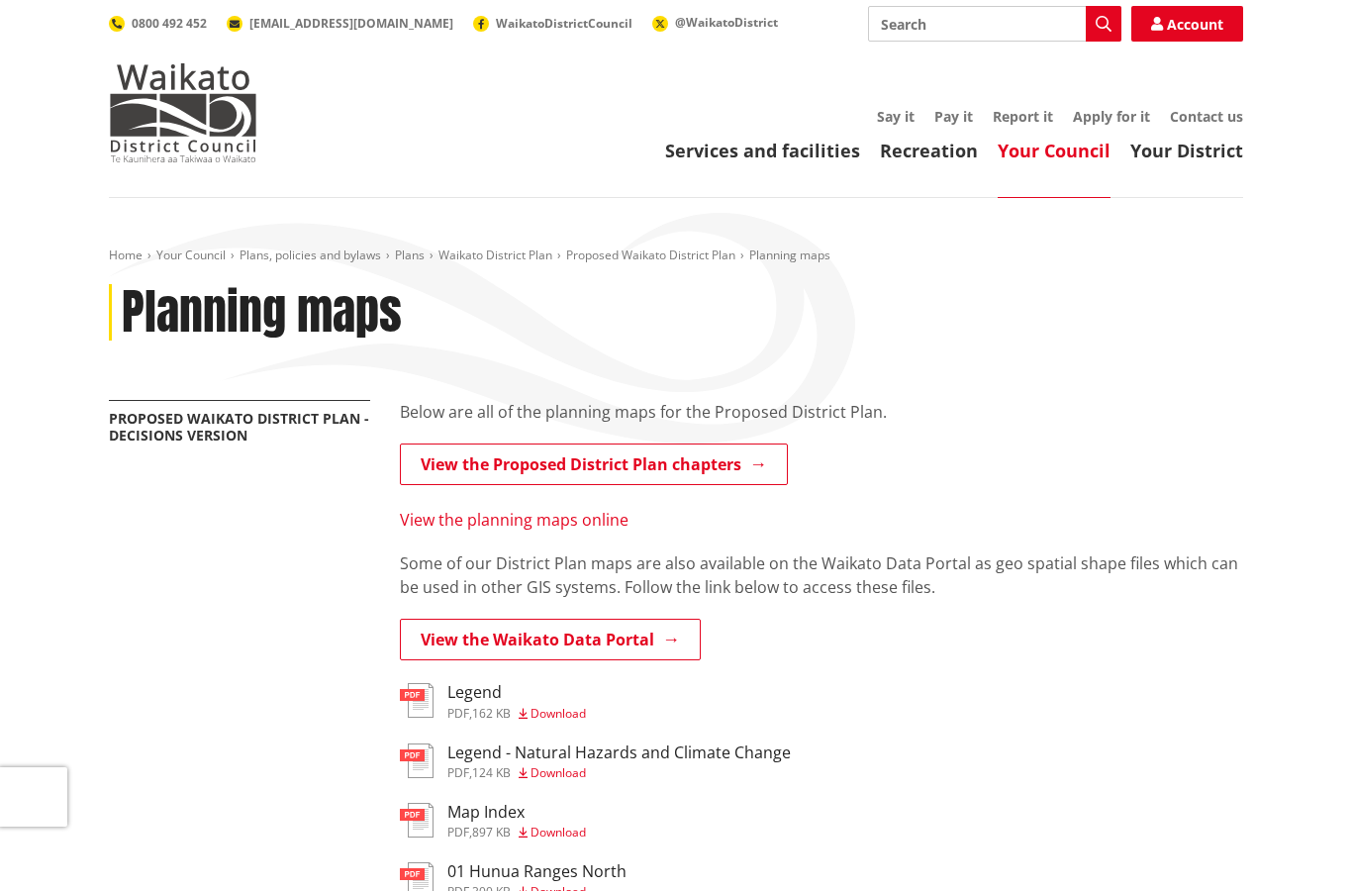
click at [558, 519] on link "View the planning maps online" at bounding box center [514, 520] width 229 height 22
